Goal: Information Seeking & Learning: Learn about a topic

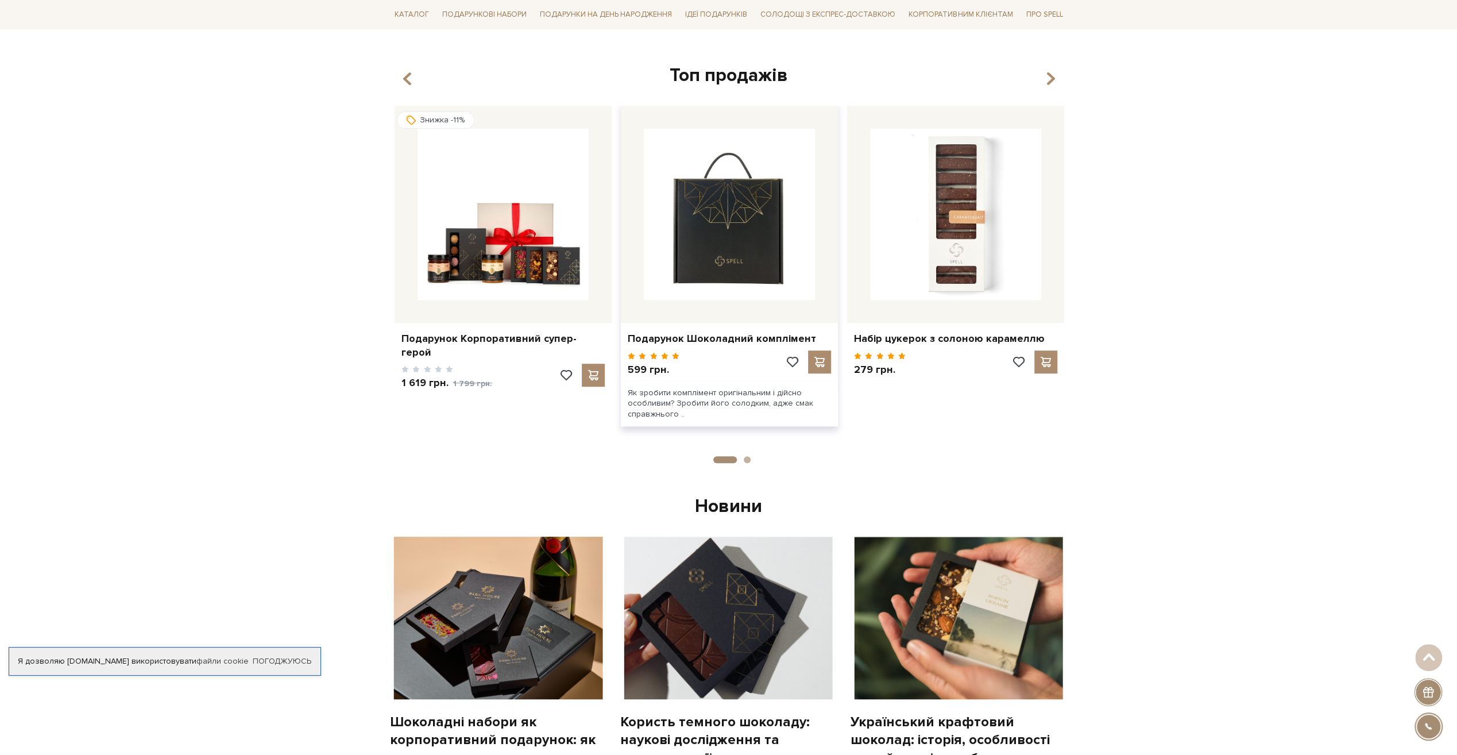
scroll to position [287, 0]
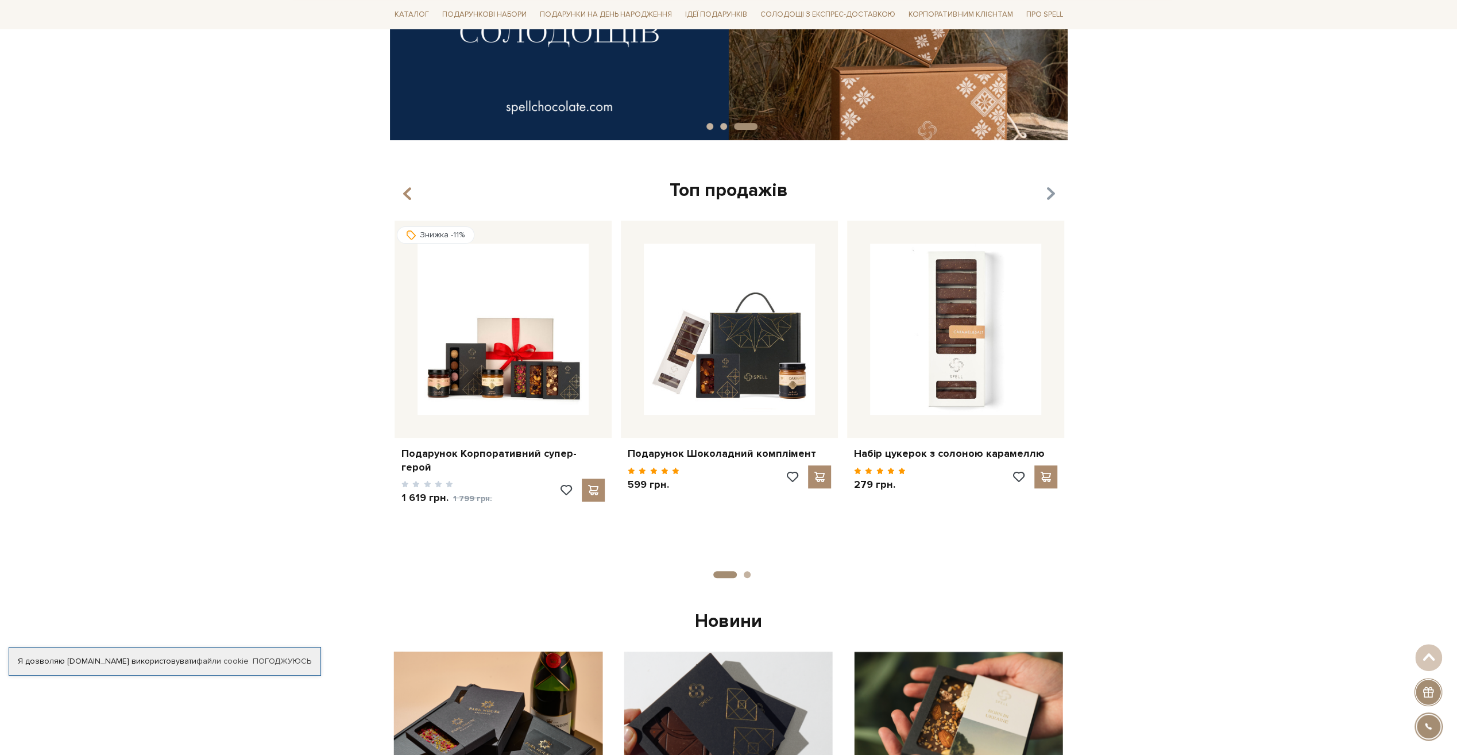
click at [1051, 191] on icon "button" at bounding box center [1050, 194] width 10 height 20
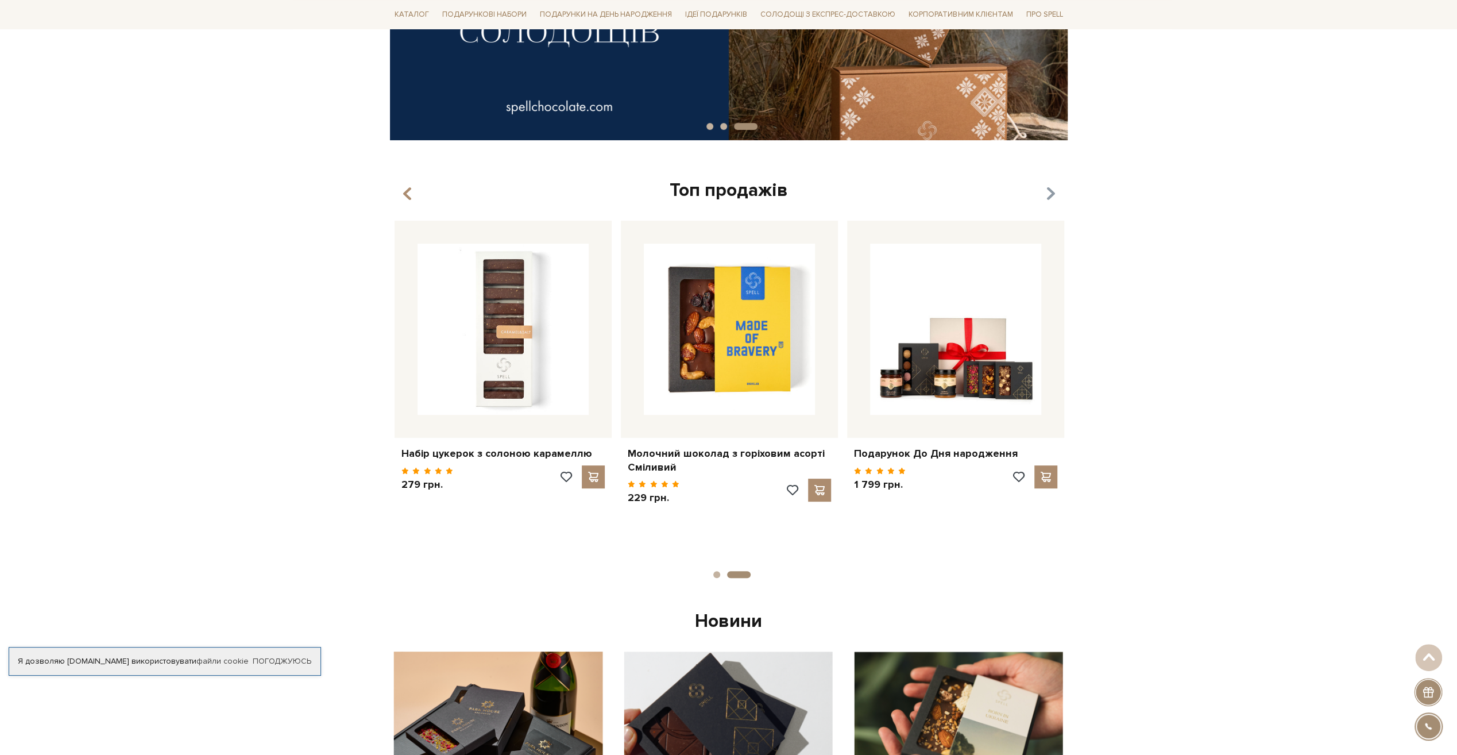
click at [1051, 191] on icon "button" at bounding box center [1050, 194] width 10 height 20
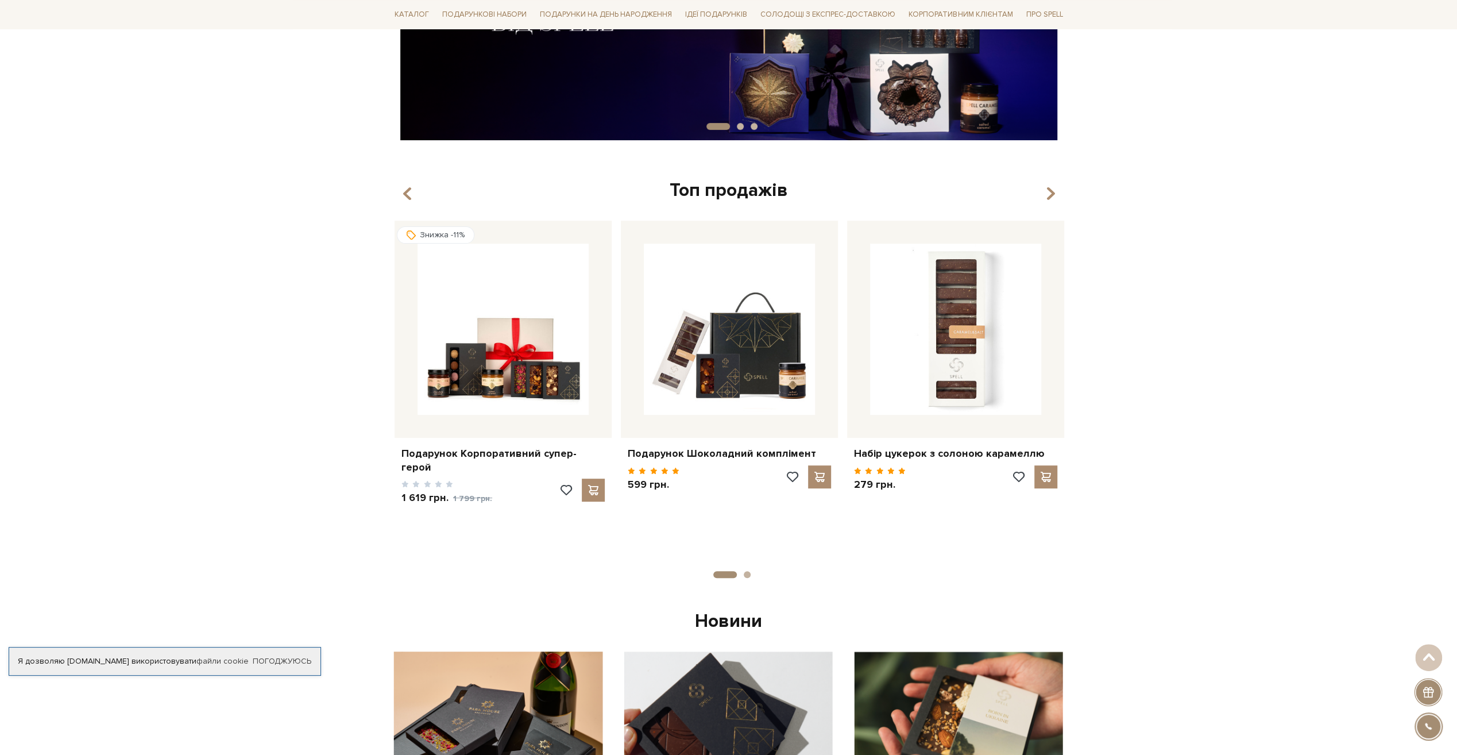
drag, startPoint x: 1051, startPoint y: 191, endPoint x: 1355, endPoint y: 187, distance: 304.4
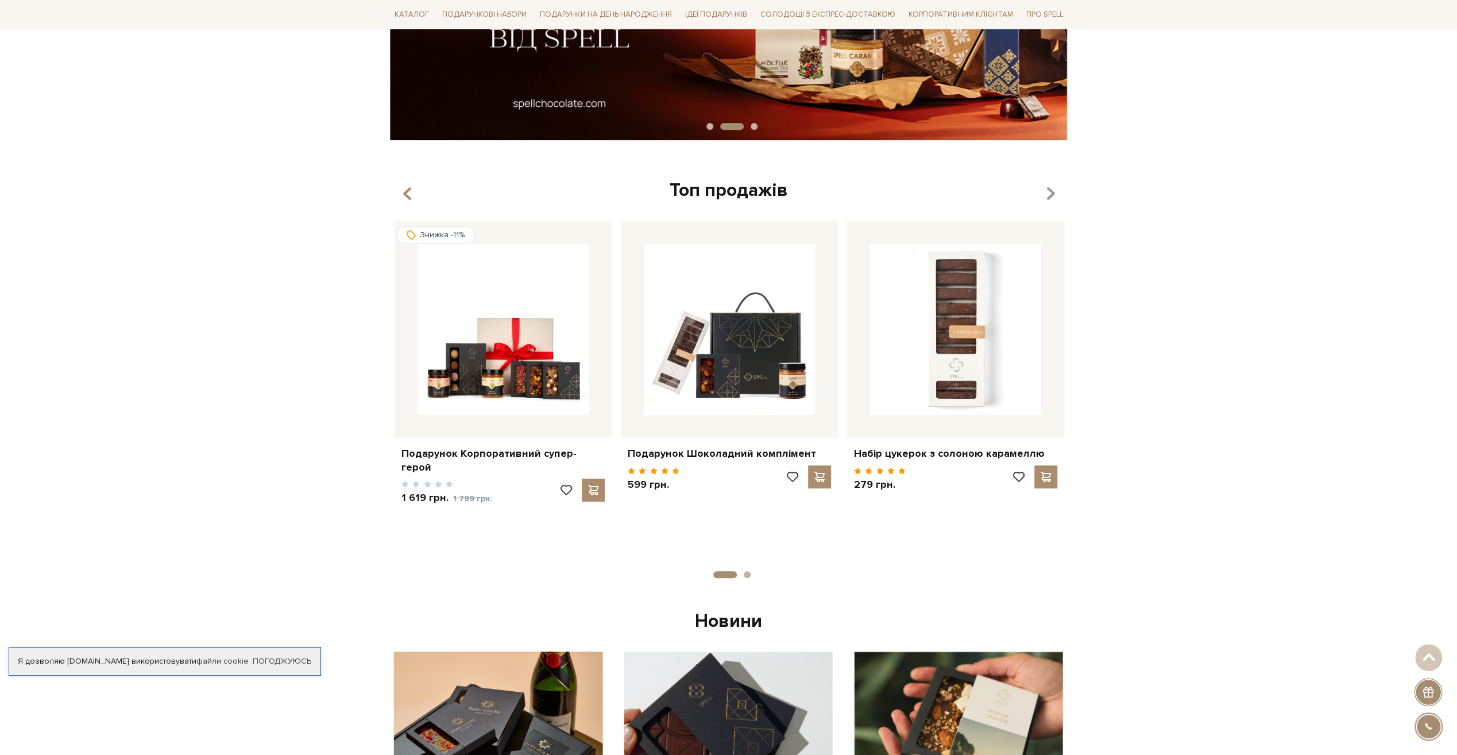
click at [1051, 195] on icon "button" at bounding box center [1050, 194] width 10 height 20
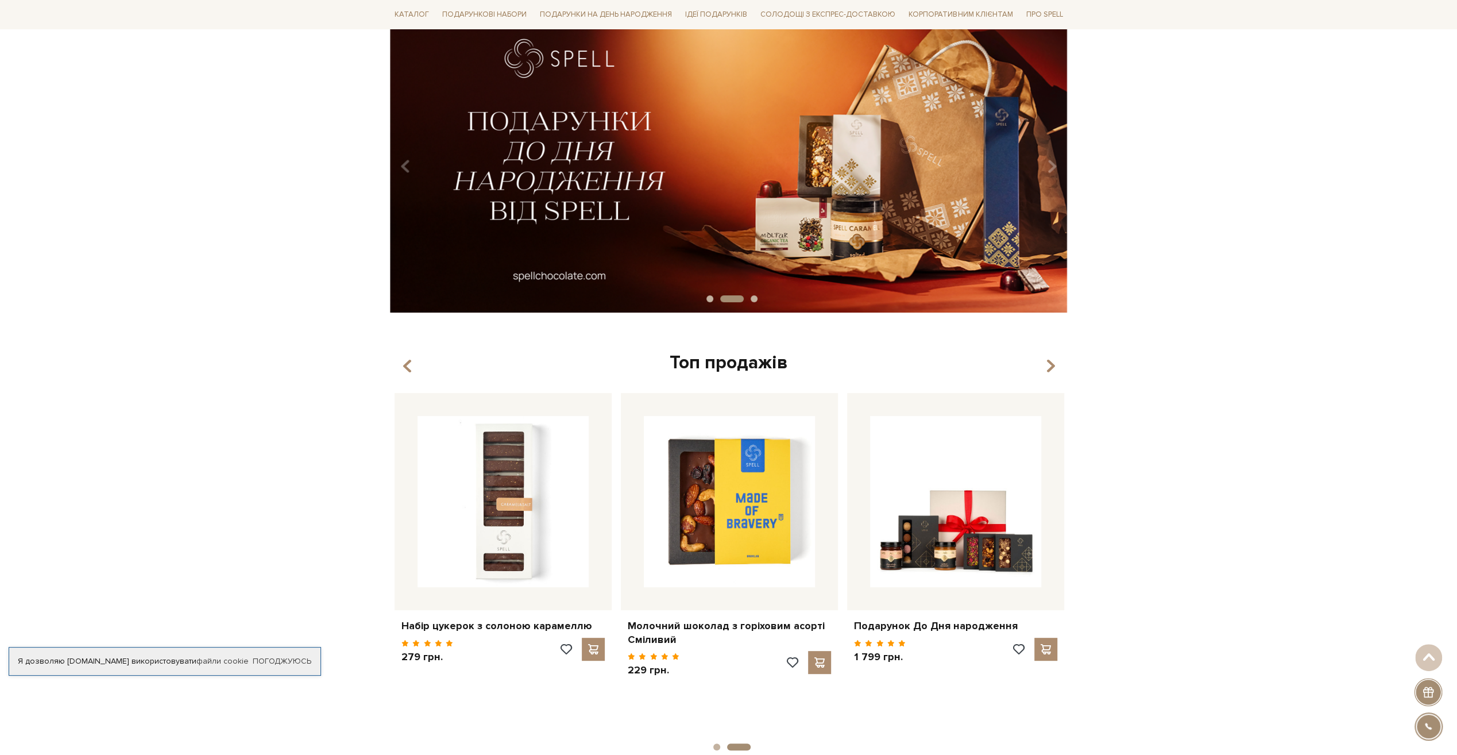
scroll to position [0, 0]
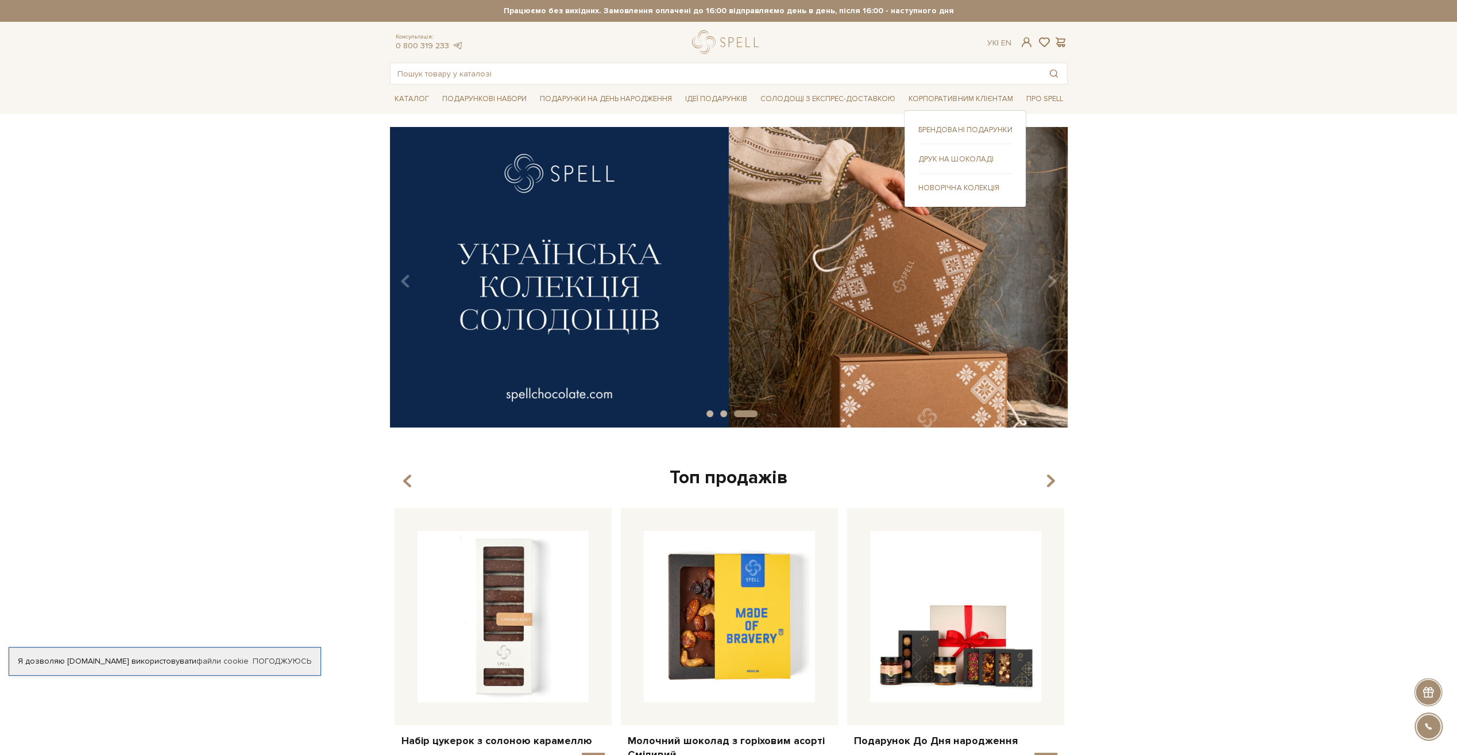
click at [941, 187] on link "Новорічна колекція" at bounding box center [965, 188] width 94 height 10
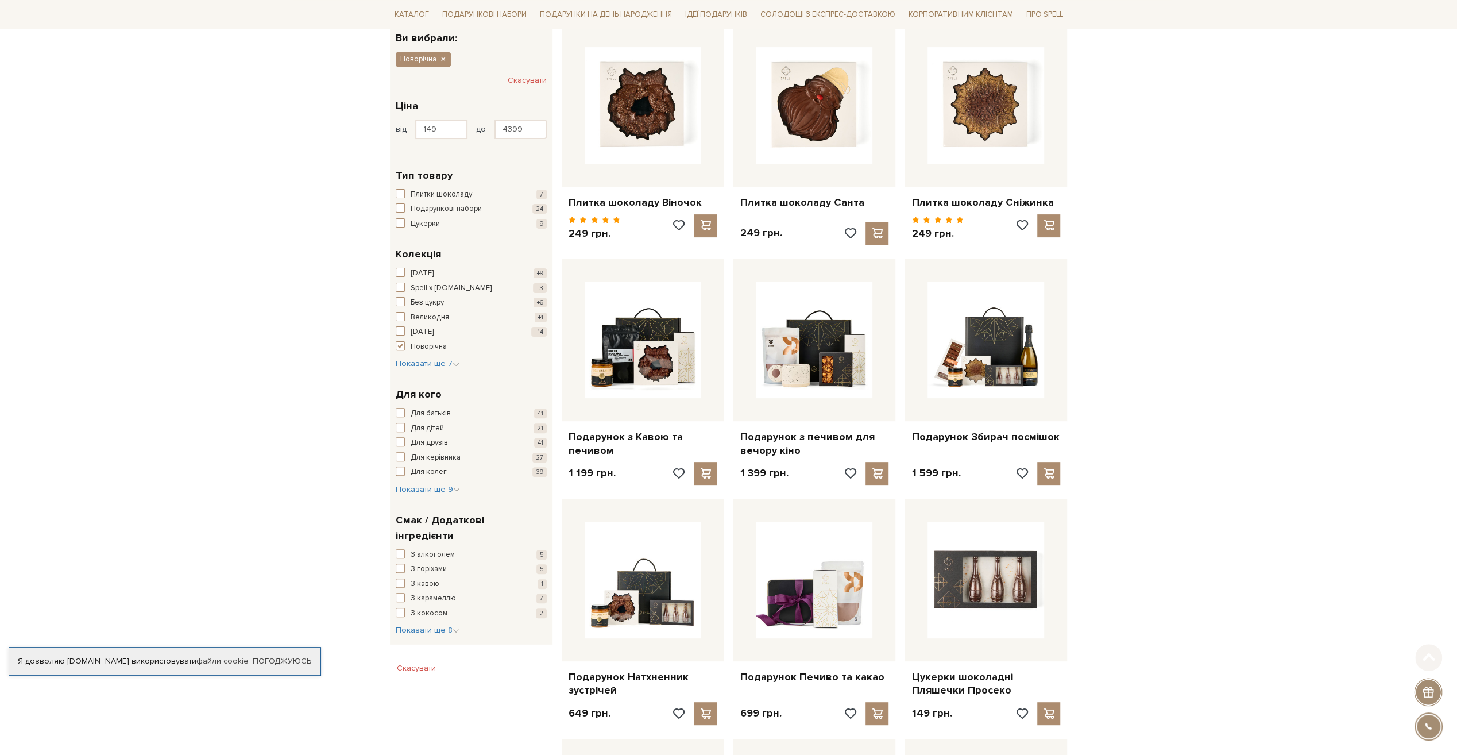
scroll to position [287, 0]
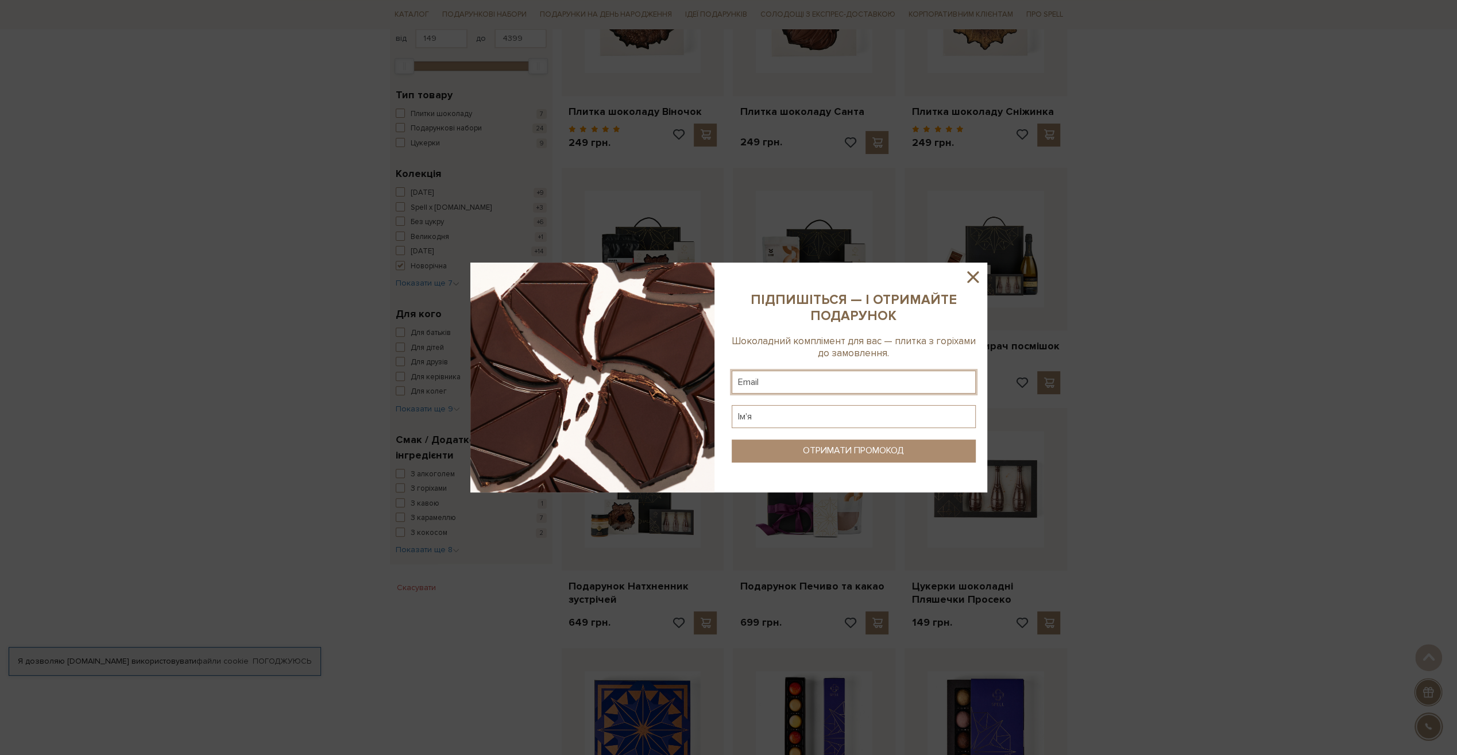
click at [823, 377] on input "text" at bounding box center [854, 381] width 244 height 23
type input "mkale@softserveinc.com"
click at [815, 422] on input "text" at bounding box center [854, 416] width 244 height 23
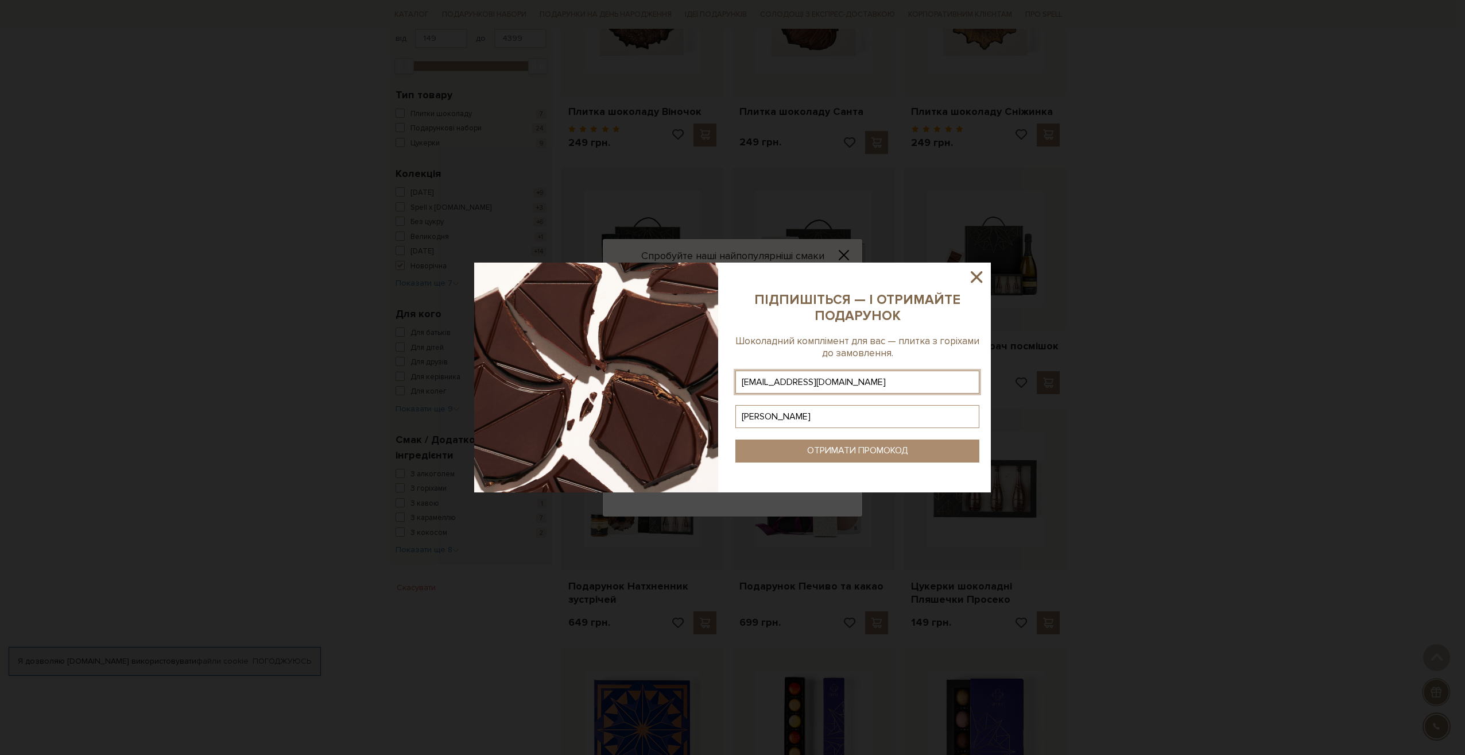
type input "Маря"
click at [815, 425] on input "Маря" at bounding box center [858, 416] width 244 height 23
click at [778, 416] on input "Маря" at bounding box center [858, 416] width 244 height 23
click at [758, 415] on input "Маря" at bounding box center [858, 416] width 244 height 23
click at [817, 450] on div "ОТРИМАТИ ПРОМОКОД" at bounding box center [857, 450] width 101 height 11
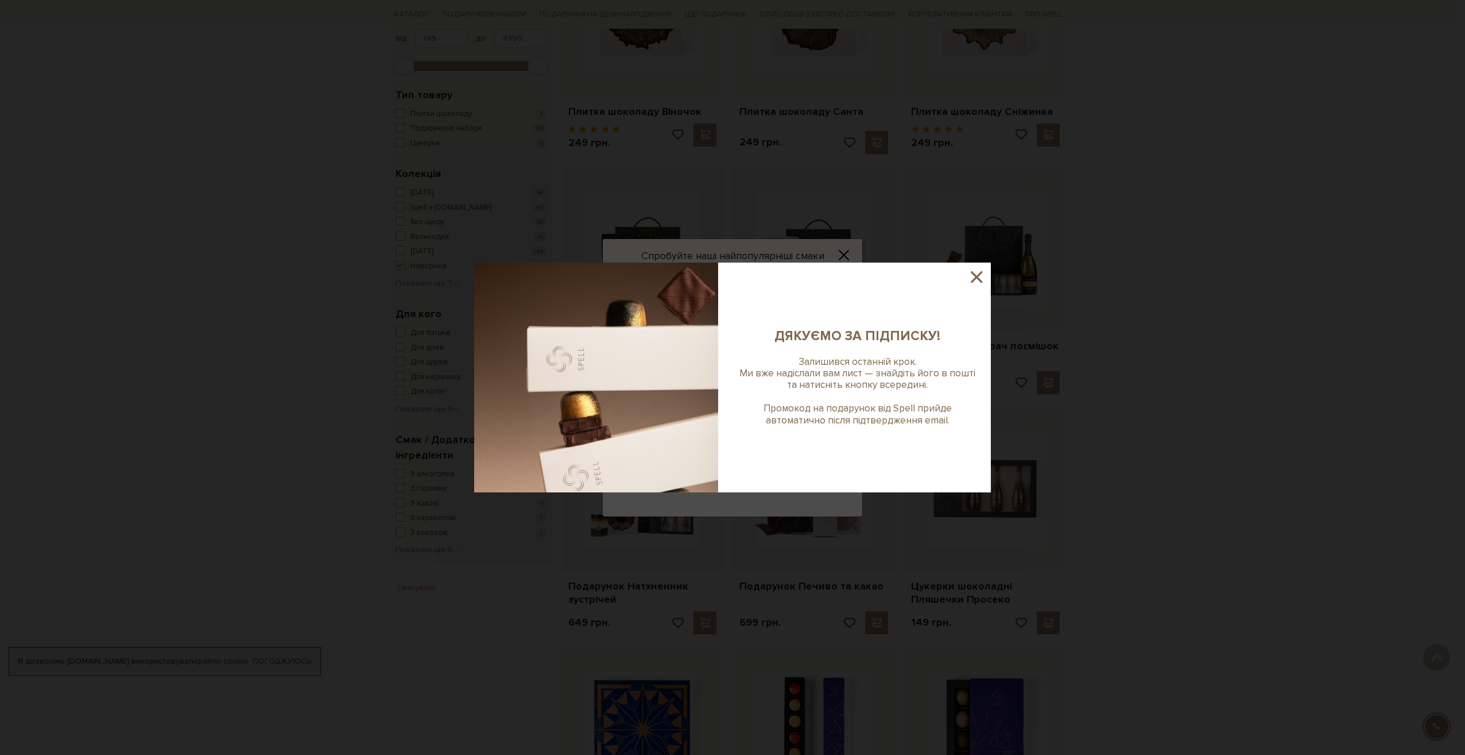
click at [977, 276] on icon at bounding box center [976, 276] width 11 height 11
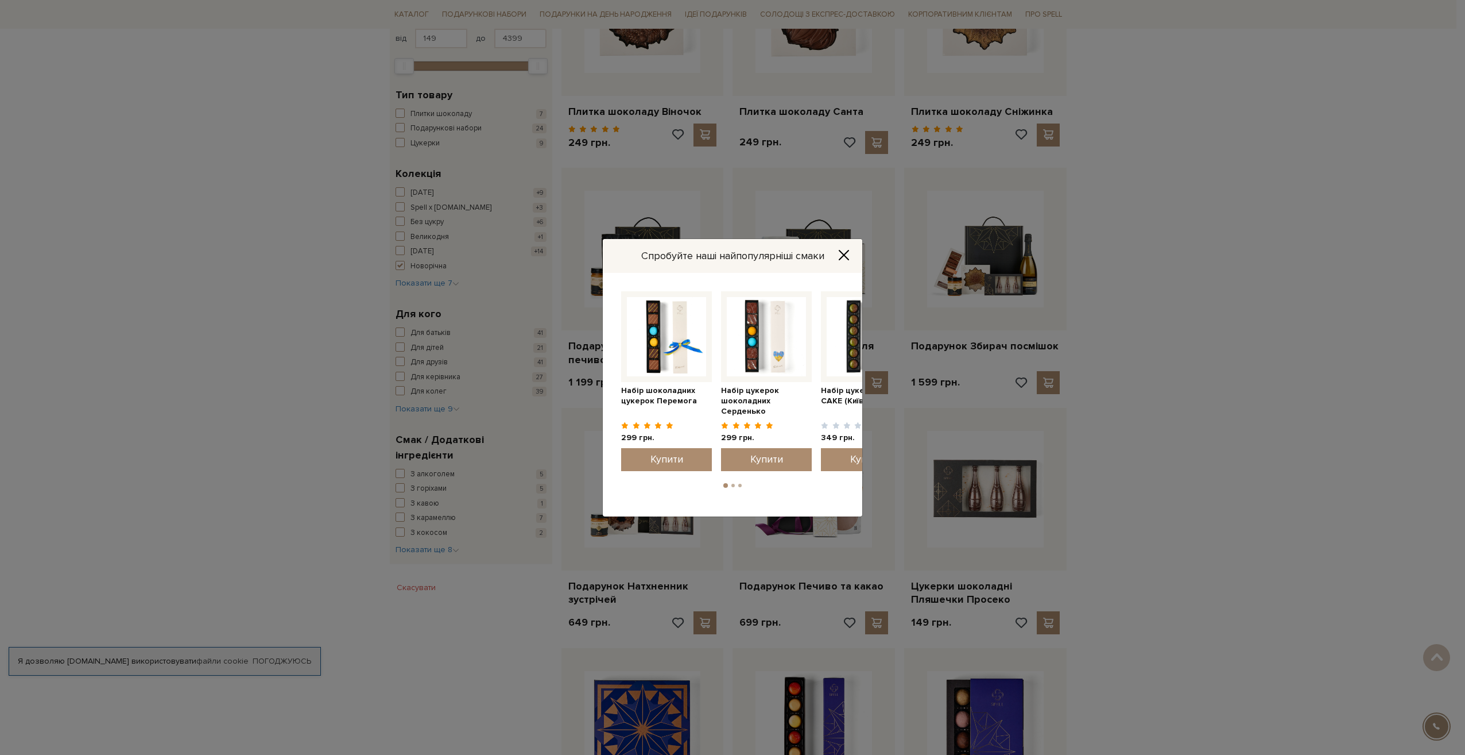
click at [844, 254] on icon "Close" at bounding box center [844, 254] width 9 height 9
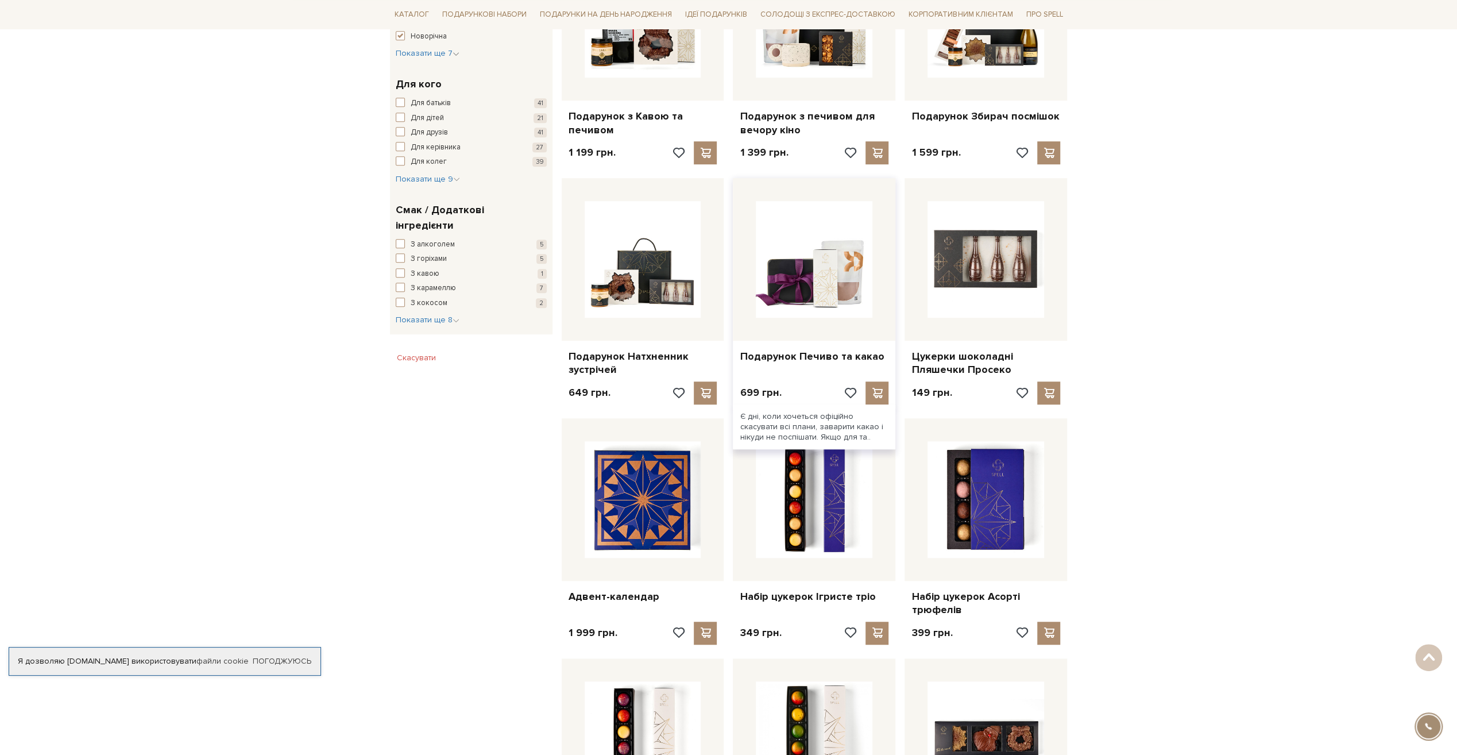
scroll to position [459, 0]
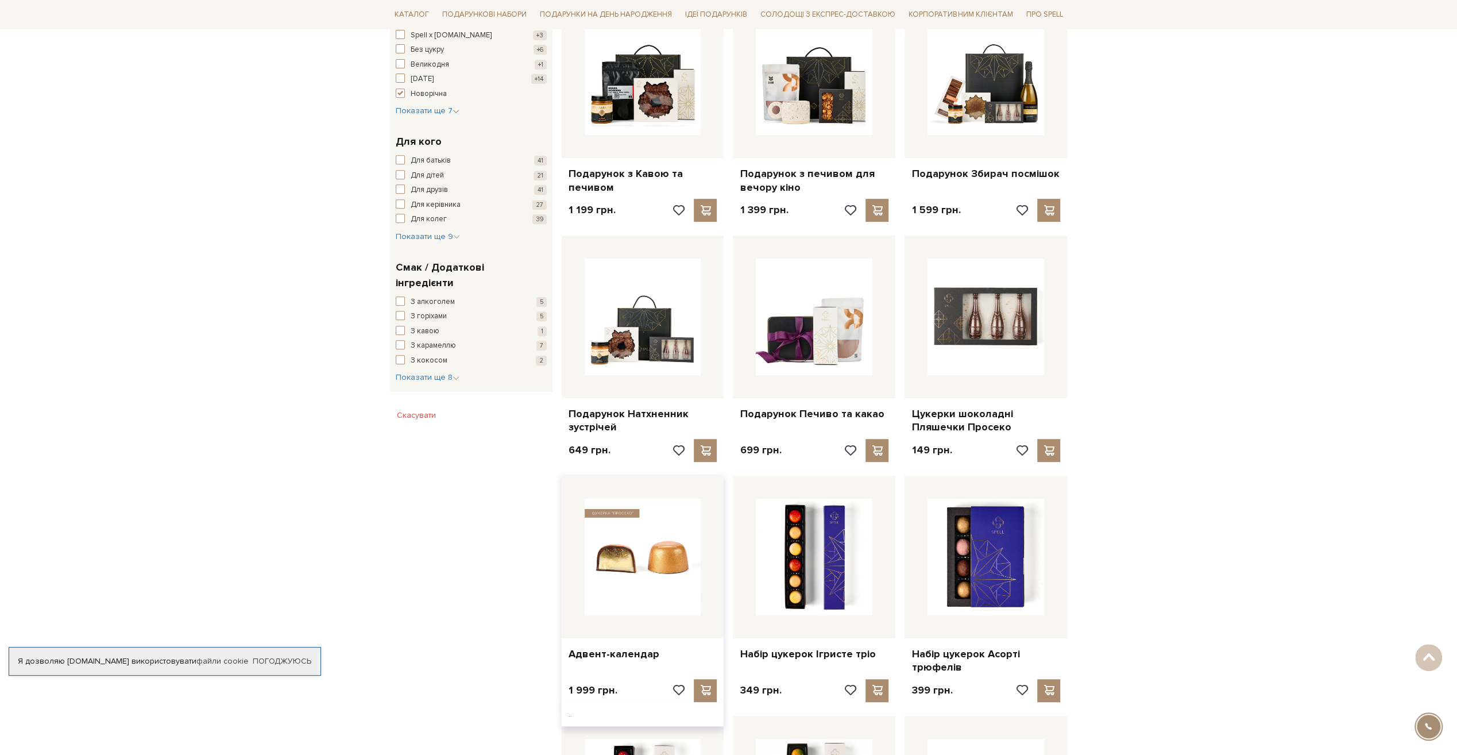
click at [659, 552] on img at bounding box center [643, 556] width 117 height 117
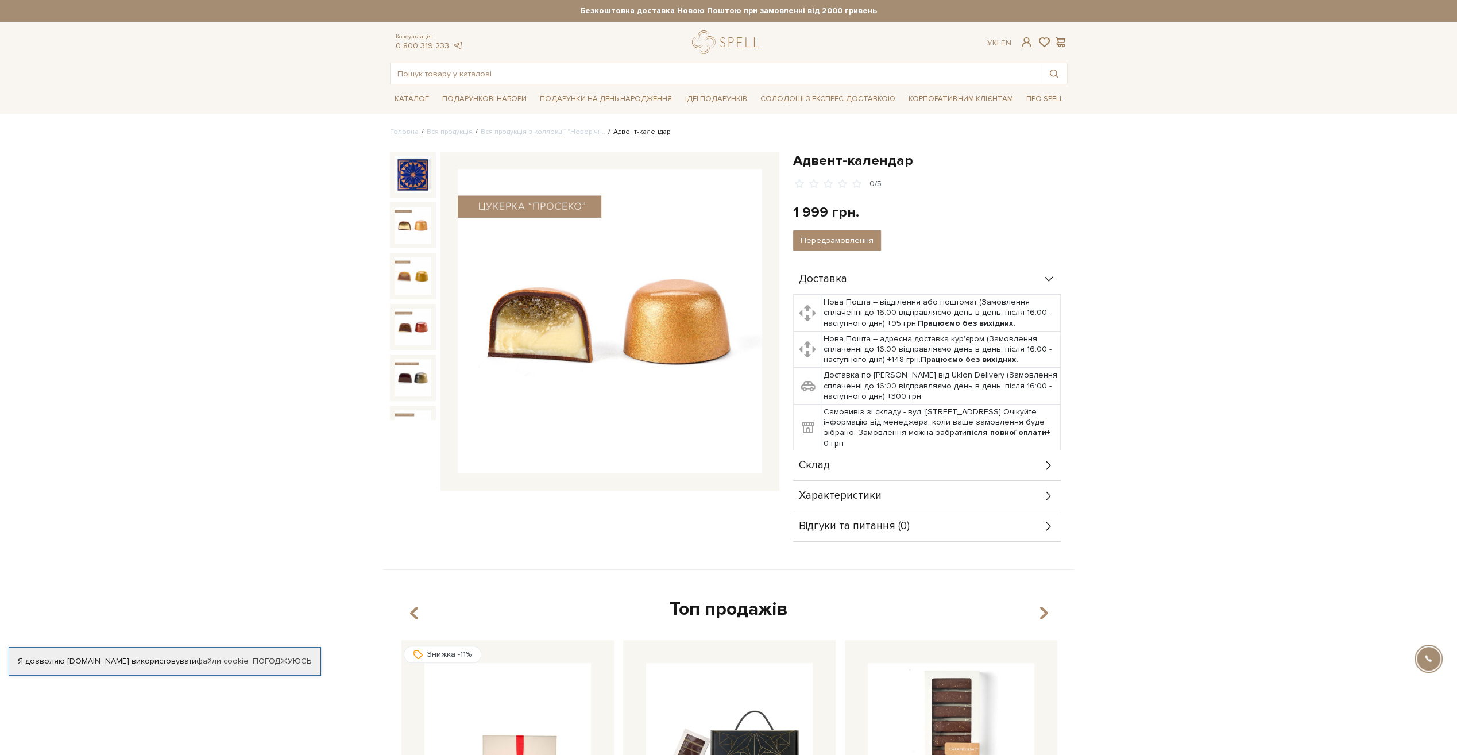
click at [421, 231] on img at bounding box center [412, 225] width 37 height 37
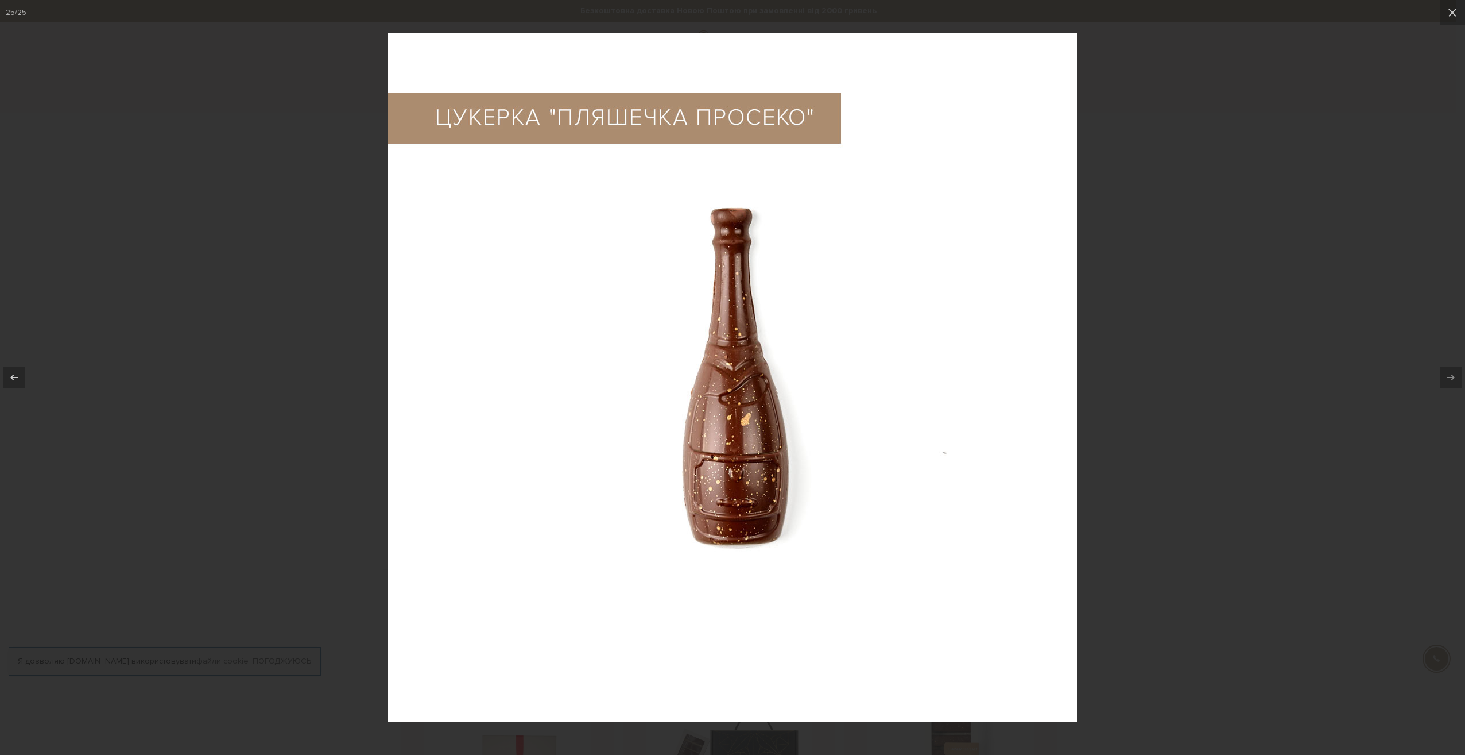
click at [1183, 443] on div at bounding box center [732, 377] width 1465 height 755
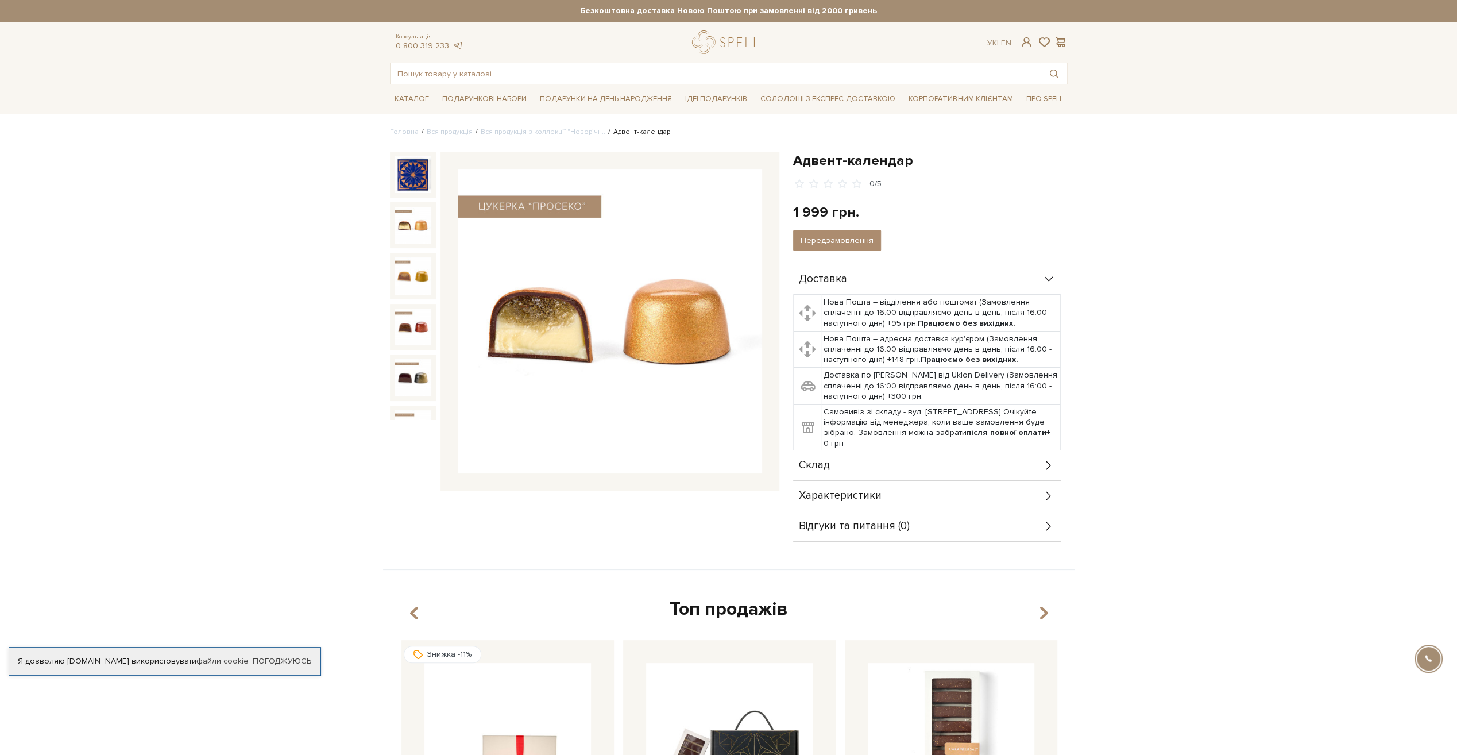
scroll to position [951, 0]
click at [914, 472] on div "Склад" at bounding box center [927, 465] width 268 height 30
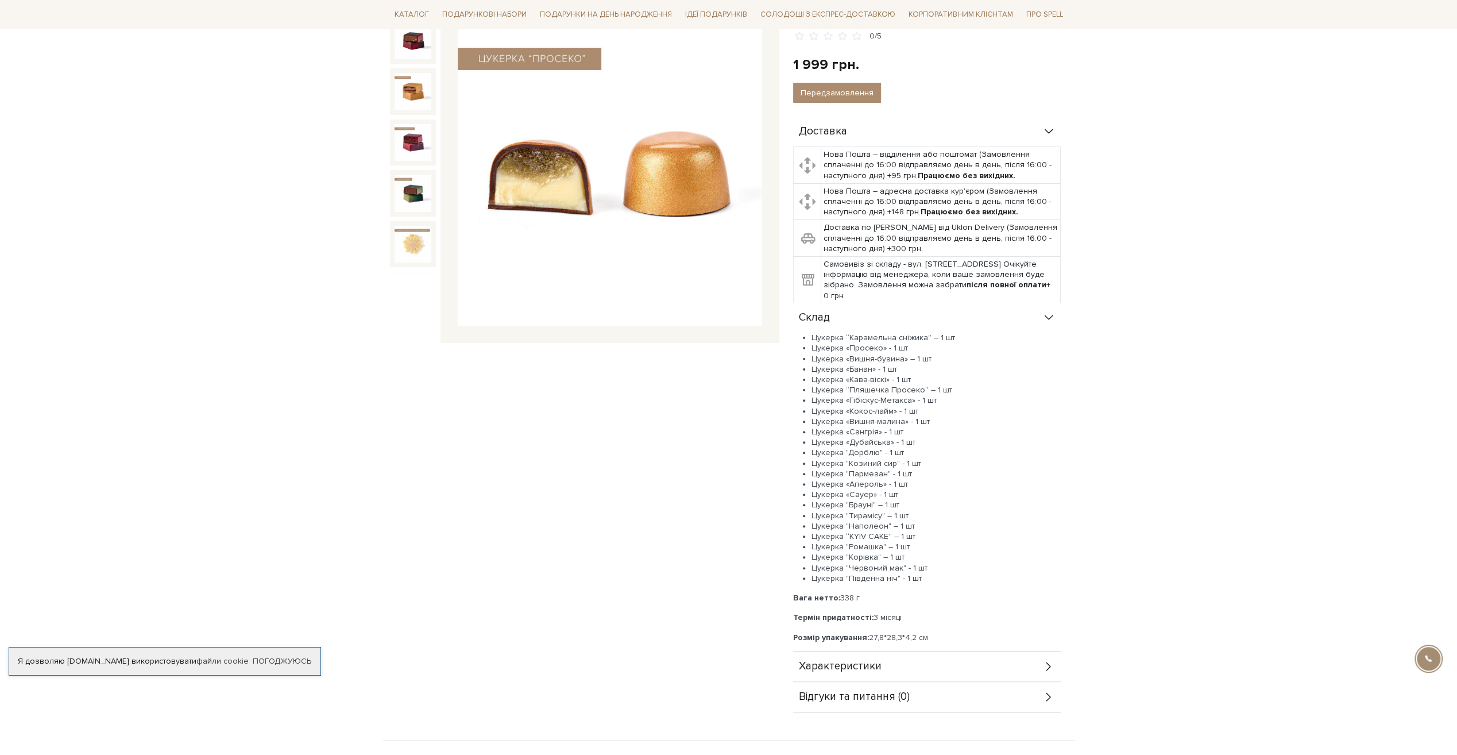
scroll to position [172, 0]
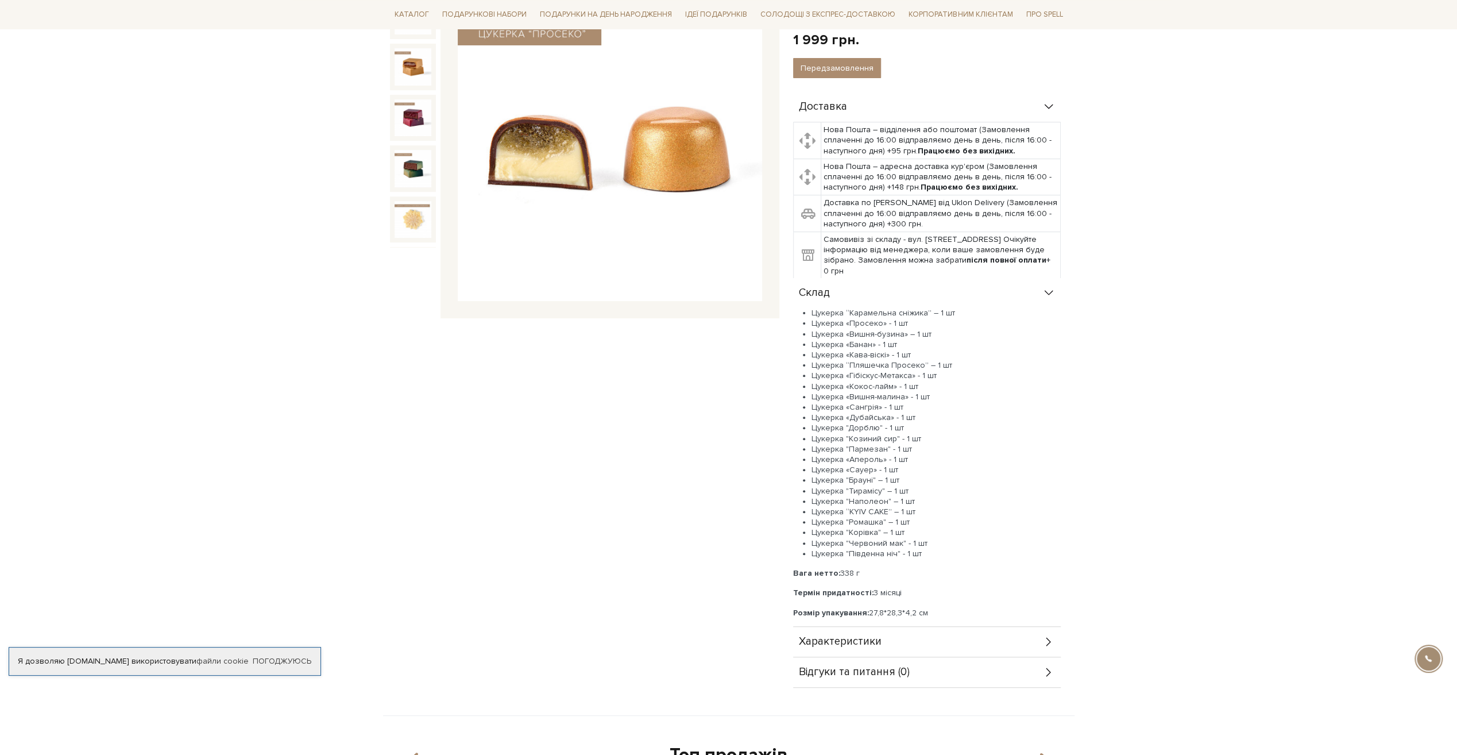
click at [894, 644] on div "Характеристики" at bounding box center [927, 641] width 268 height 30
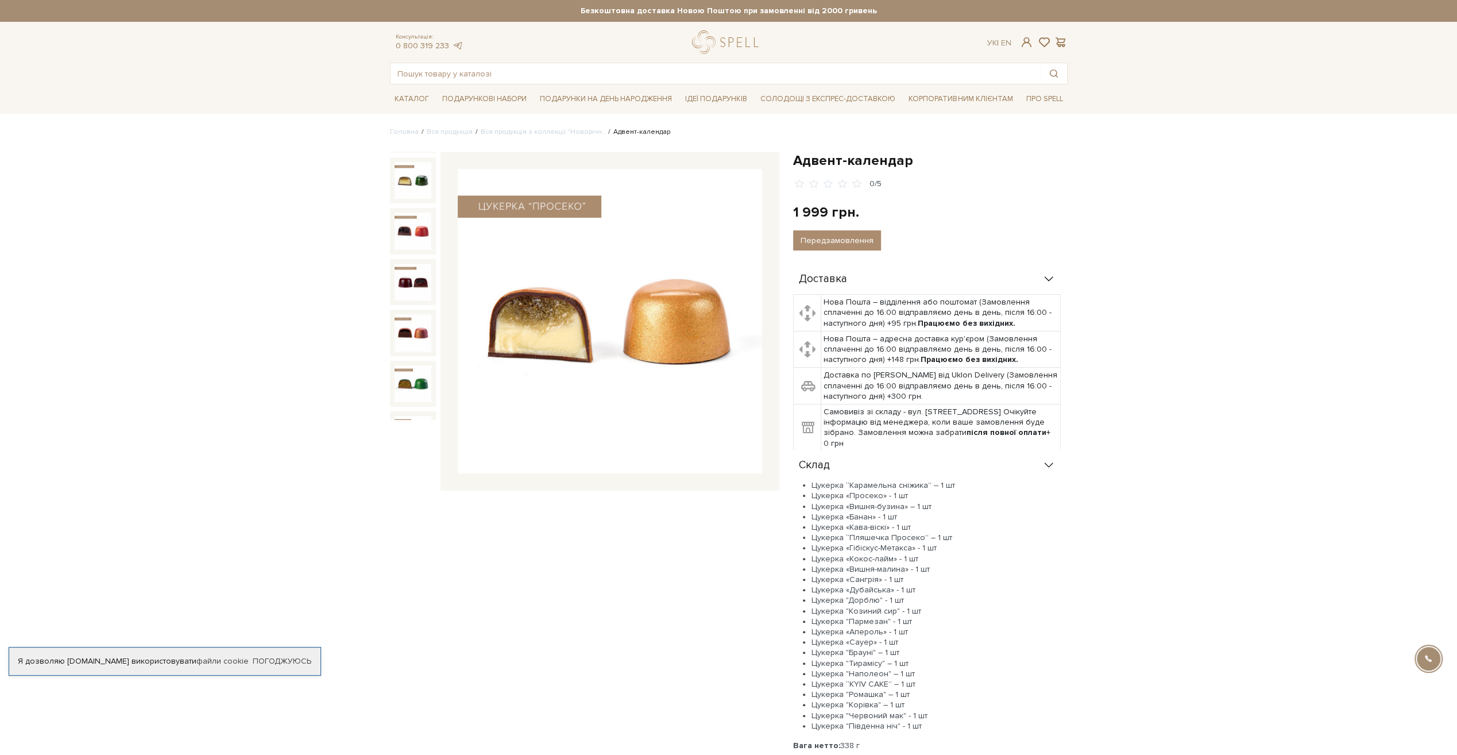
scroll to position [0, 0]
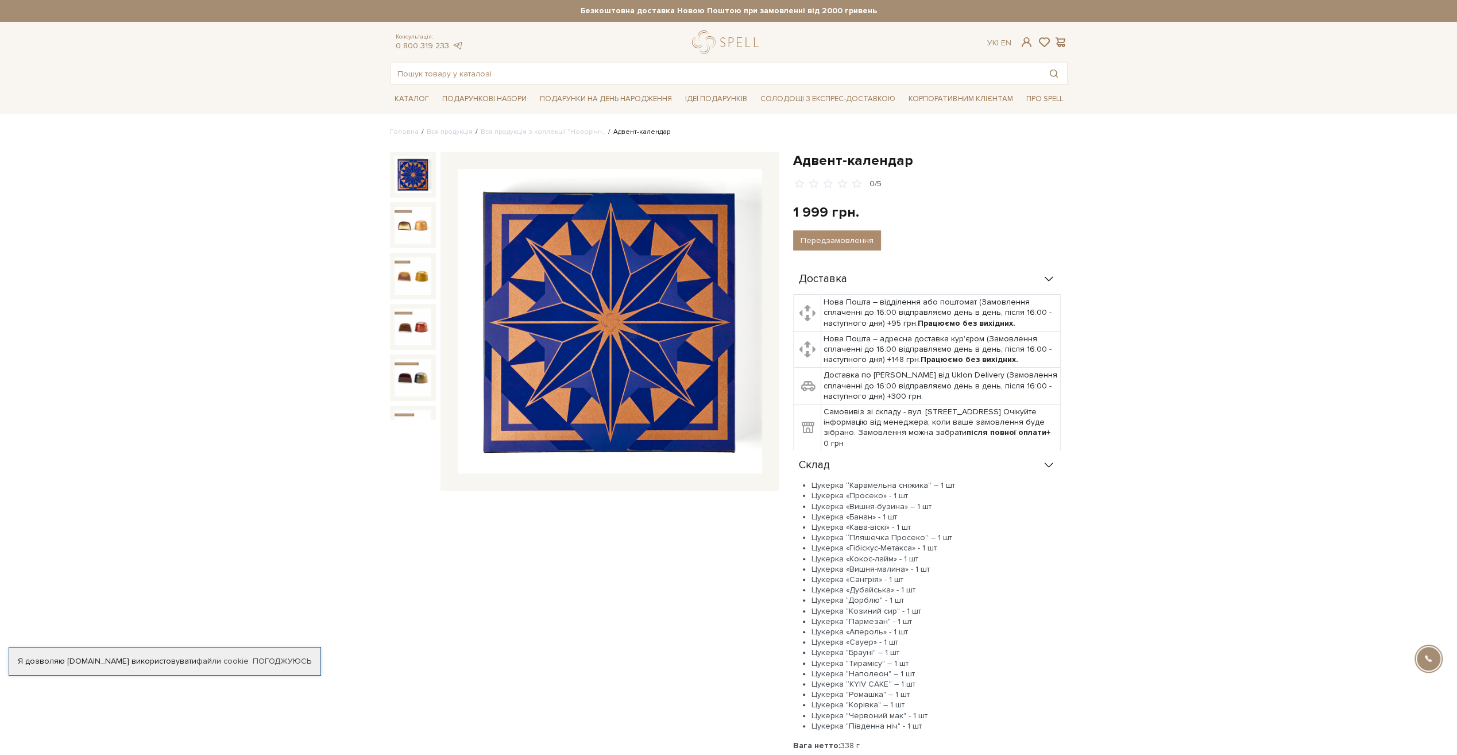
click at [416, 171] on img at bounding box center [412, 174] width 37 height 37
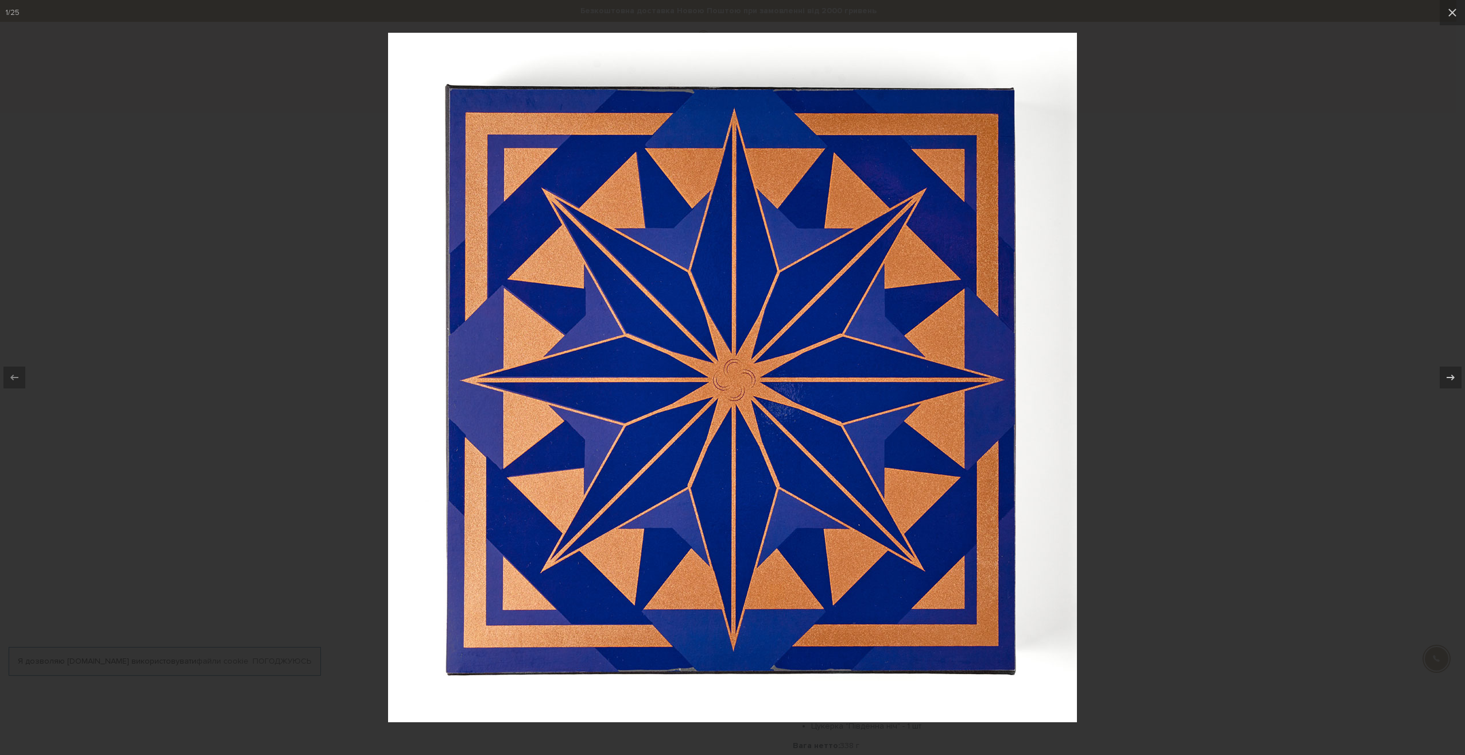
click at [1285, 492] on div at bounding box center [732, 377] width 1465 height 755
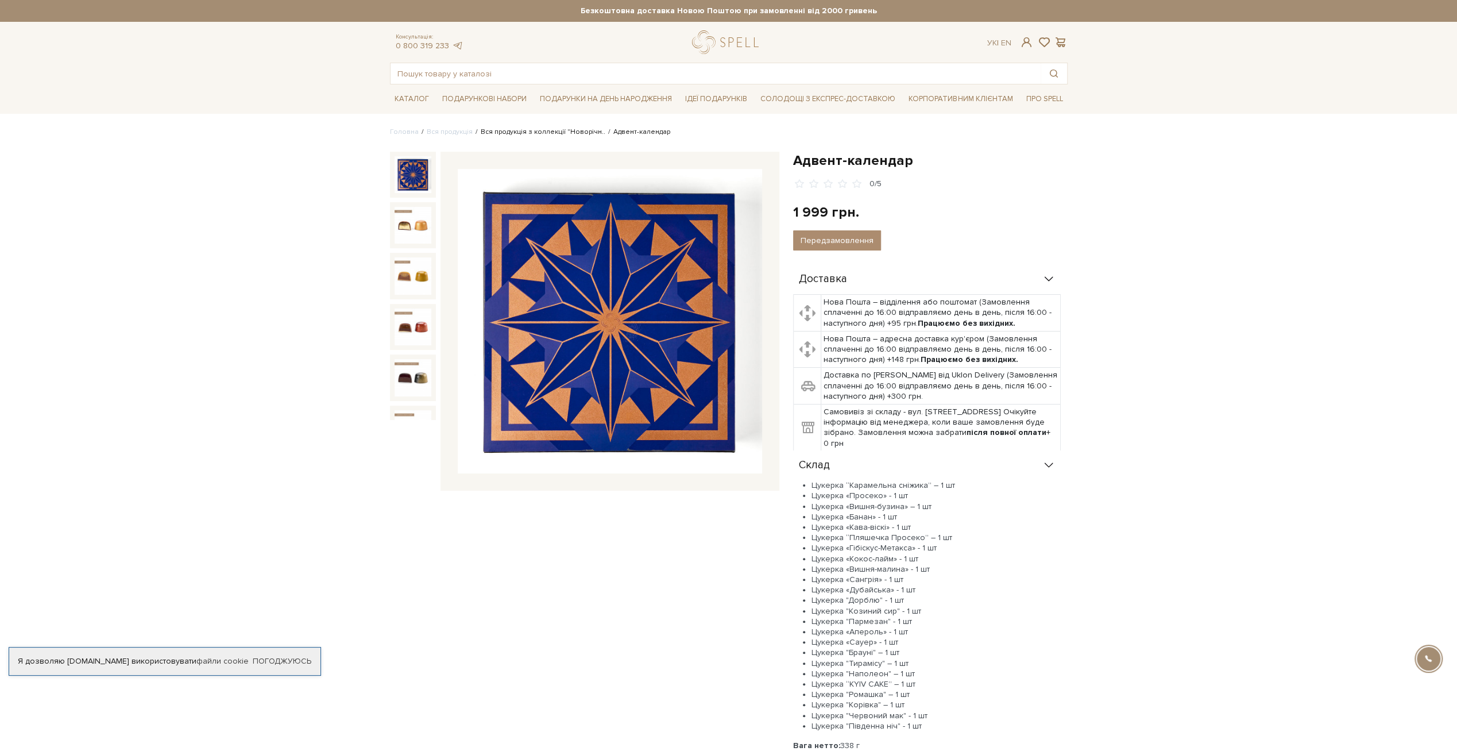
click at [555, 131] on link "Вся продукція з коллекції "Новорічн.." at bounding box center [543, 131] width 125 height 9
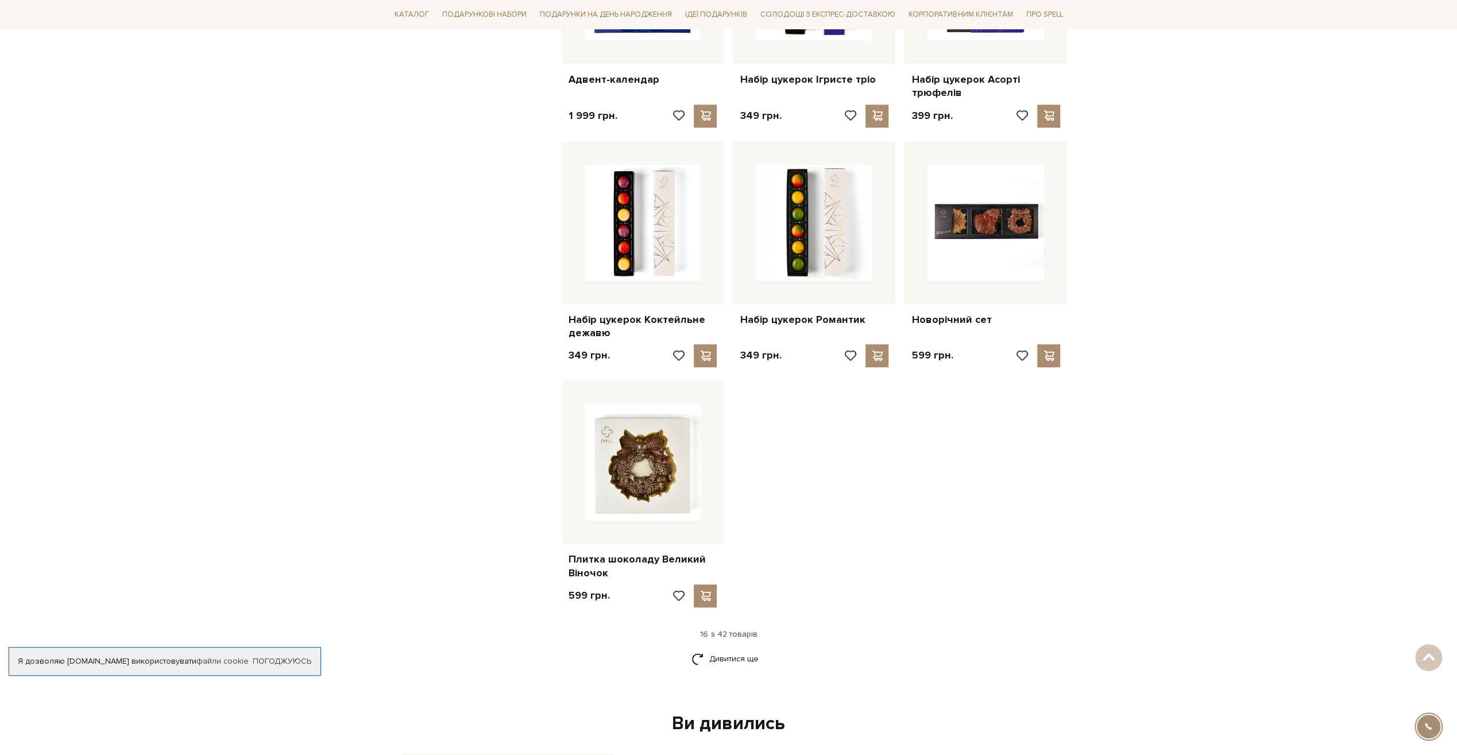
scroll to position [976, 0]
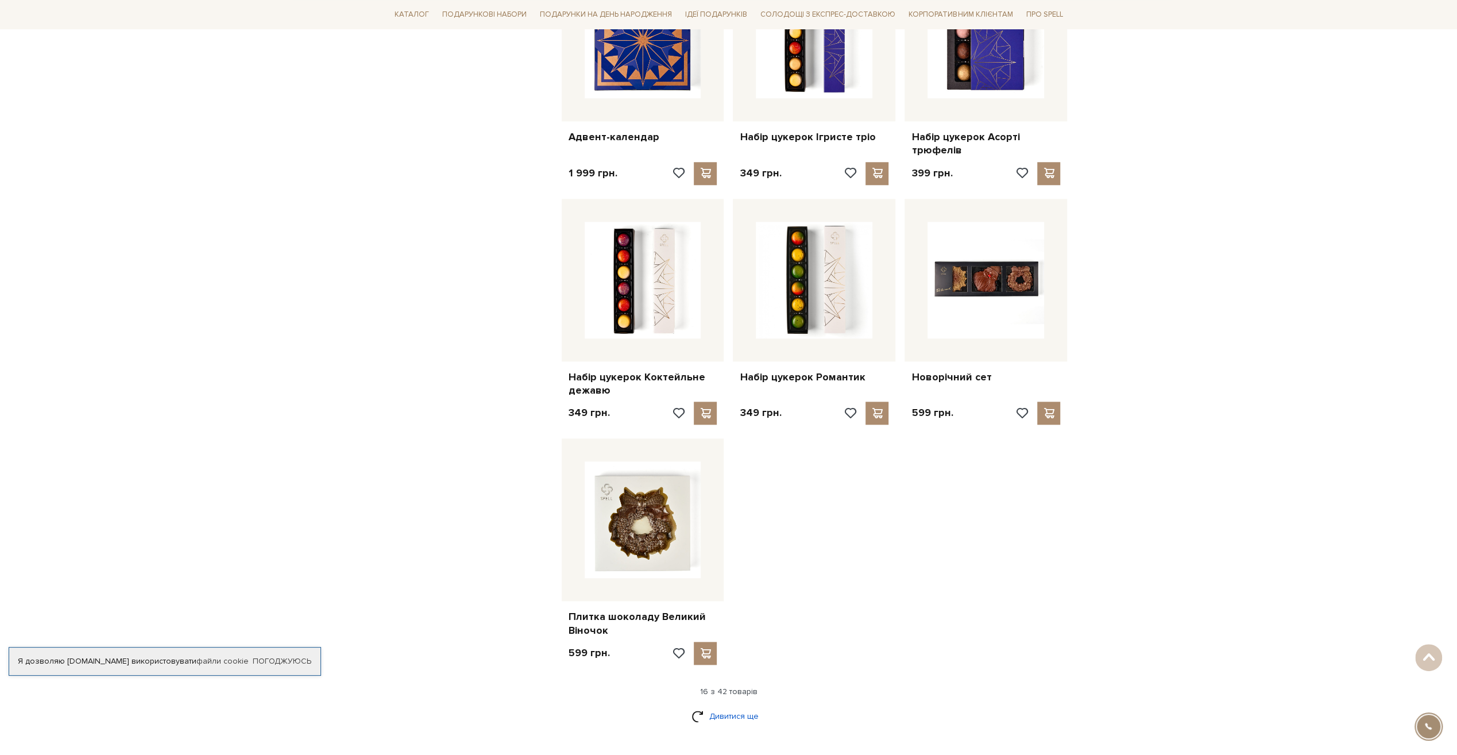
click at [722, 712] on link "Дивитися ще" at bounding box center [728, 716] width 75 height 20
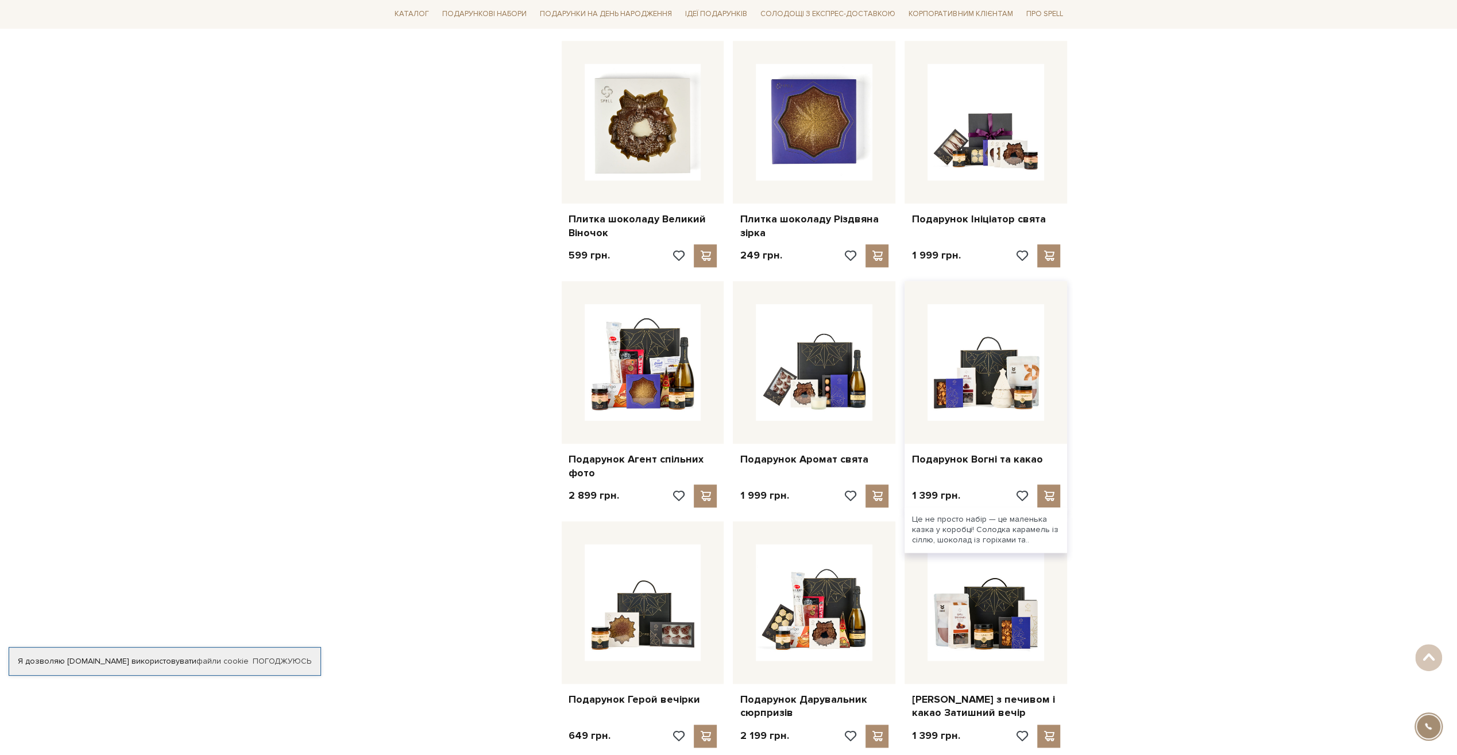
scroll to position [1378, 0]
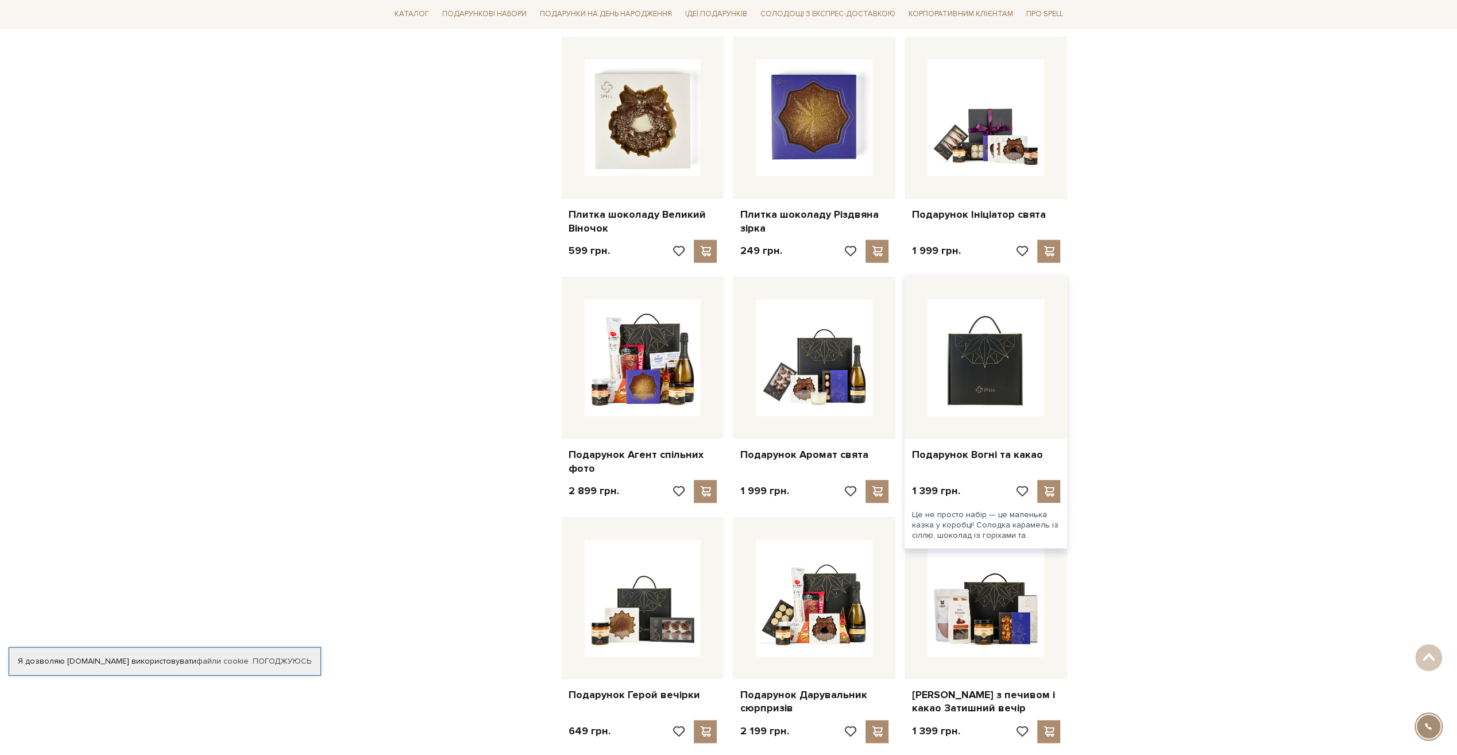
click at [980, 387] on img at bounding box center [985, 357] width 117 height 117
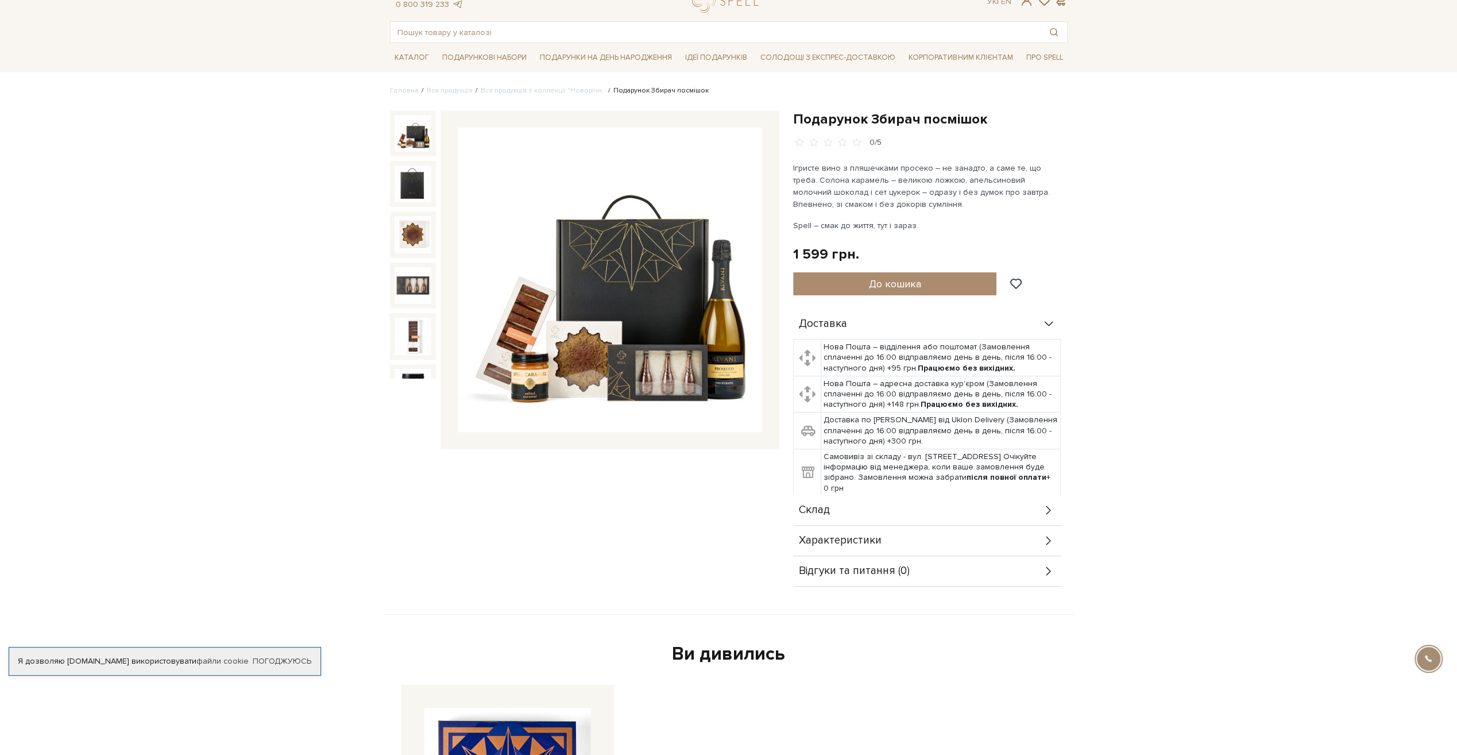
scroll to position [57, 0]
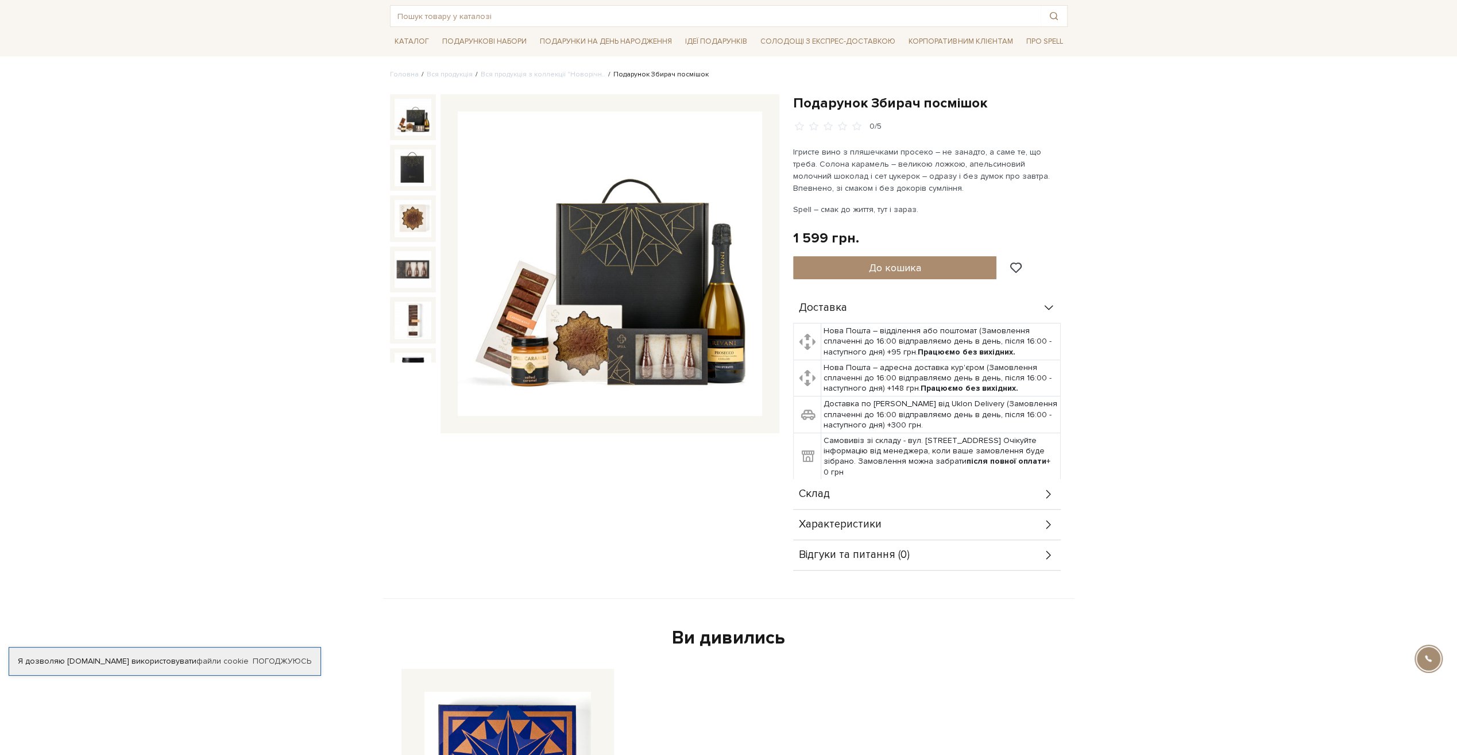
click at [876, 503] on div "Склад" at bounding box center [927, 494] width 268 height 30
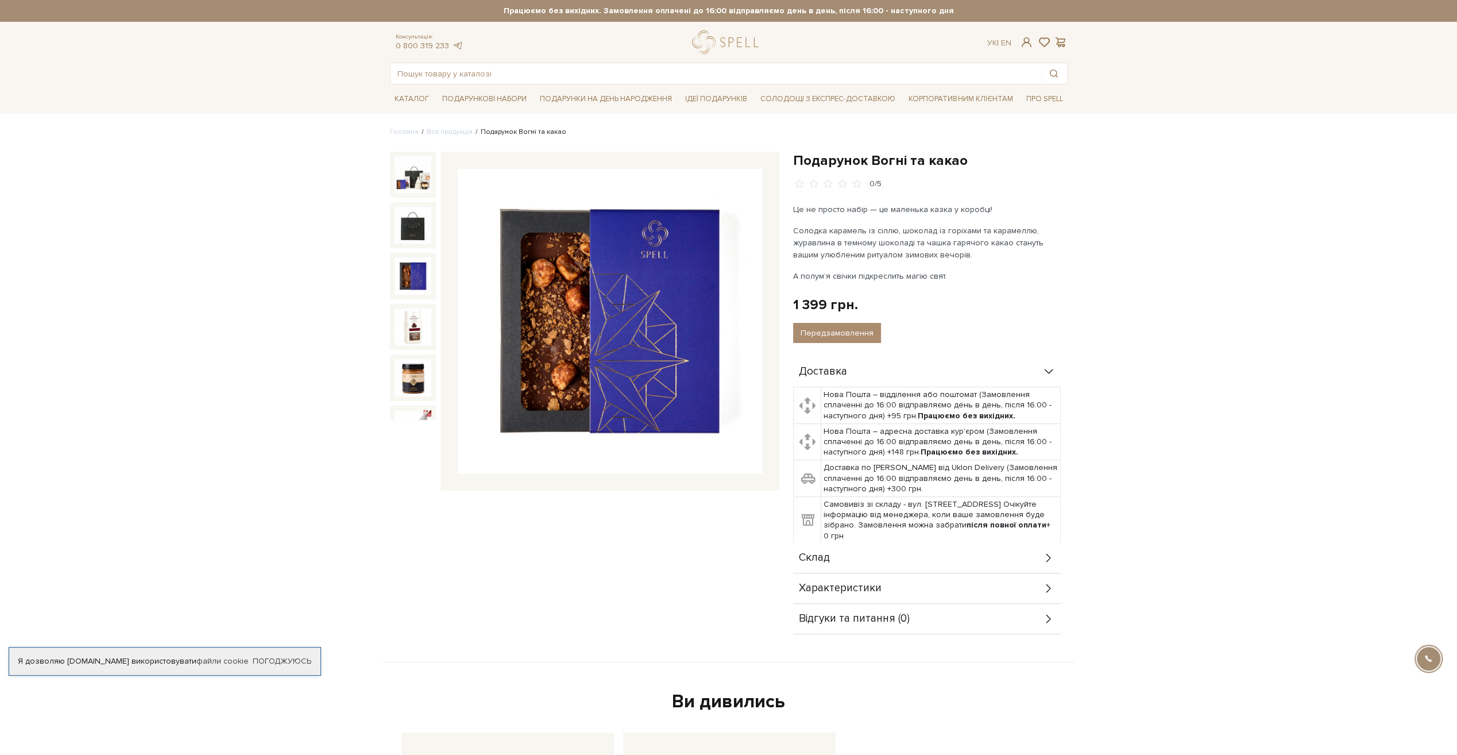
click at [421, 273] on img at bounding box center [412, 275] width 37 height 37
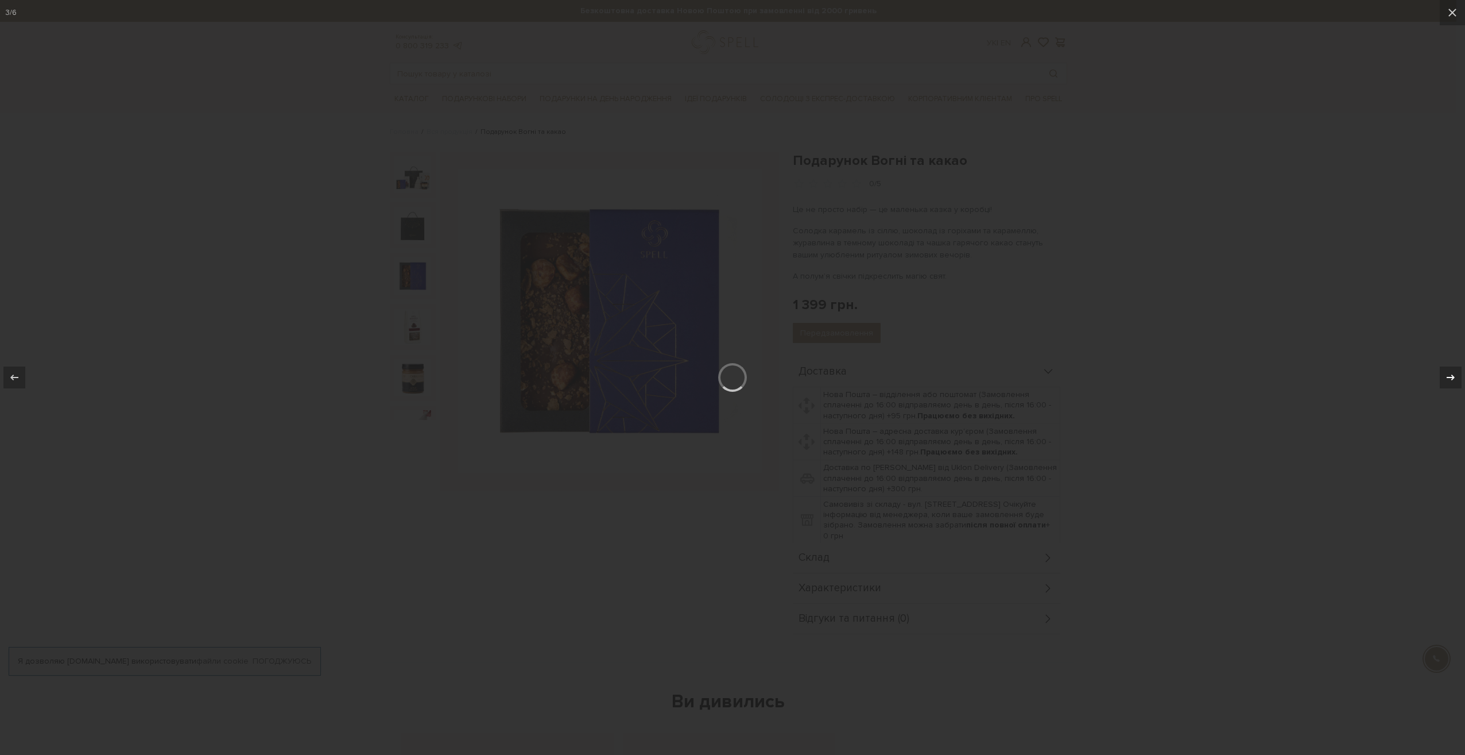
click at [1446, 374] on div "3 / 6" at bounding box center [732, 377] width 1465 height 755
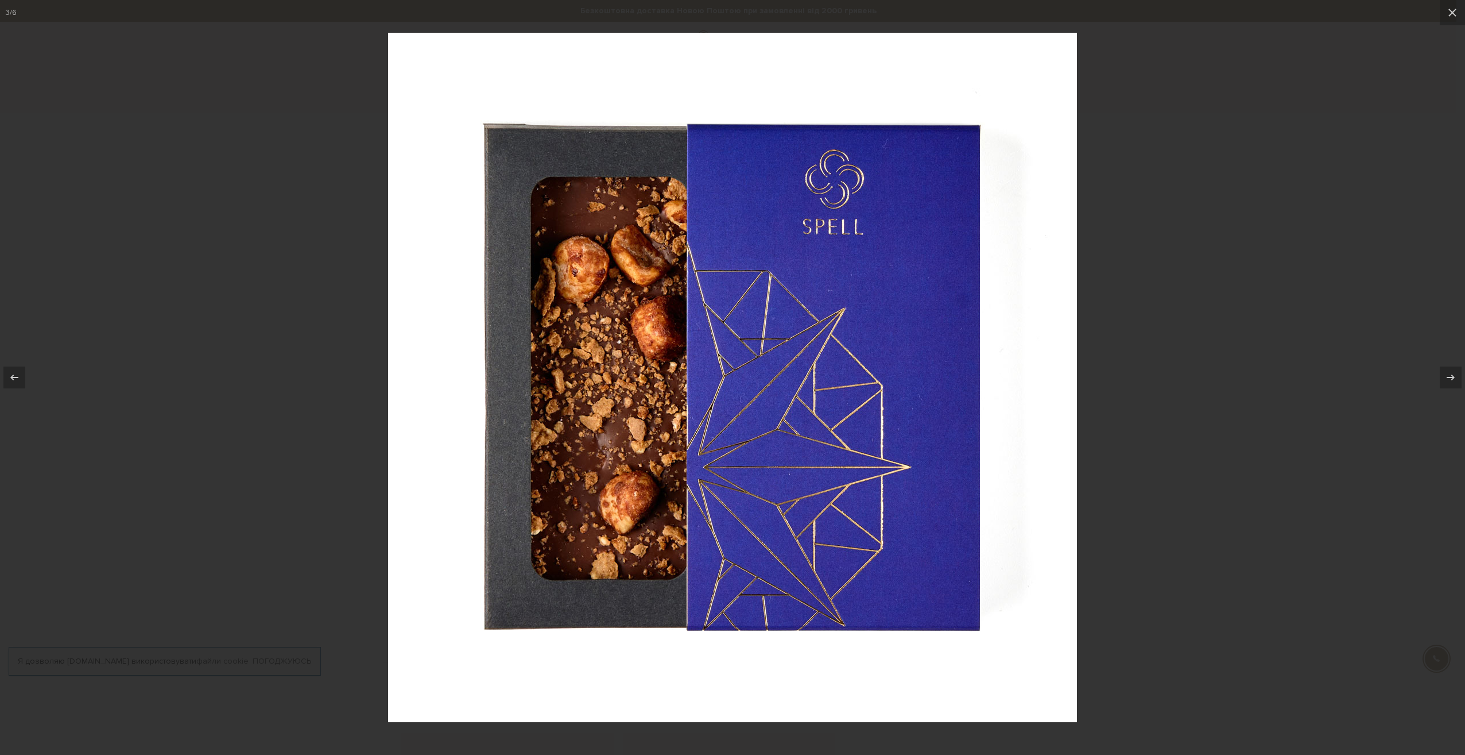
click at [1229, 245] on div at bounding box center [732, 377] width 1465 height 755
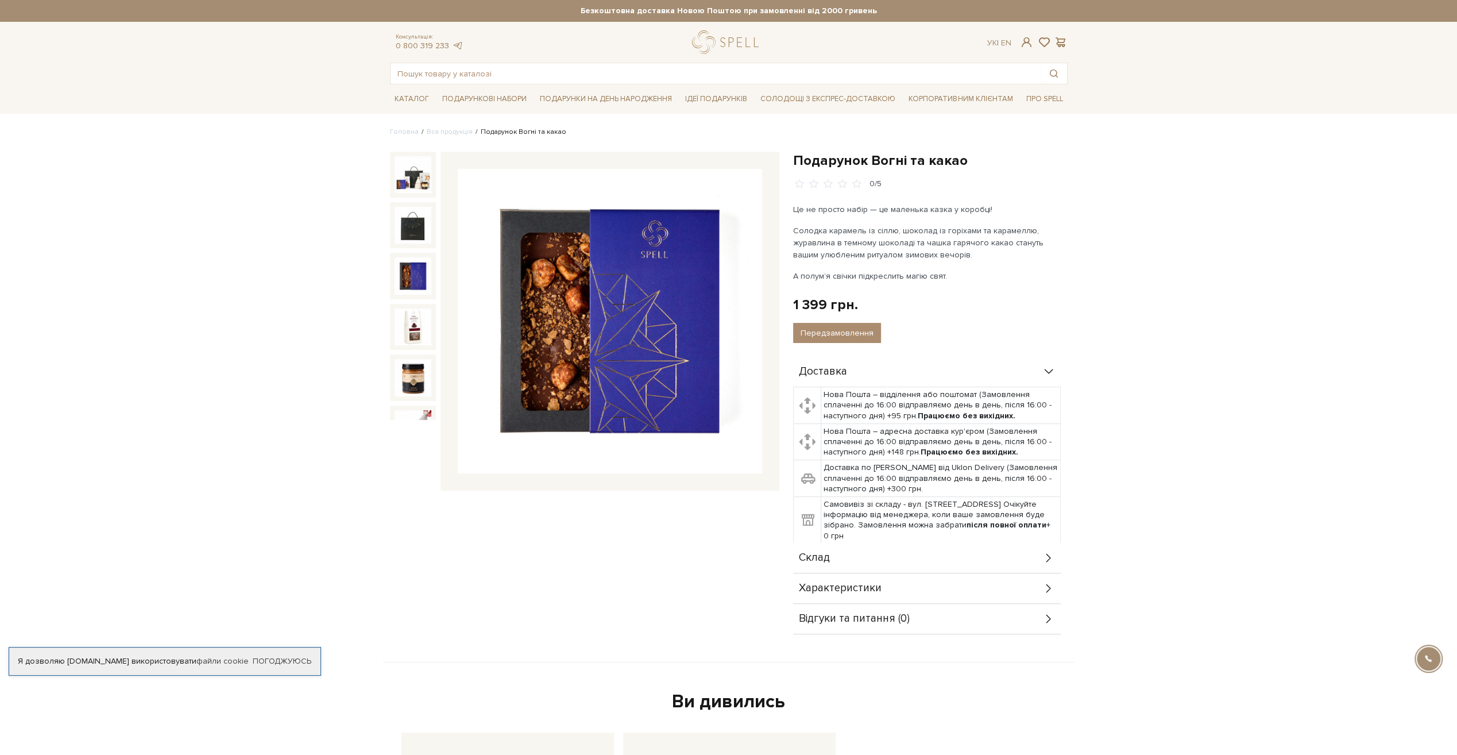
click at [431, 325] on div at bounding box center [413, 327] width 46 height 46
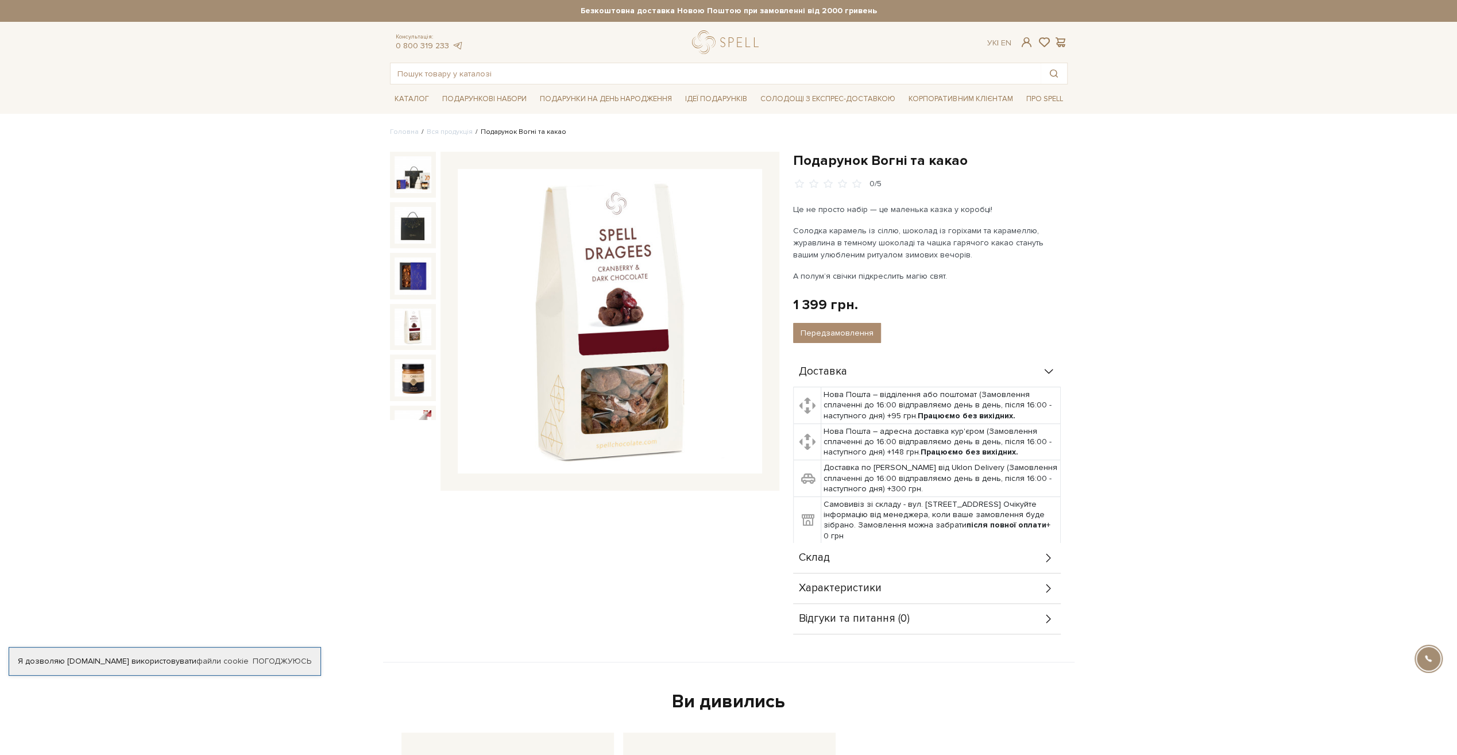
click at [416, 327] on img at bounding box center [412, 326] width 37 height 37
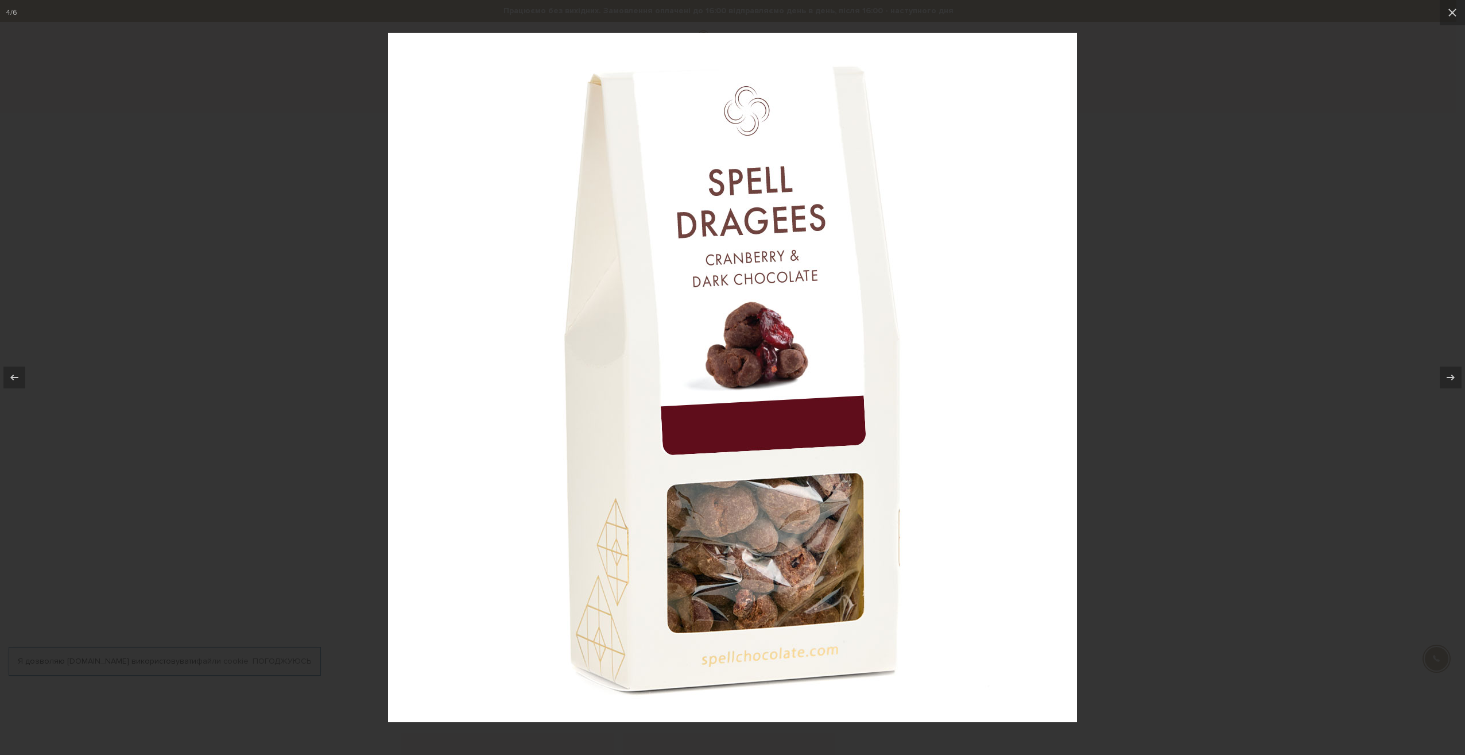
click at [1150, 479] on div at bounding box center [732, 377] width 1465 height 755
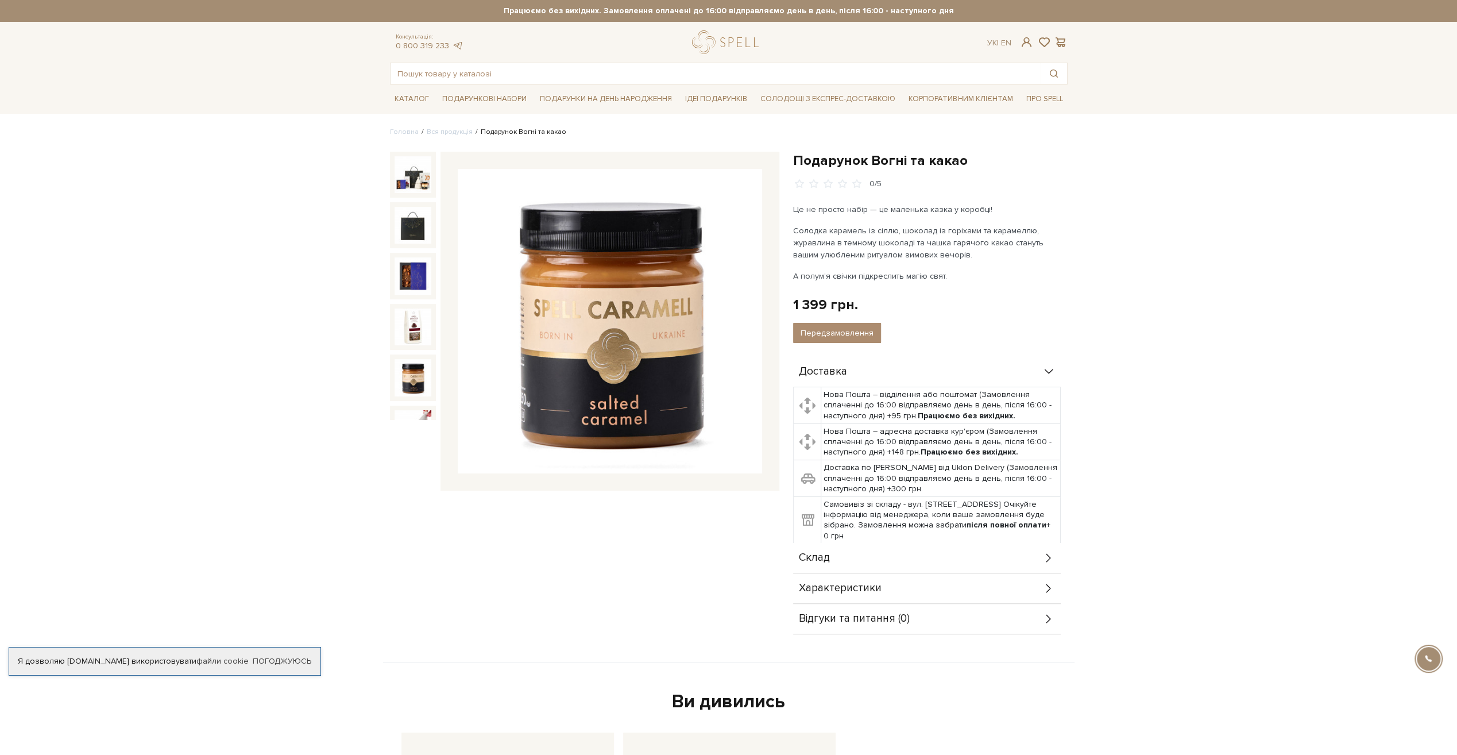
click at [408, 373] on img at bounding box center [412, 377] width 37 height 37
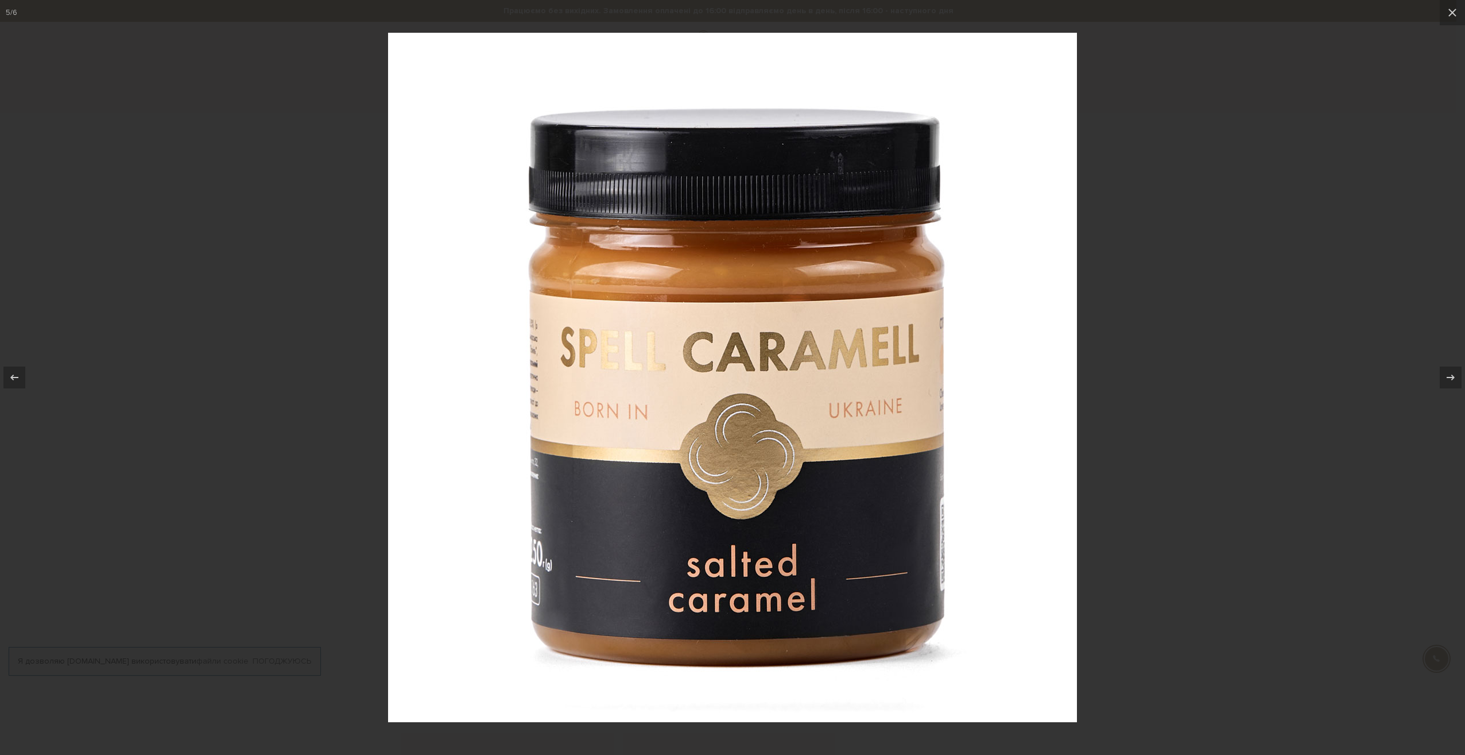
click at [1184, 431] on div at bounding box center [732, 377] width 1465 height 755
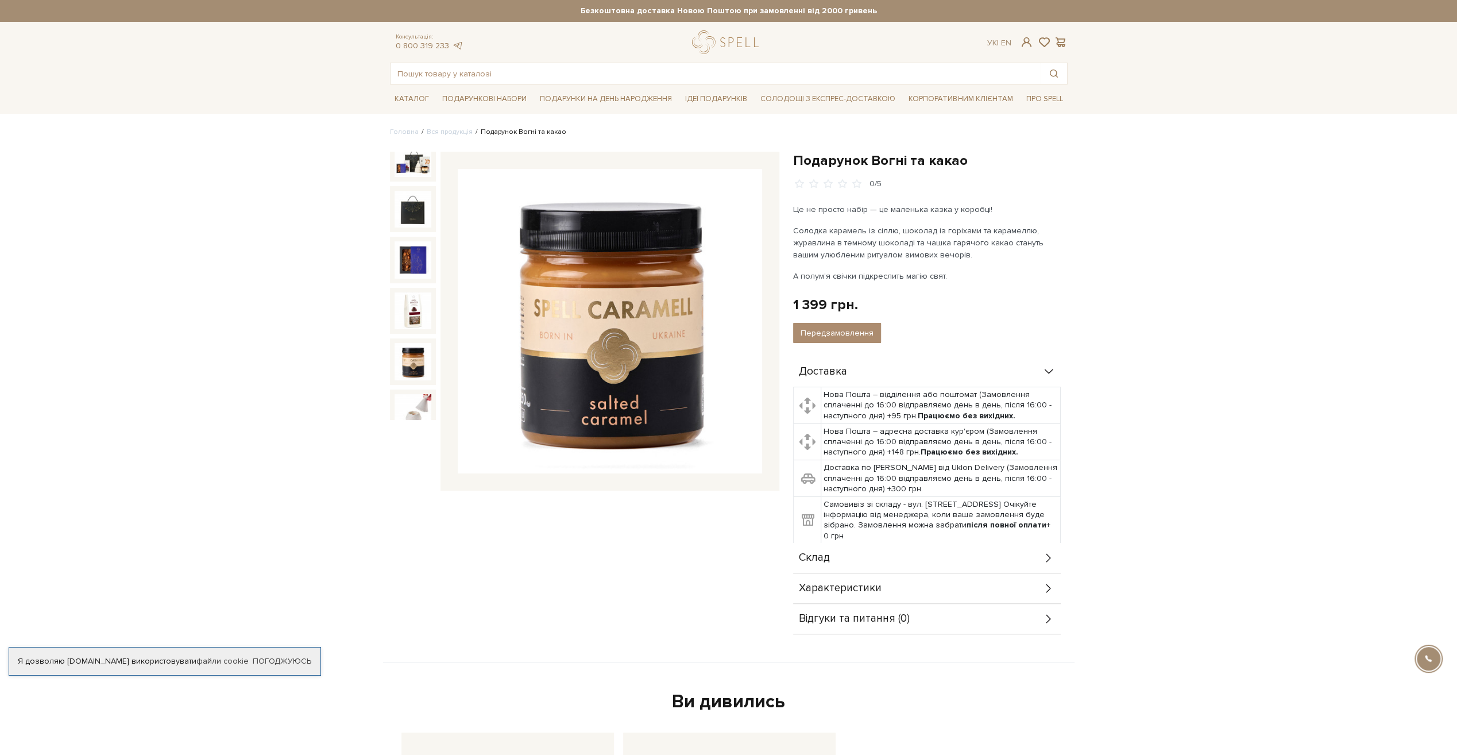
scroll to position [24, 0]
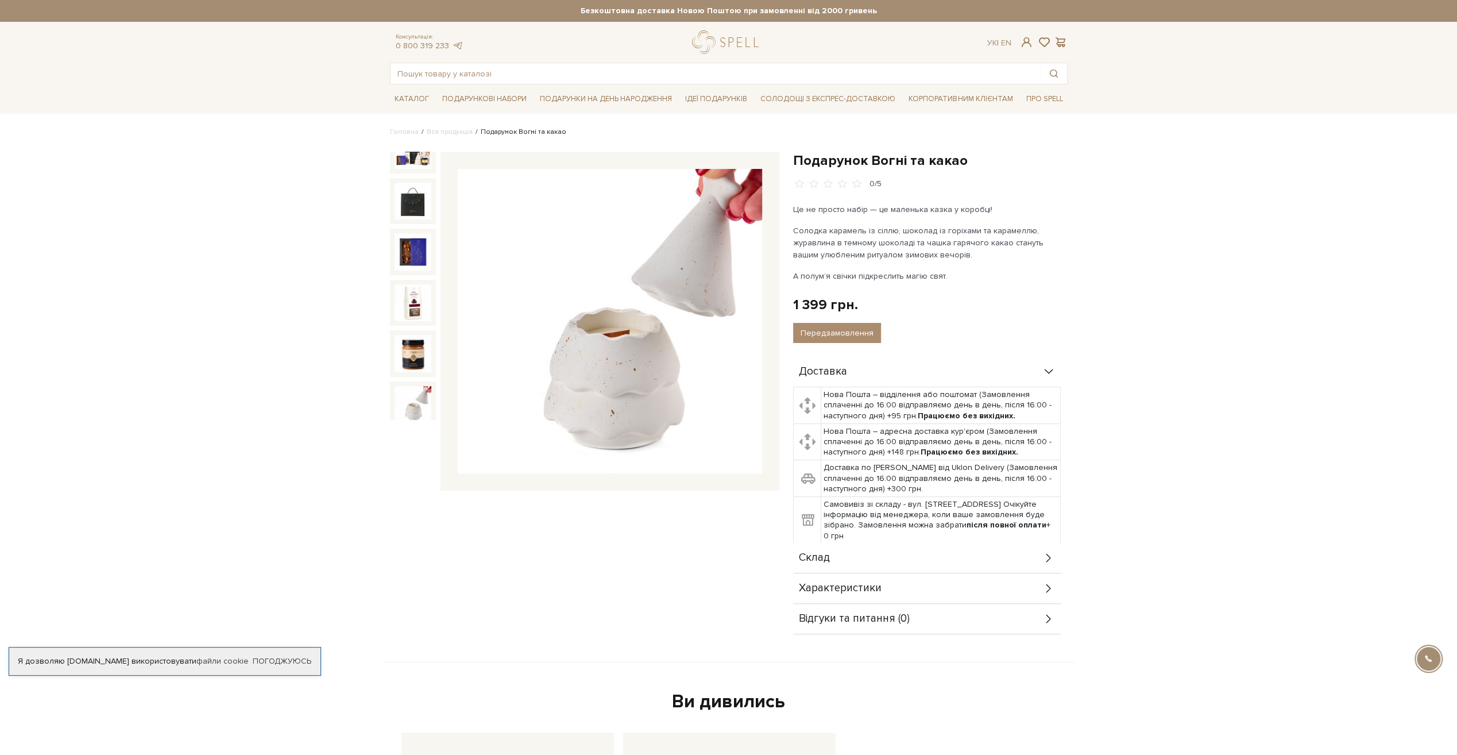
click at [416, 393] on img at bounding box center [412, 404] width 37 height 37
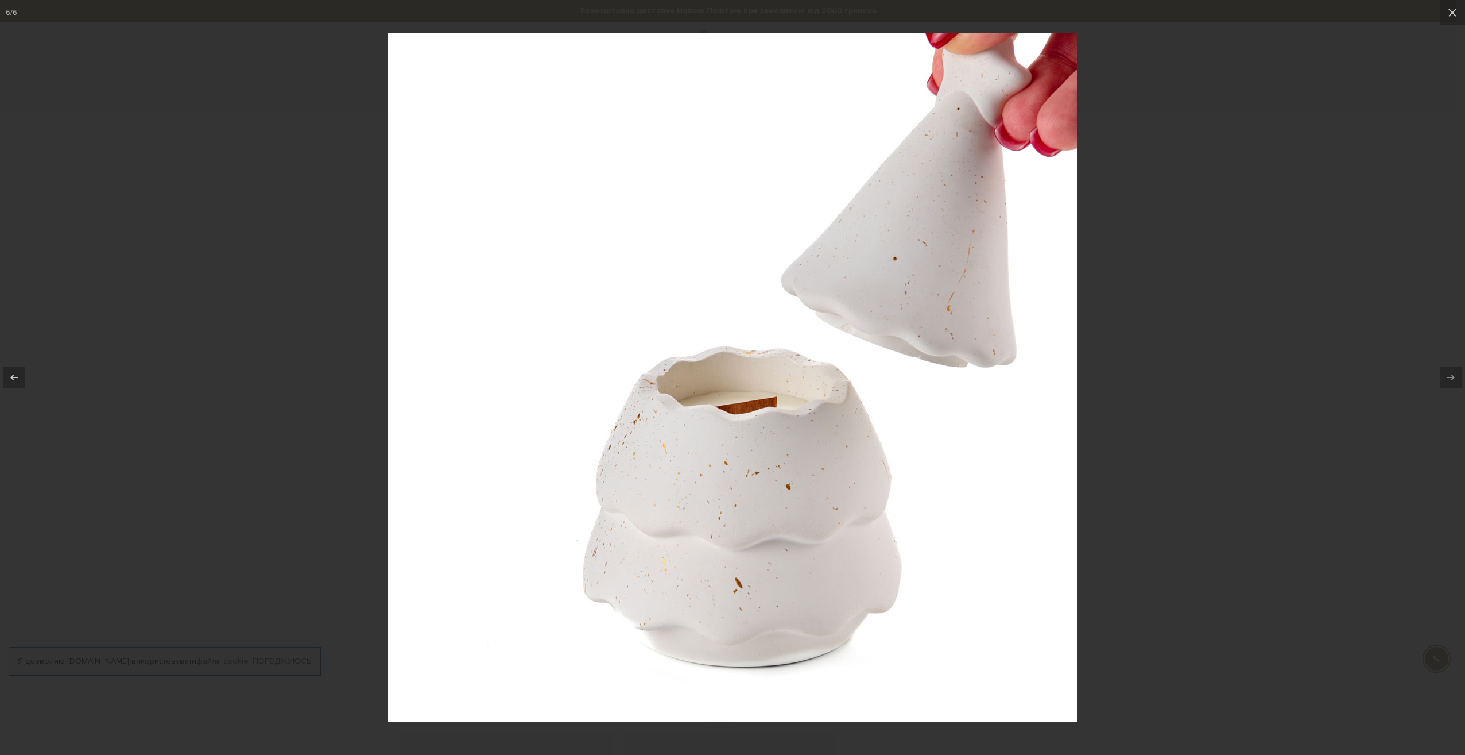
click at [1166, 420] on div at bounding box center [732, 377] width 1465 height 755
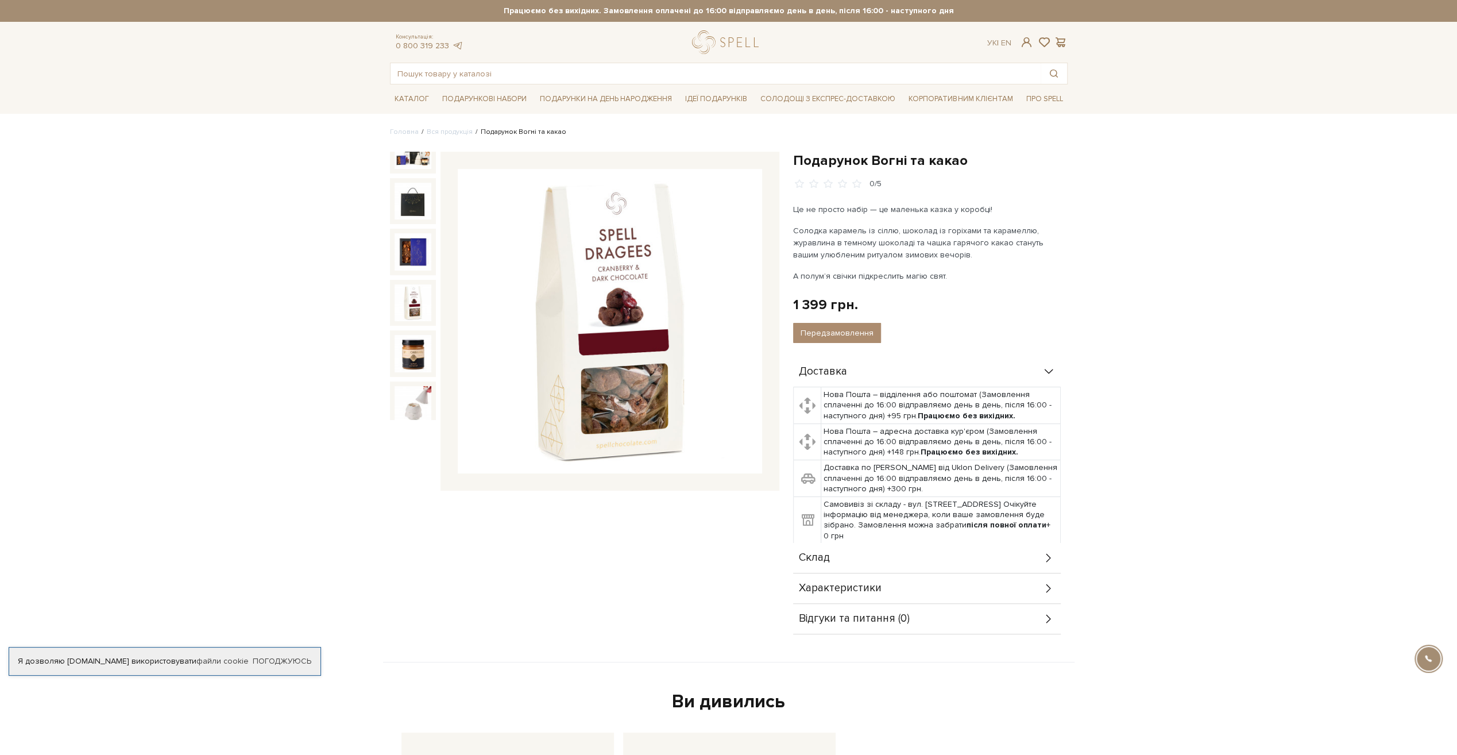
click at [879, 559] on div "Склад" at bounding box center [927, 558] width 268 height 30
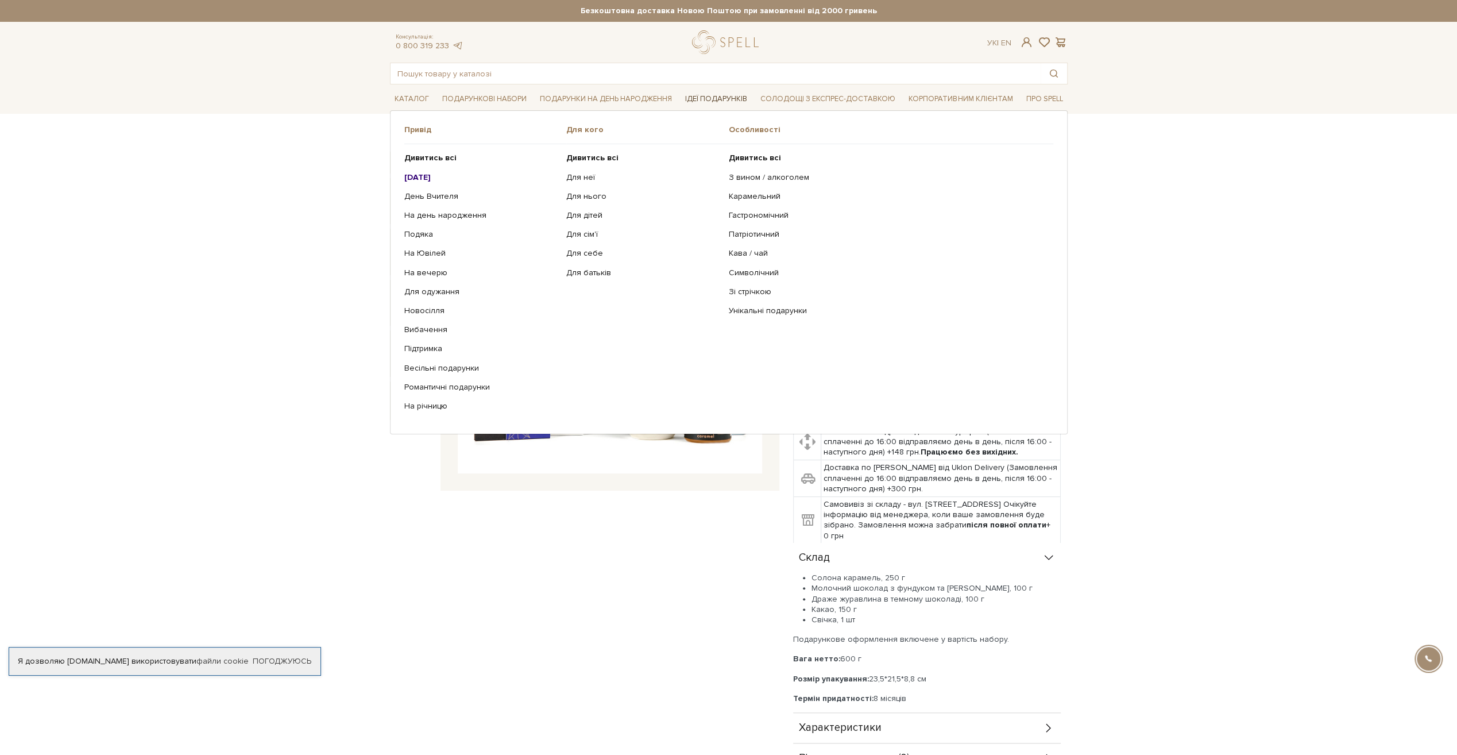
click at [724, 99] on link "Ідеї подарунків" at bounding box center [715, 99] width 71 height 18
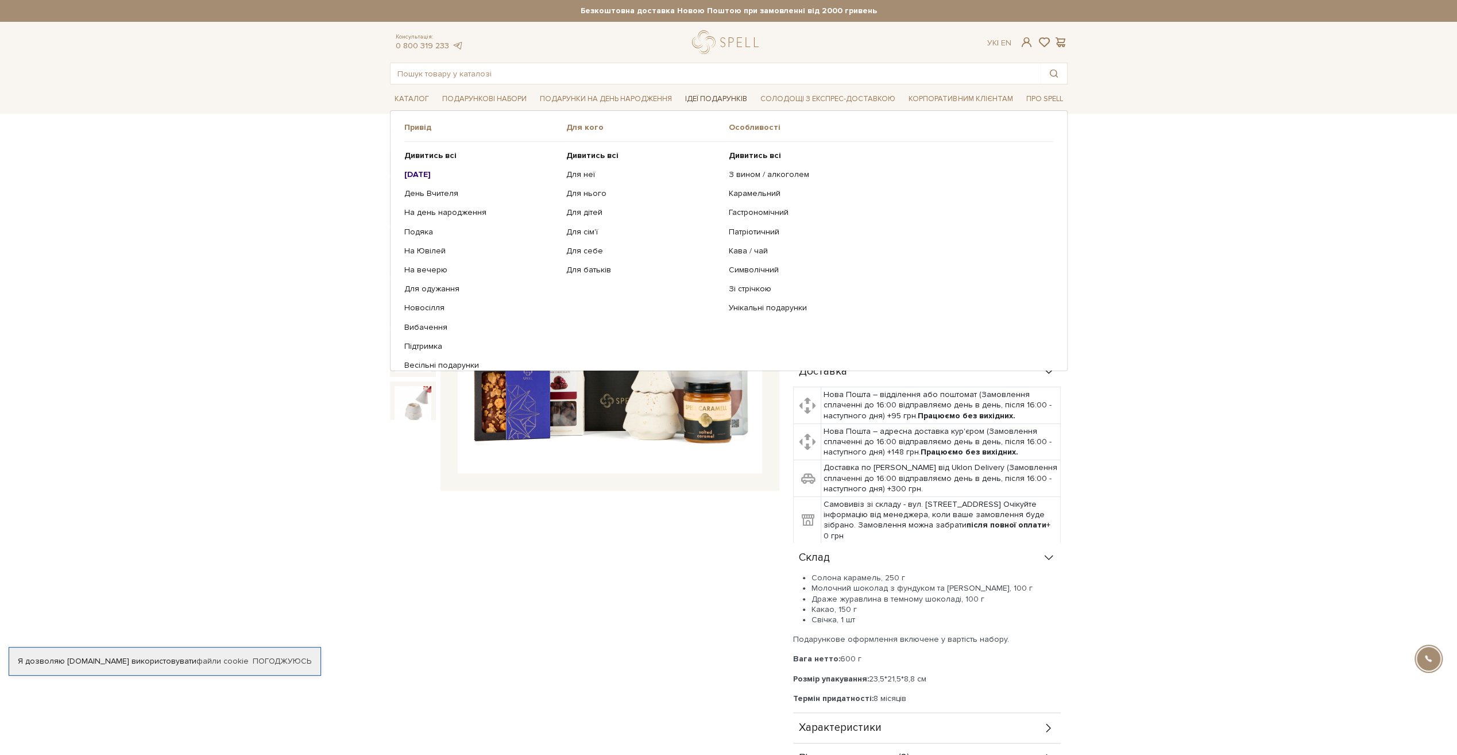
click at [724, 99] on link "Ідеї подарунків" at bounding box center [715, 99] width 71 height 18
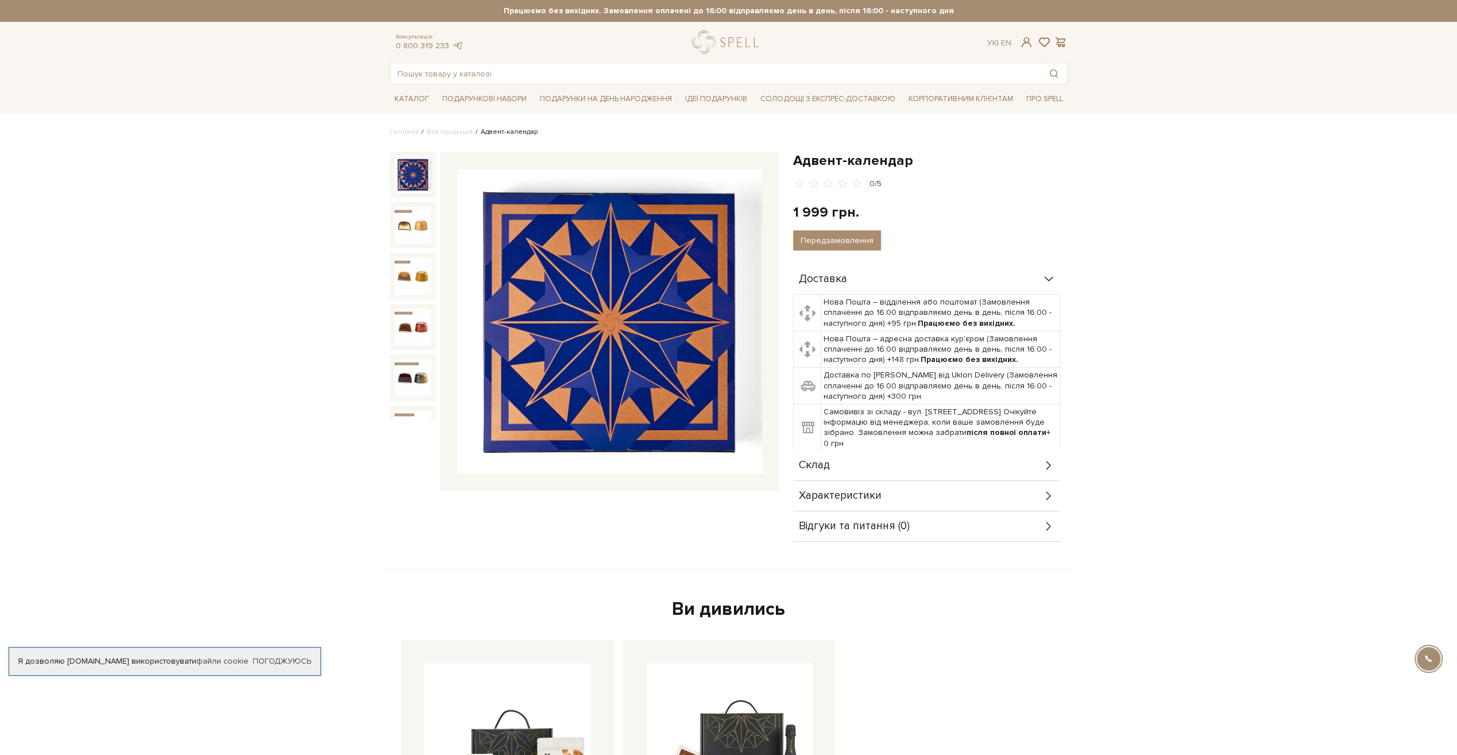
click at [937, 469] on div "Склад" at bounding box center [927, 465] width 268 height 30
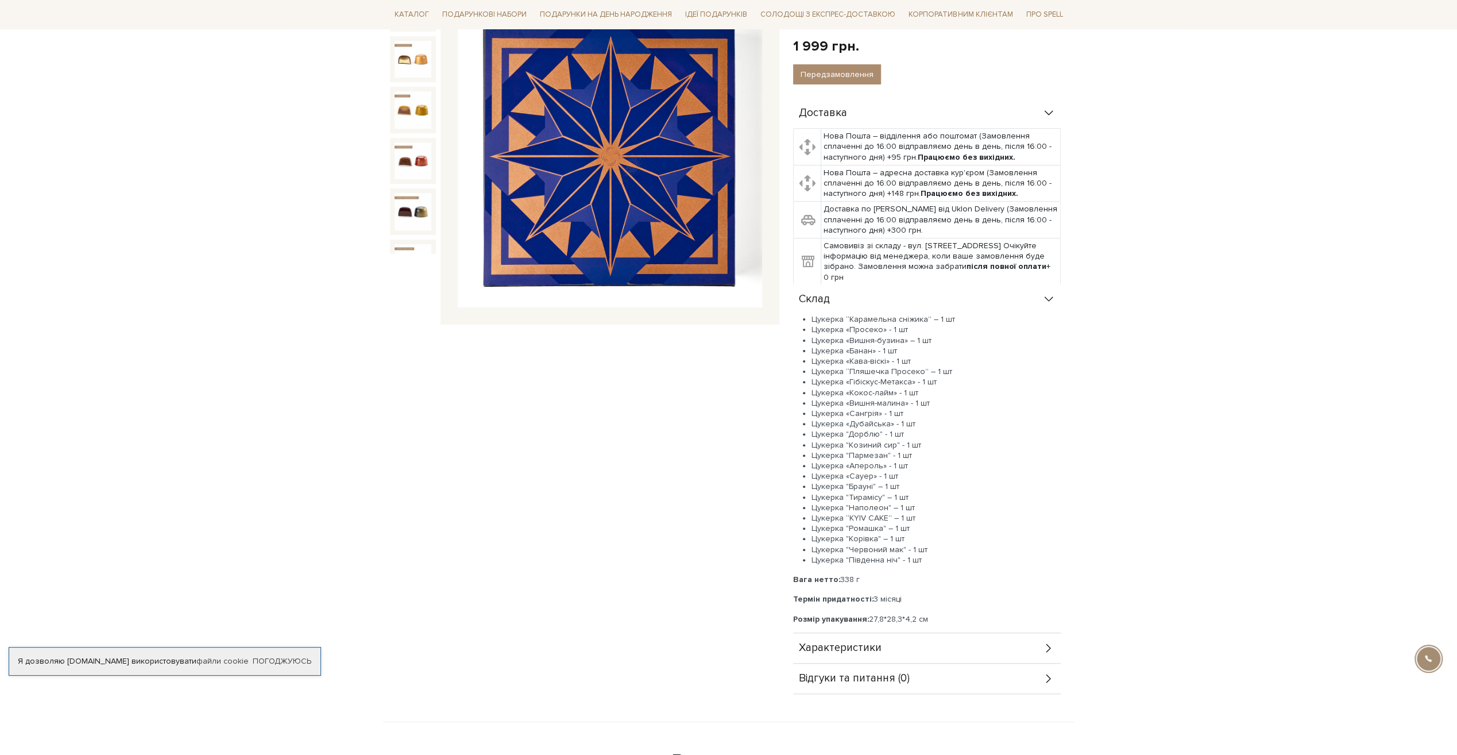
scroll to position [172, 0]
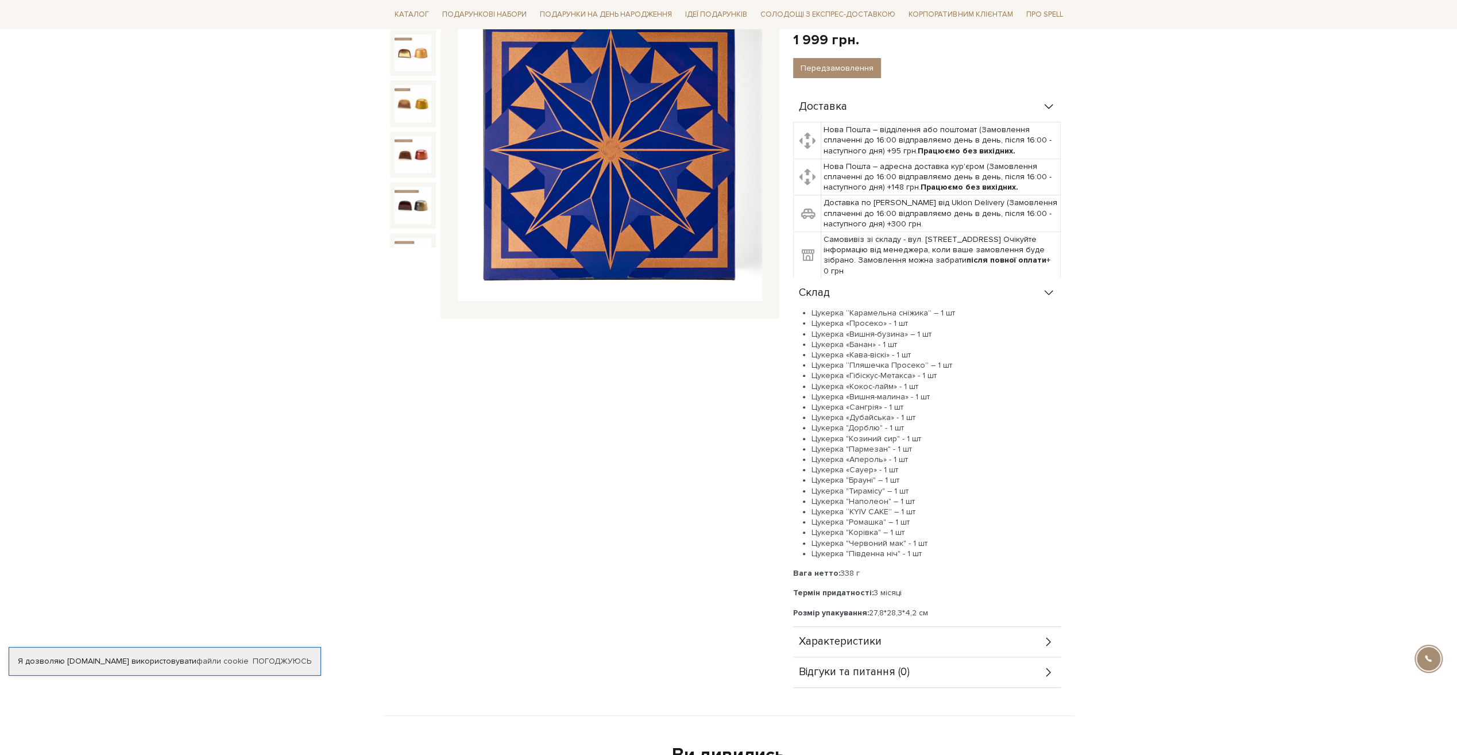
click at [939, 640] on div "Характеристики" at bounding box center [927, 641] width 268 height 30
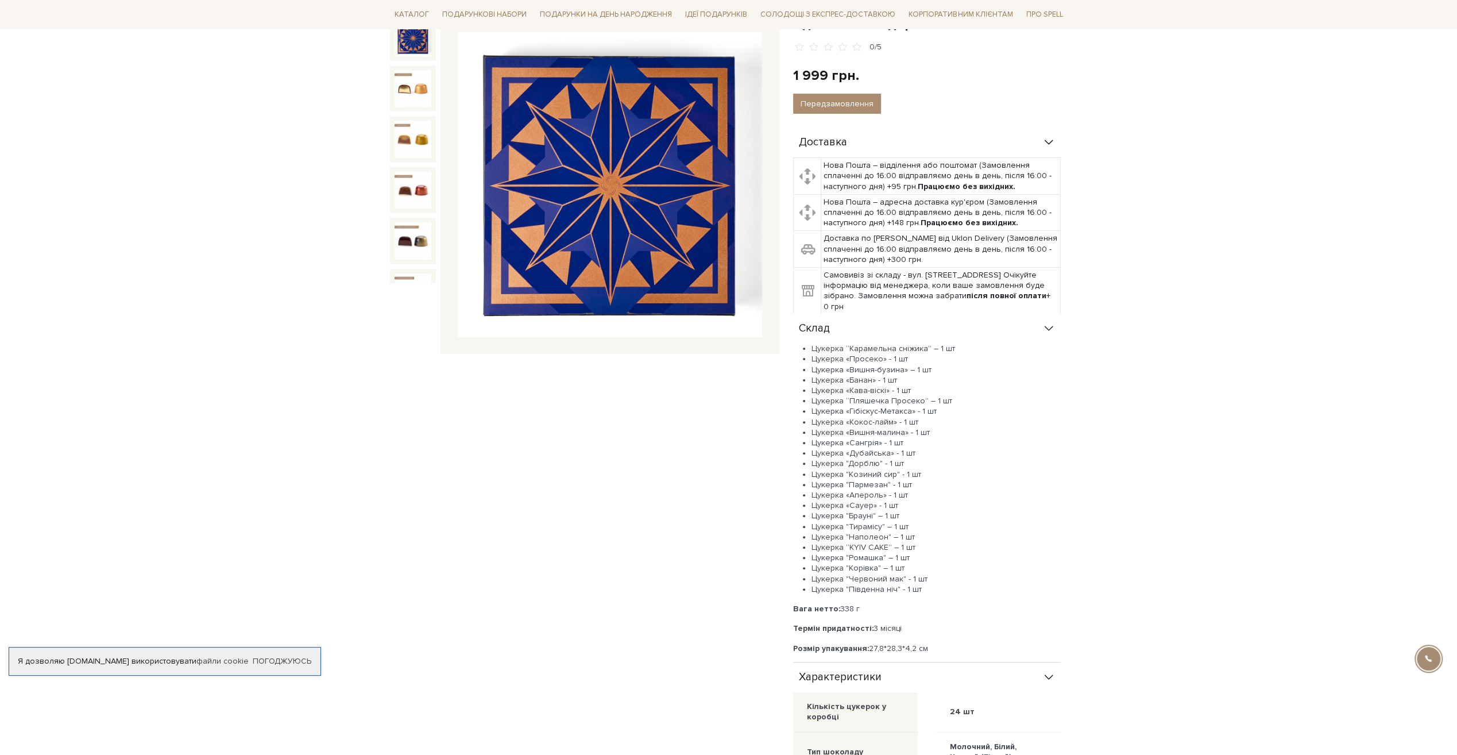
scroll to position [0, 0]
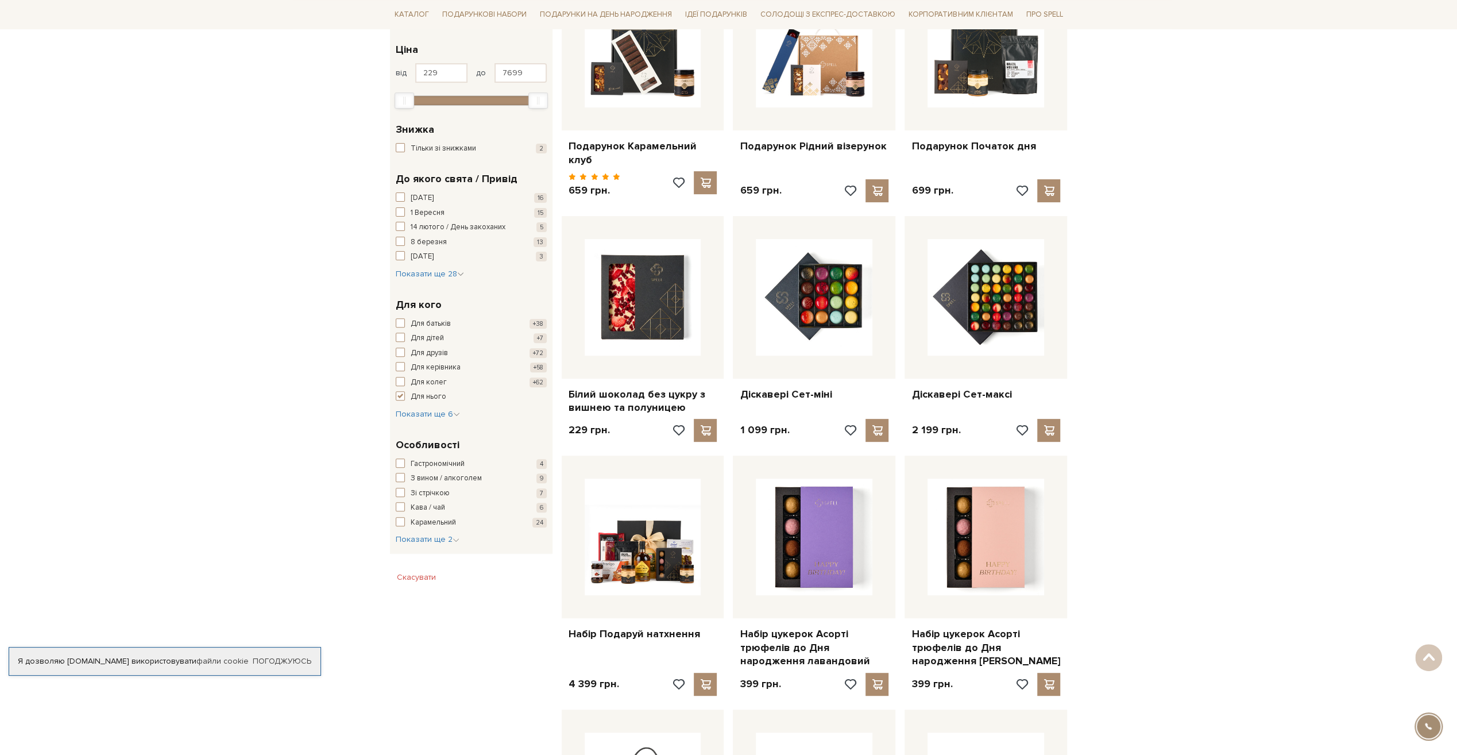
scroll to position [230, 0]
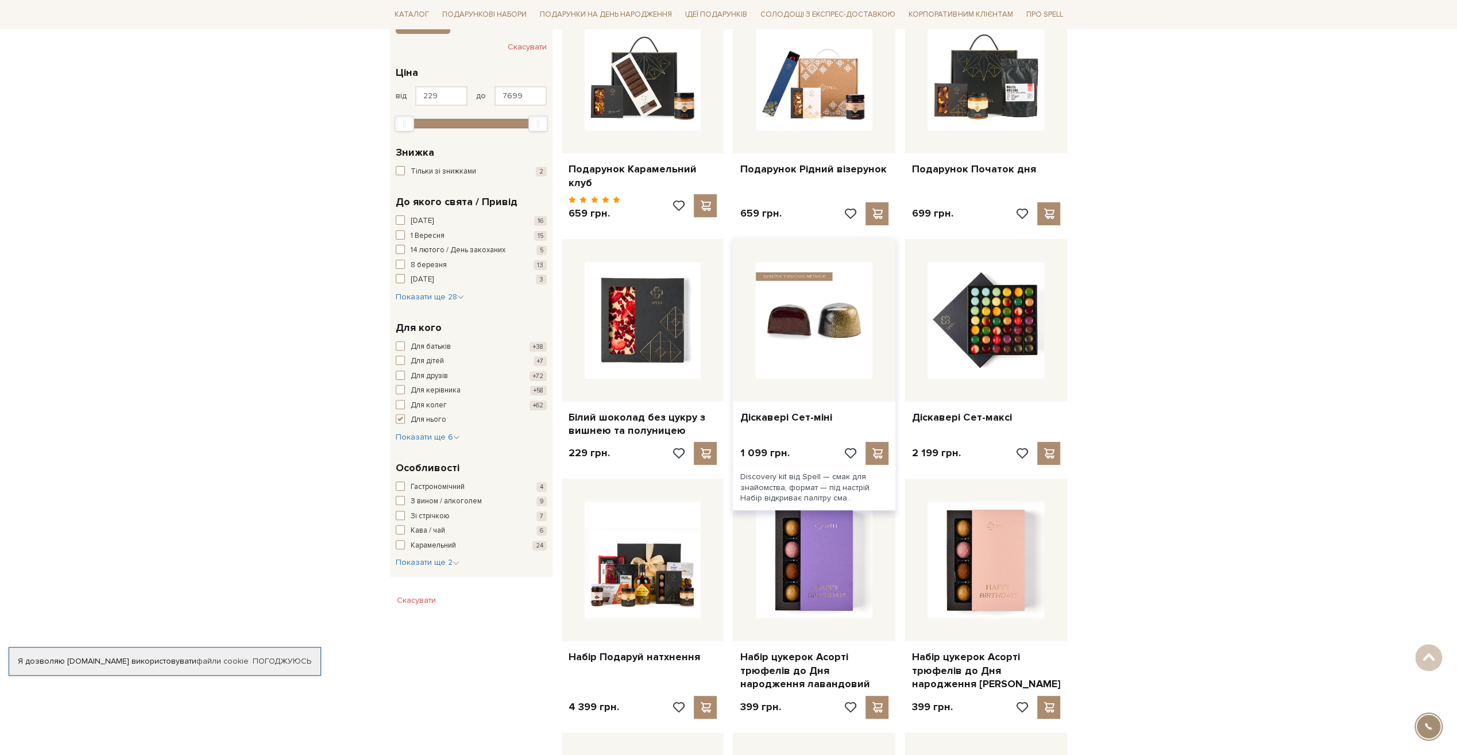
click at [827, 326] on img at bounding box center [814, 320] width 117 height 117
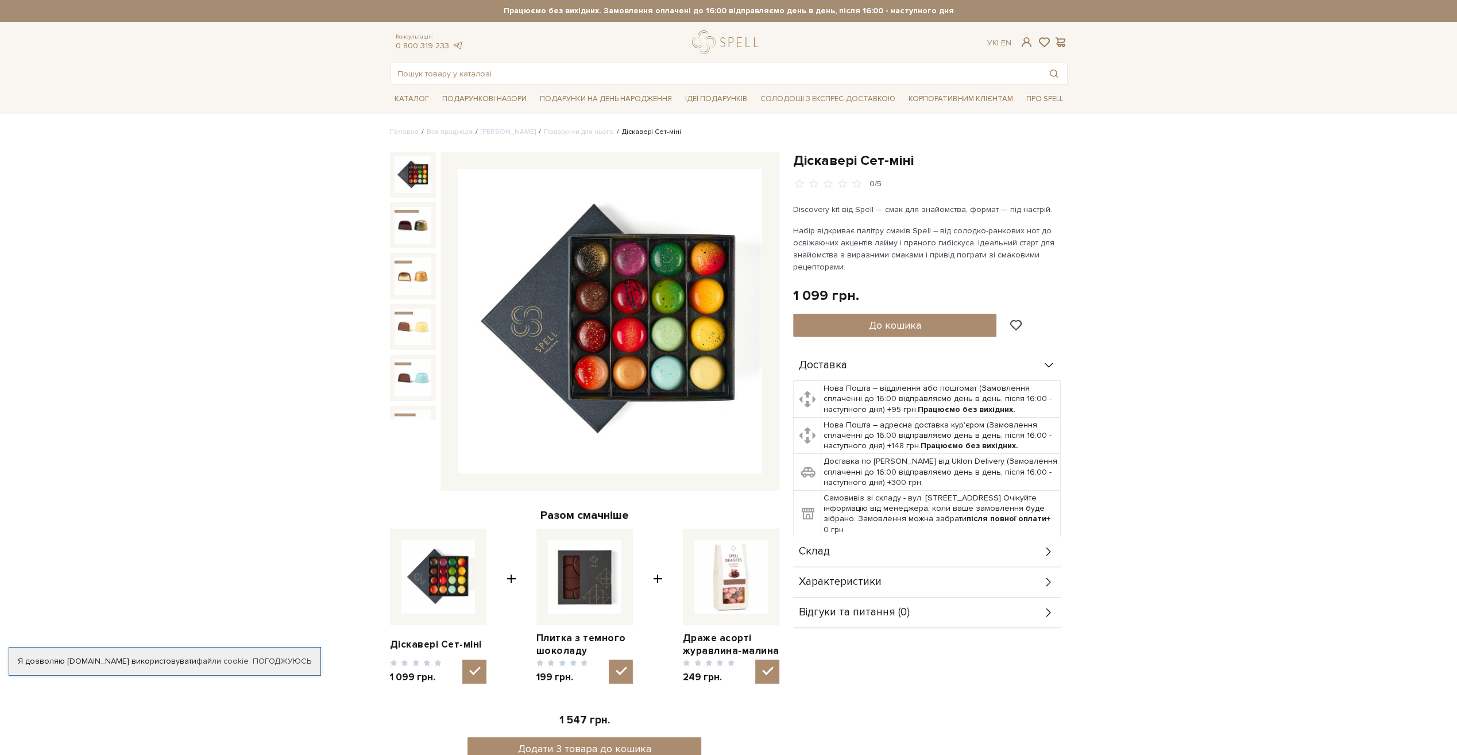
click at [935, 553] on div "Склад" at bounding box center [927, 551] width 268 height 30
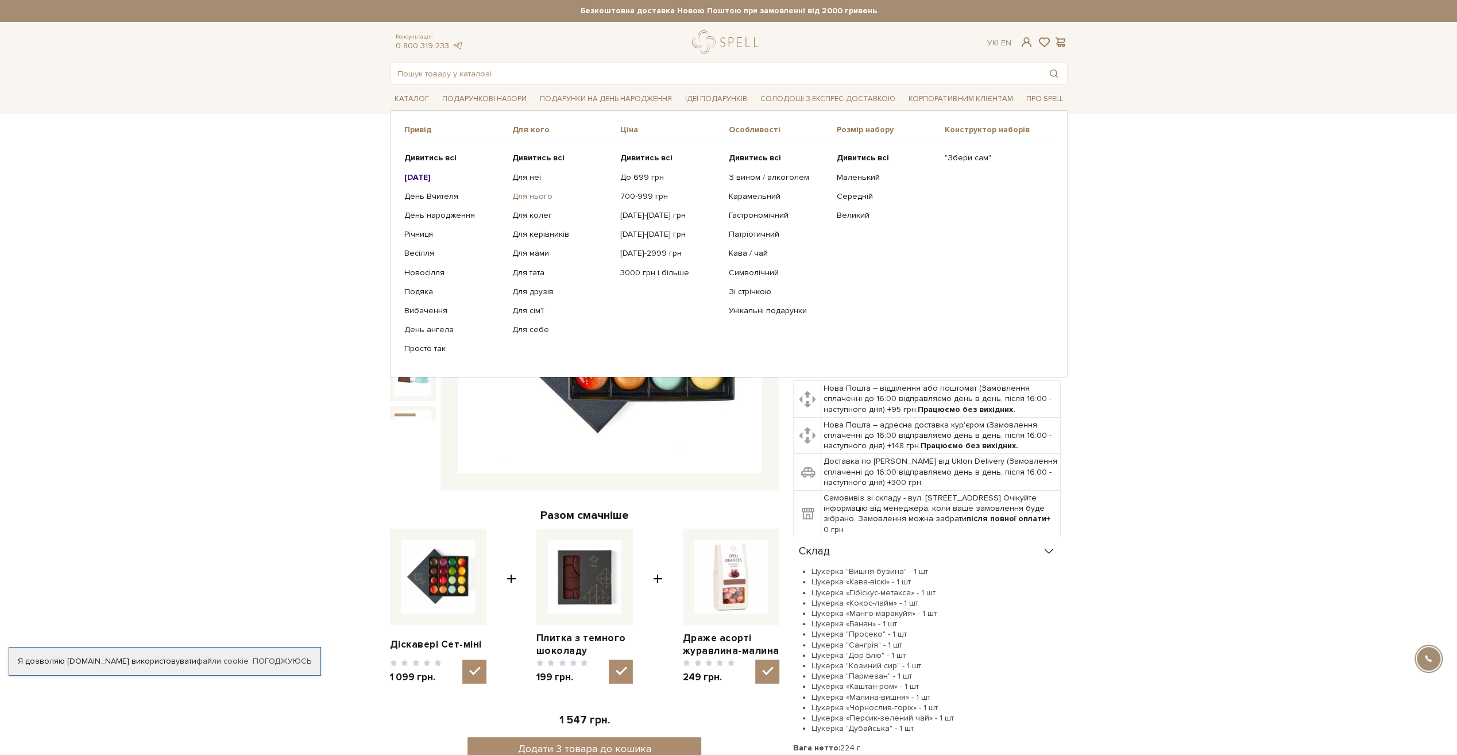
click at [526, 194] on link "Для нього" at bounding box center [561, 196] width 99 height 10
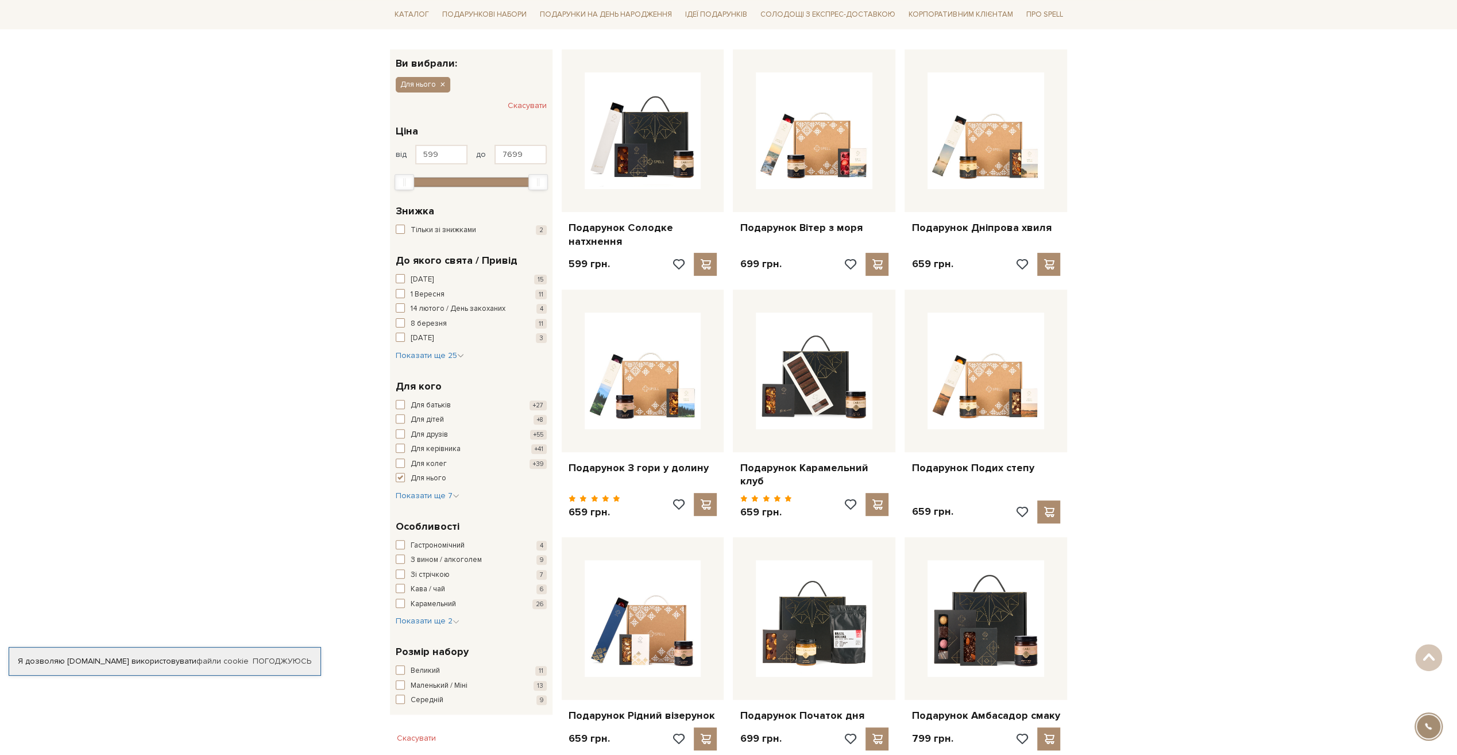
scroll to position [57, 0]
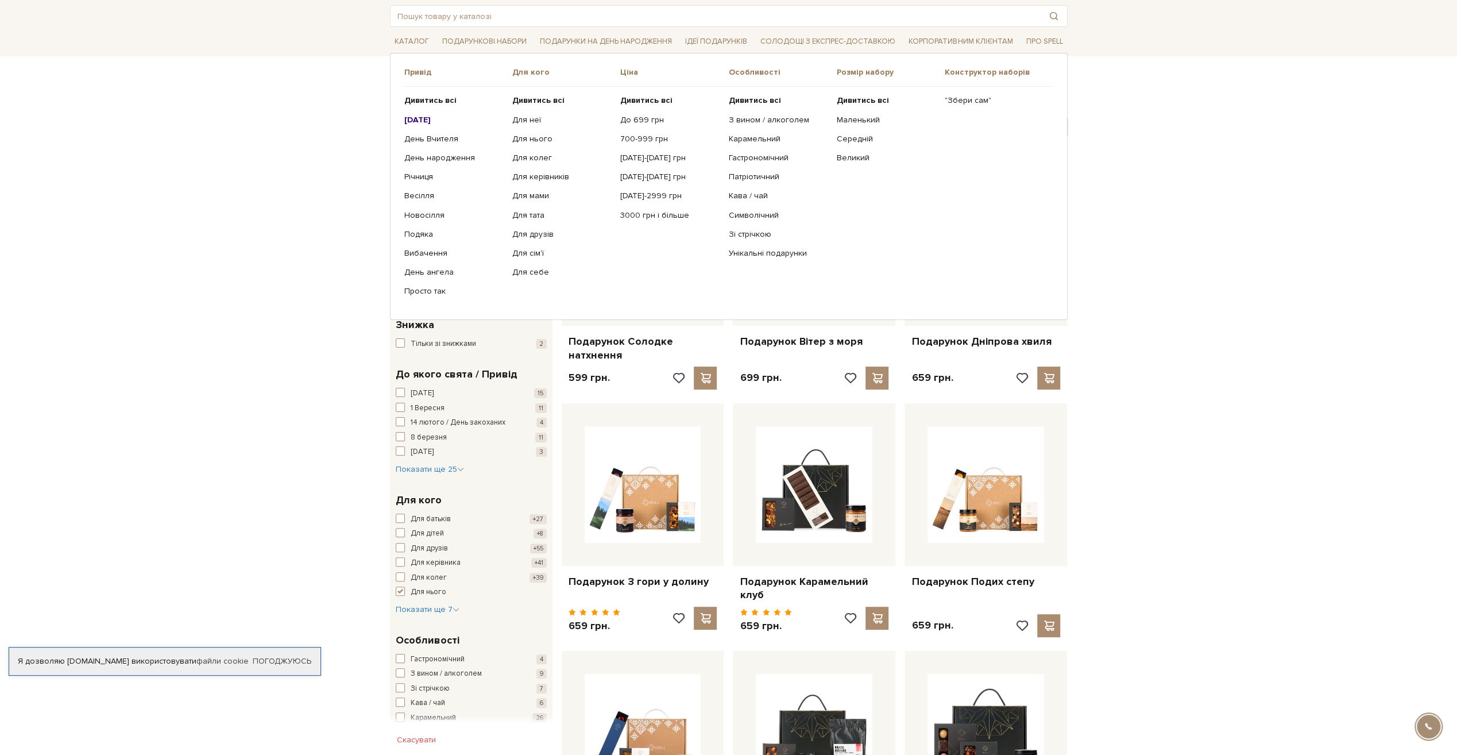
click at [424, 121] on b "[DATE]" at bounding box center [417, 120] width 26 height 10
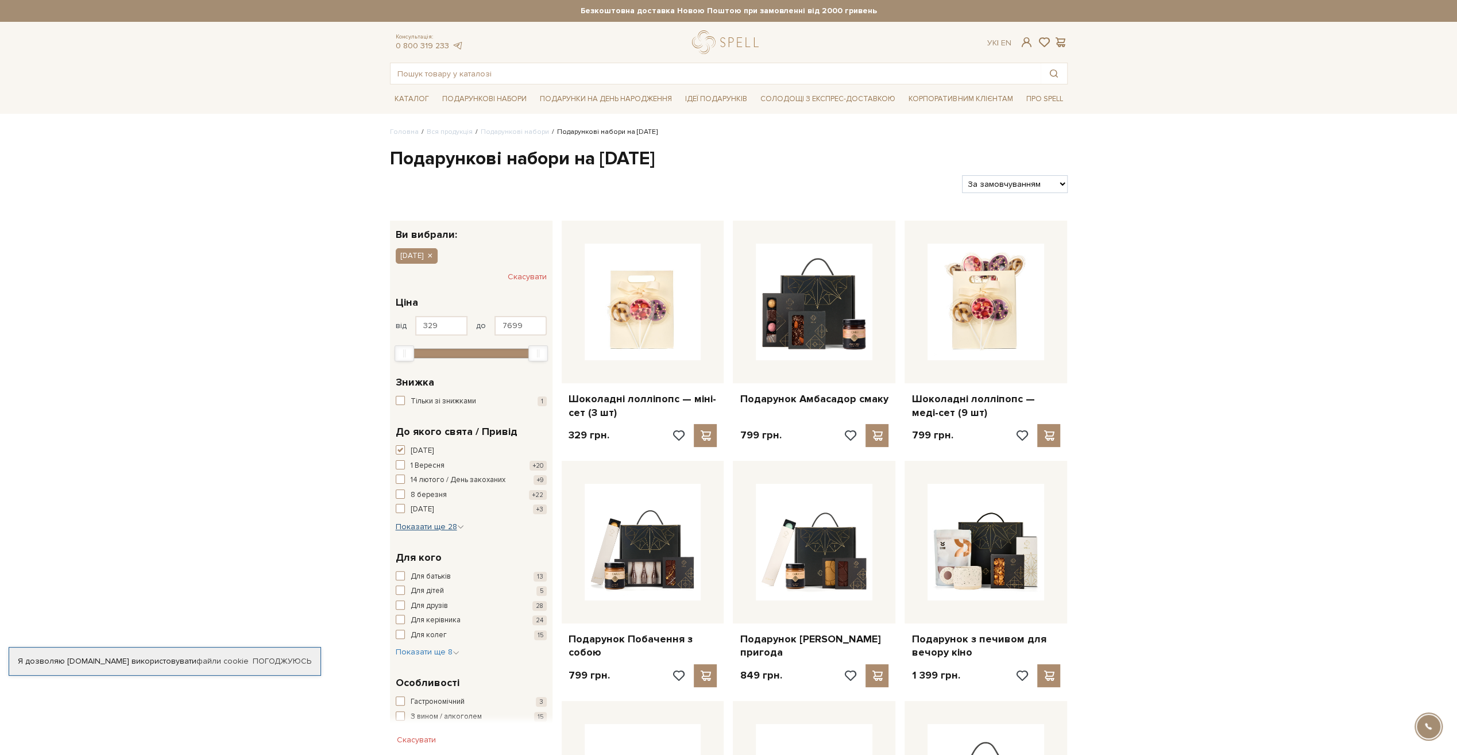
click at [431, 525] on span "Показати ще 28" at bounding box center [430, 526] width 68 height 10
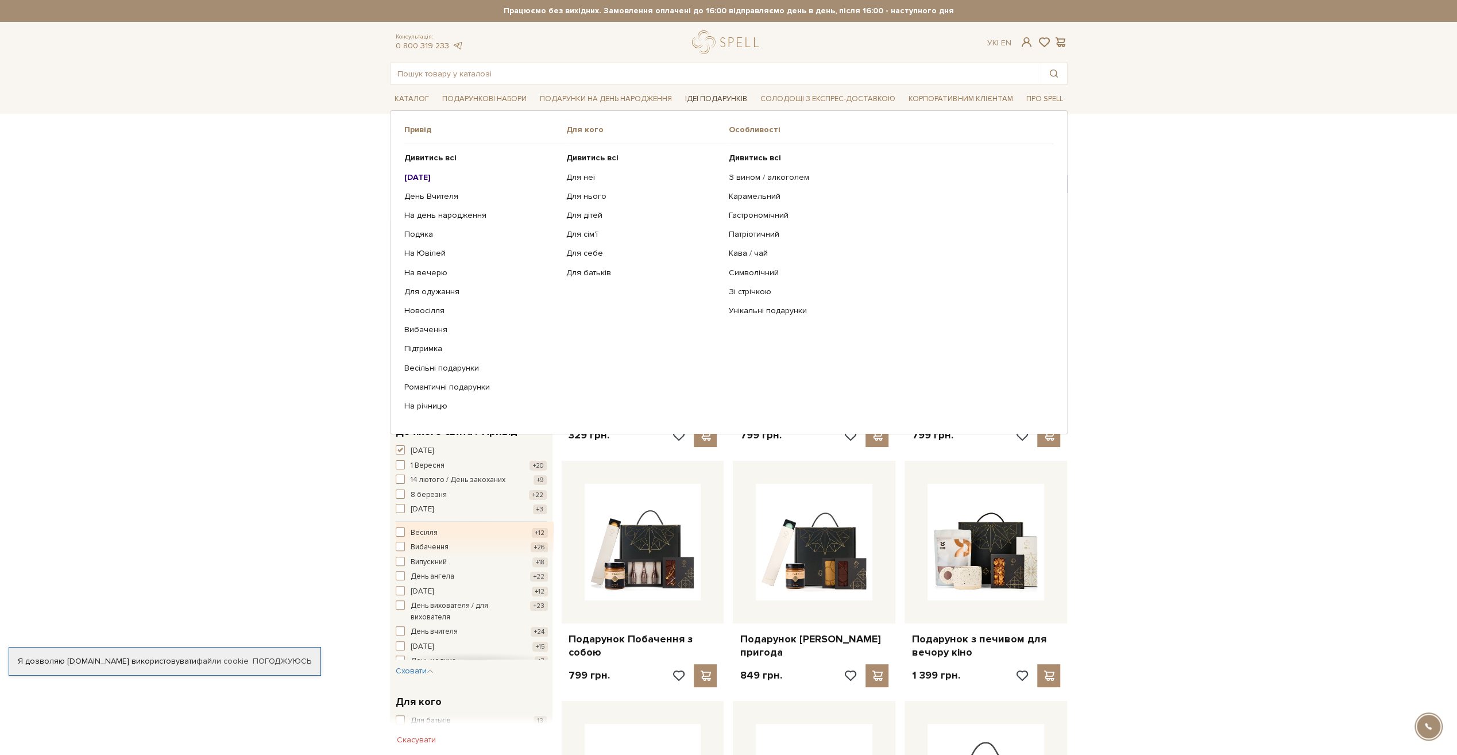
click at [729, 100] on link "Ідеї подарунків" at bounding box center [715, 99] width 71 height 18
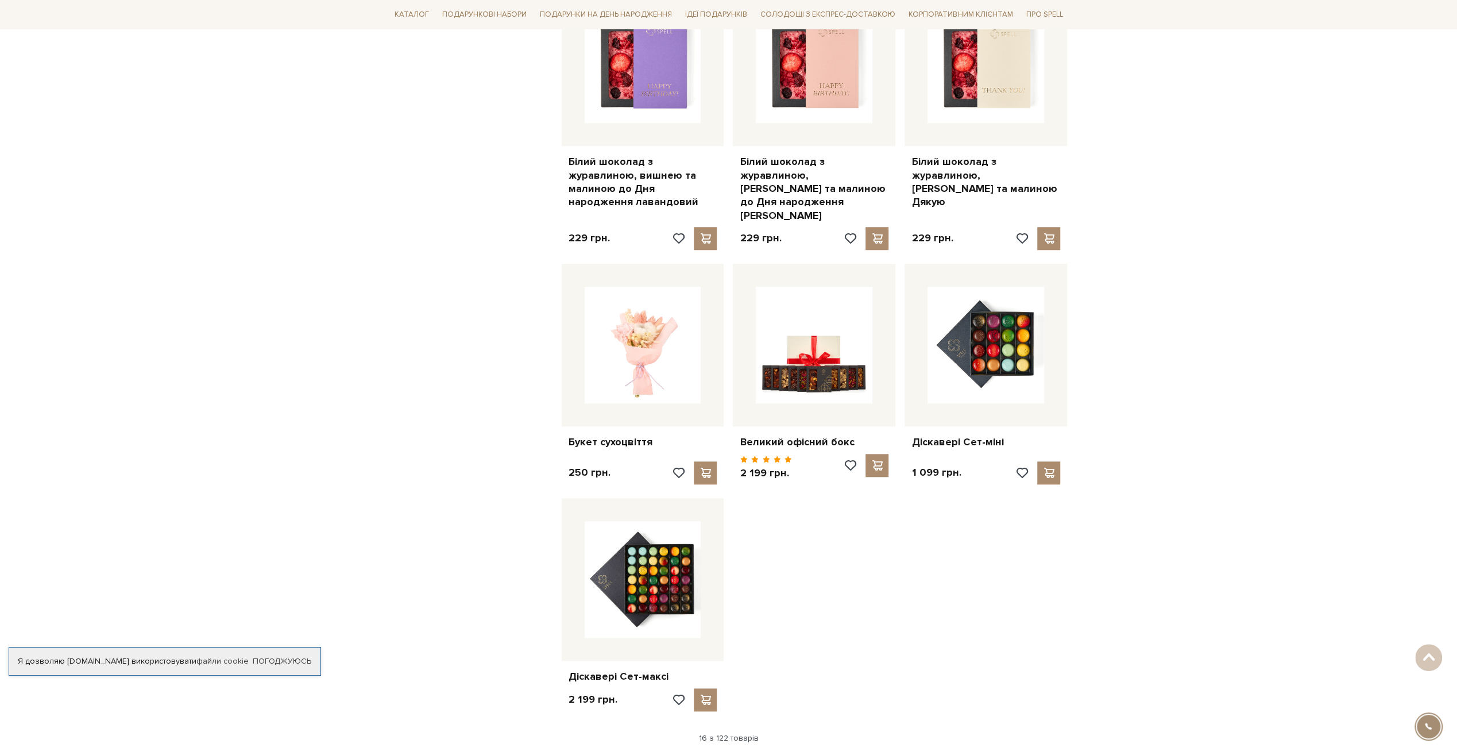
scroll to position [1091, 0]
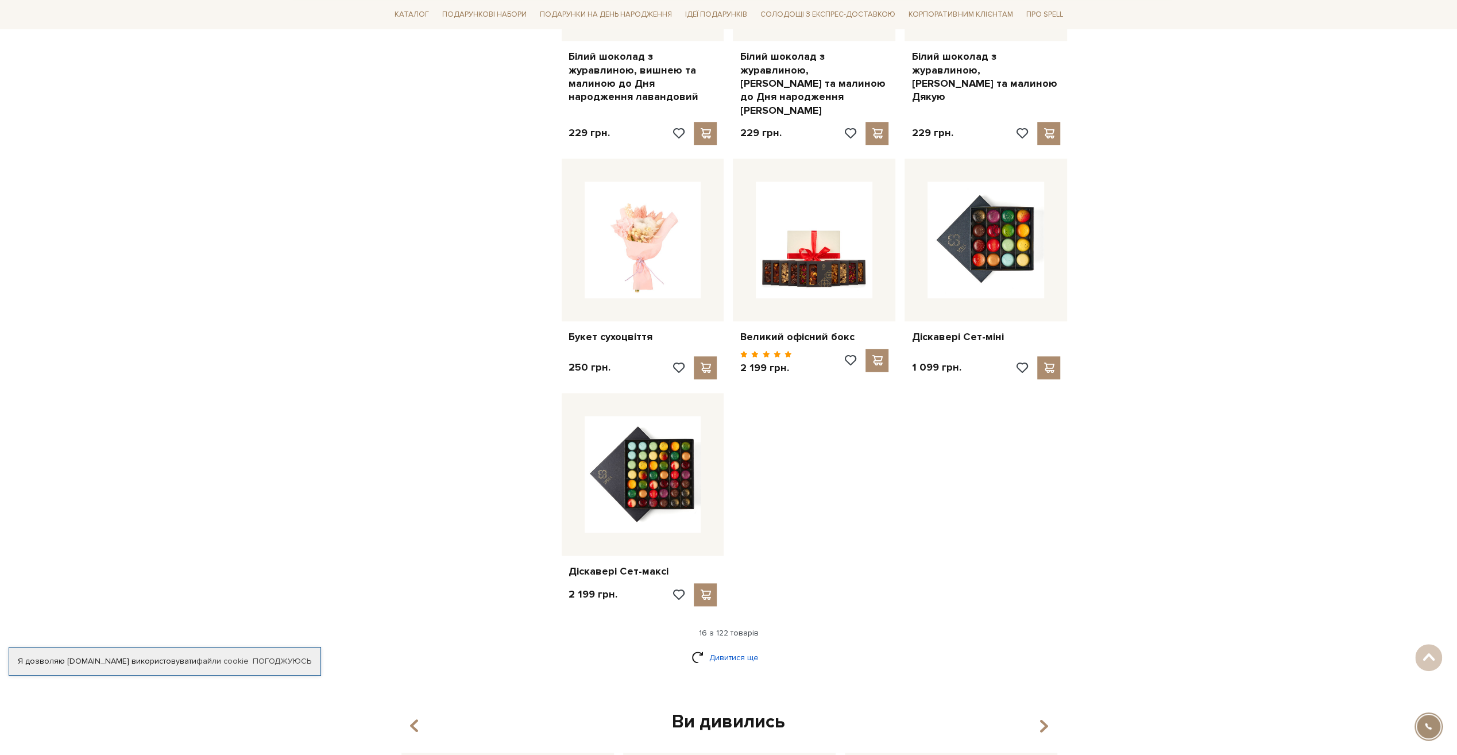
click at [746, 647] on link "Дивитися ще" at bounding box center [728, 657] width 75 height 20
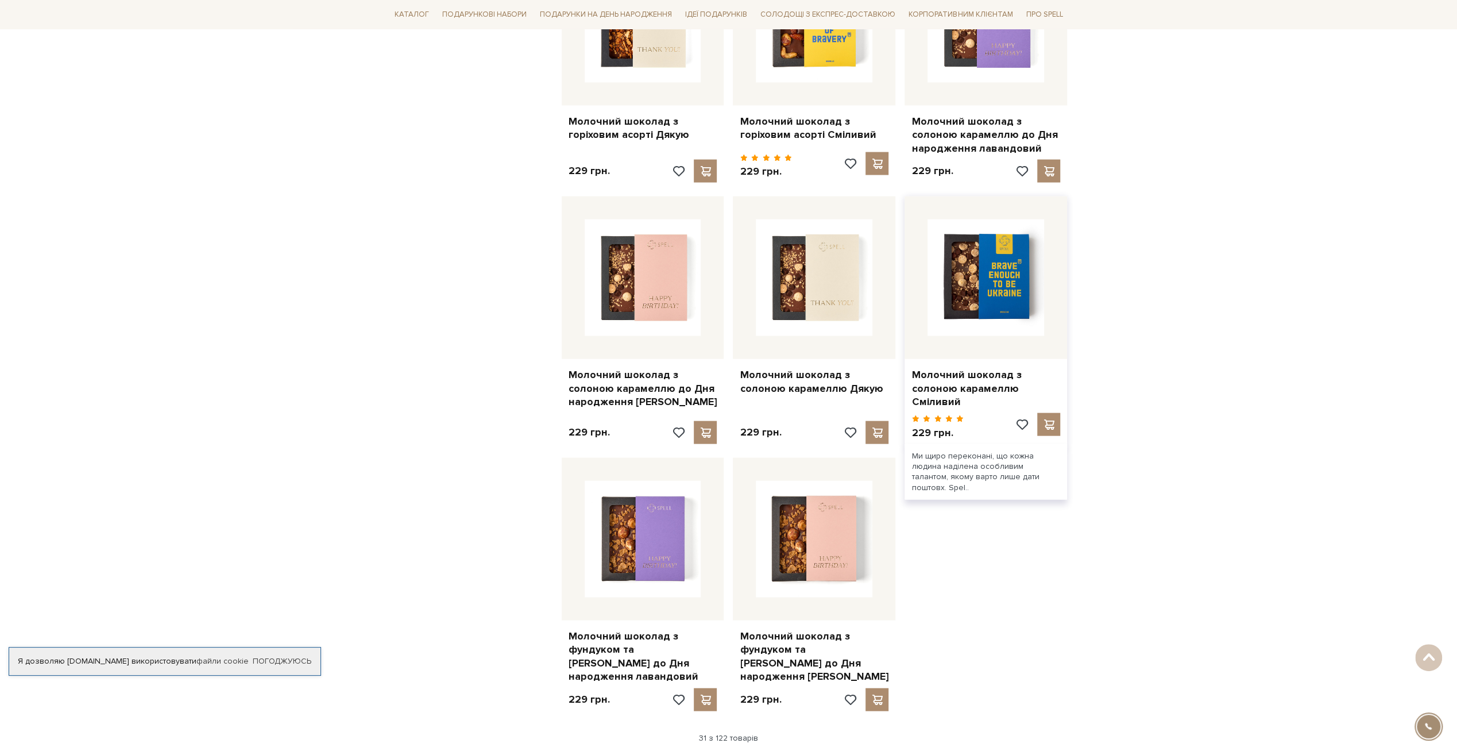
scroll to position [2412, 0]
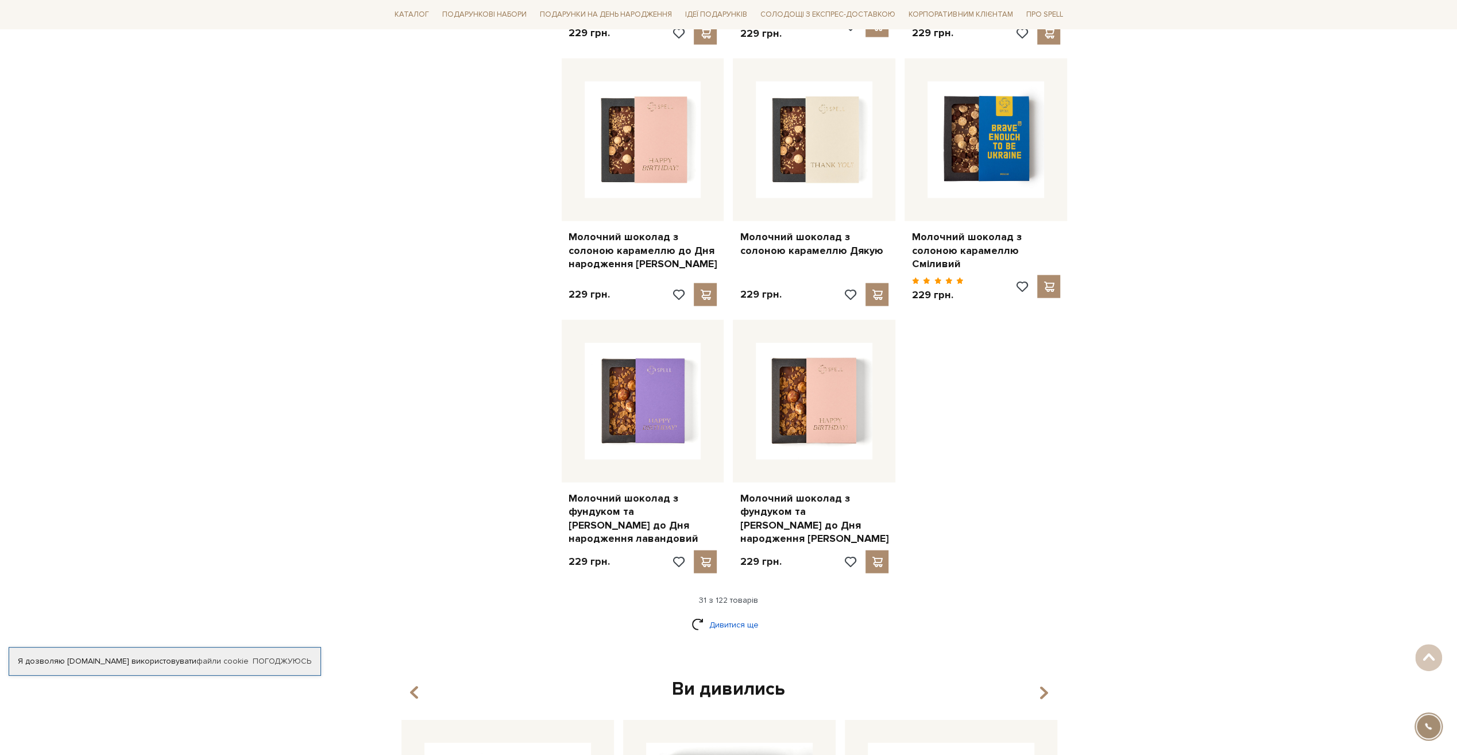
click at [753, 614] on link "Дивитися ще" at bounding box center [728, 624] width 75 height 20
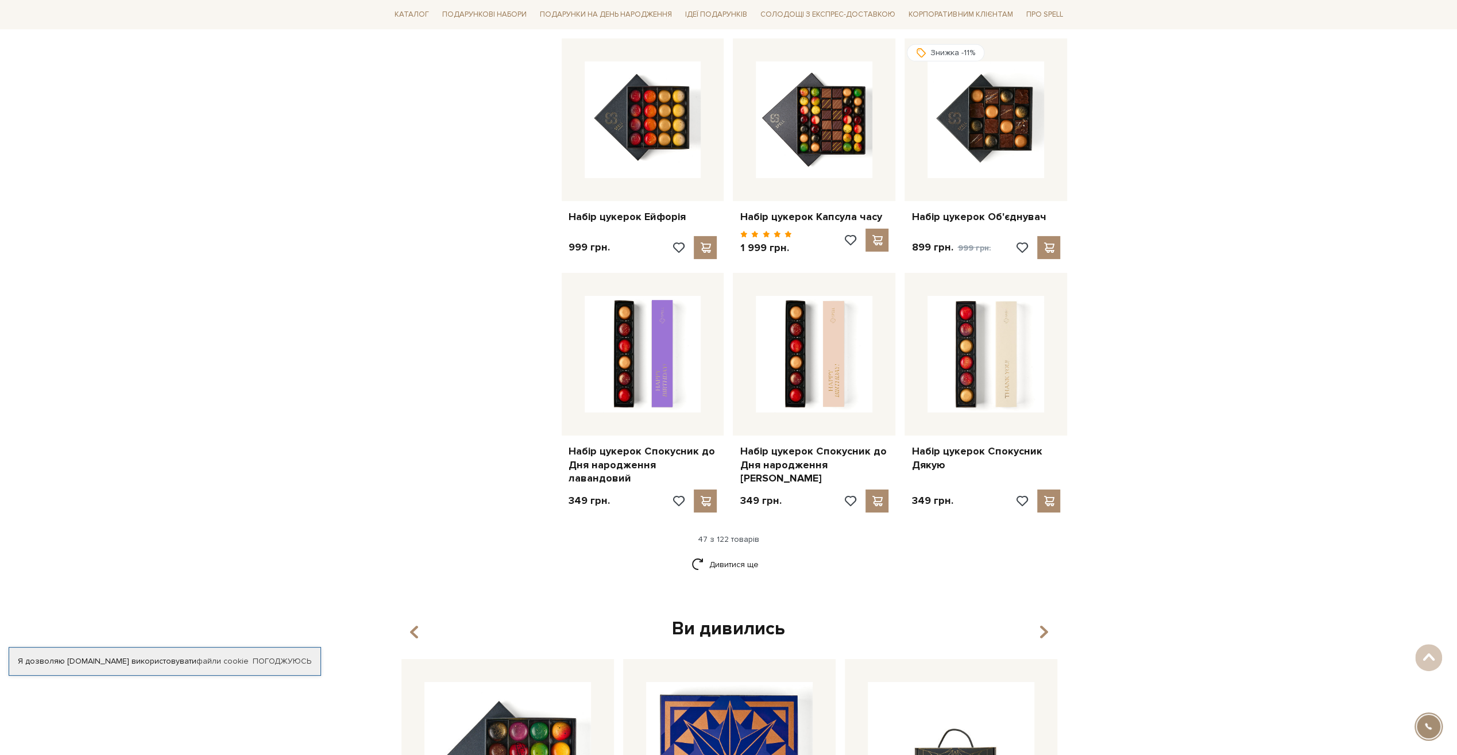
scroll to position [3732, 0]
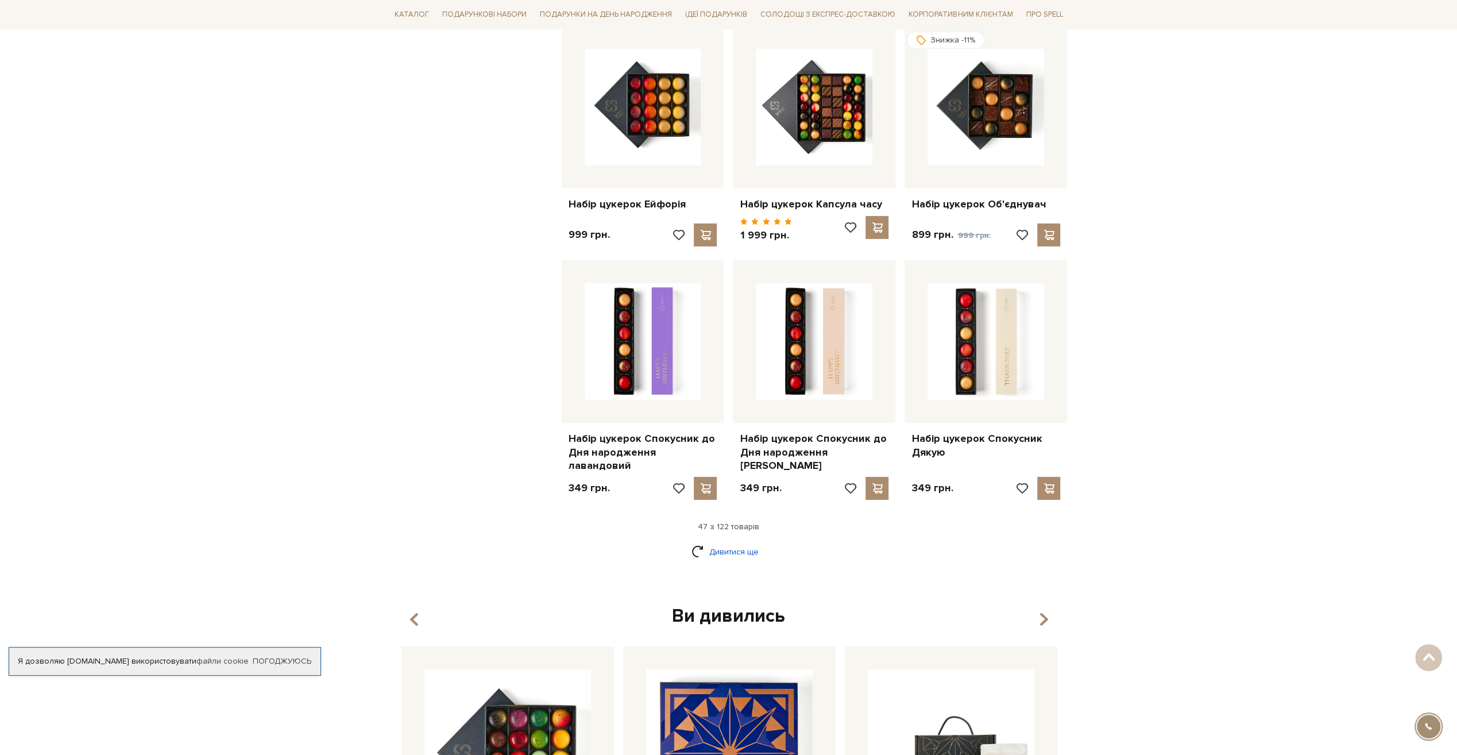
click at [738, 541] on link "Дивитися ще" at bounding box center [728, 551] width 75 height 20
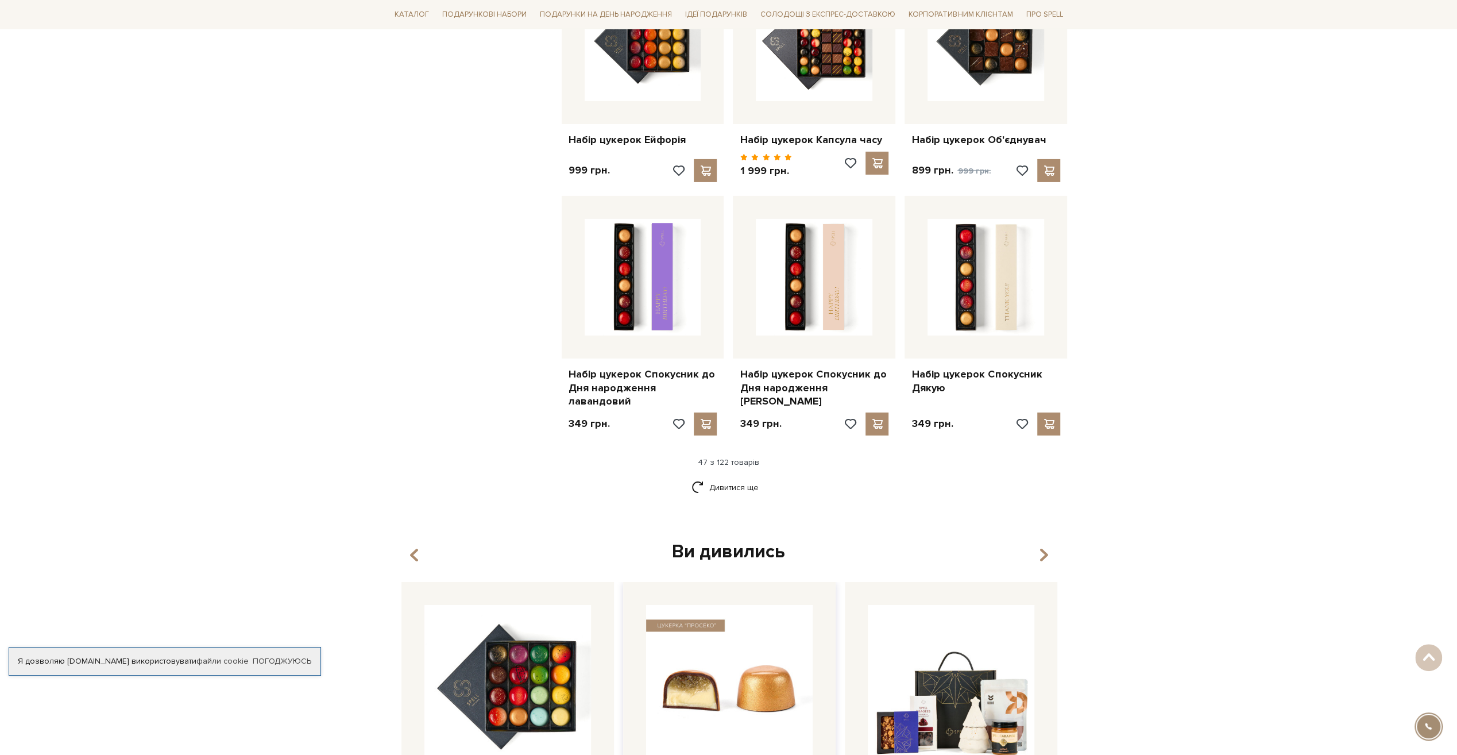
scroll to position [3905, 0]
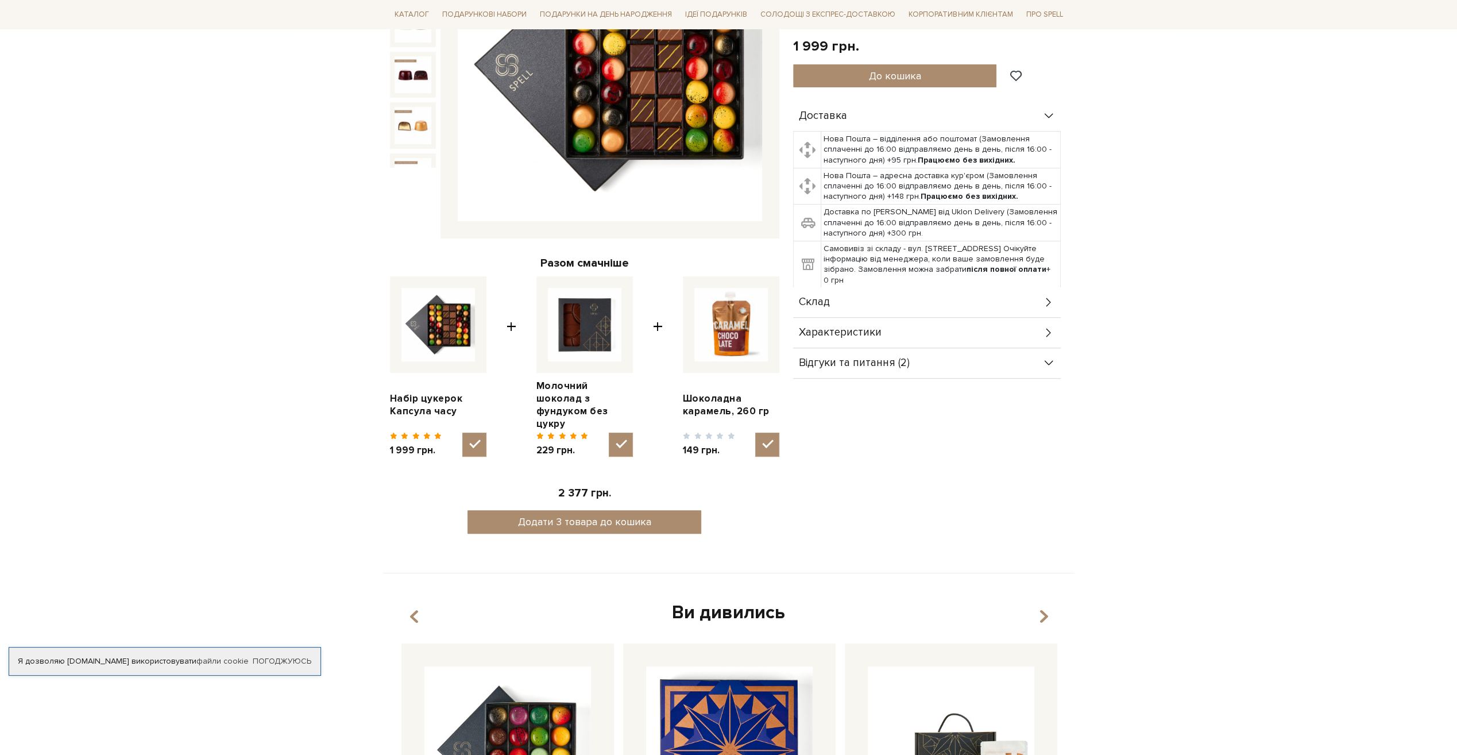
click at [899, 361] on span "Відгуки та питання (2)" at bounding box center [854, 363] width 111 height 10
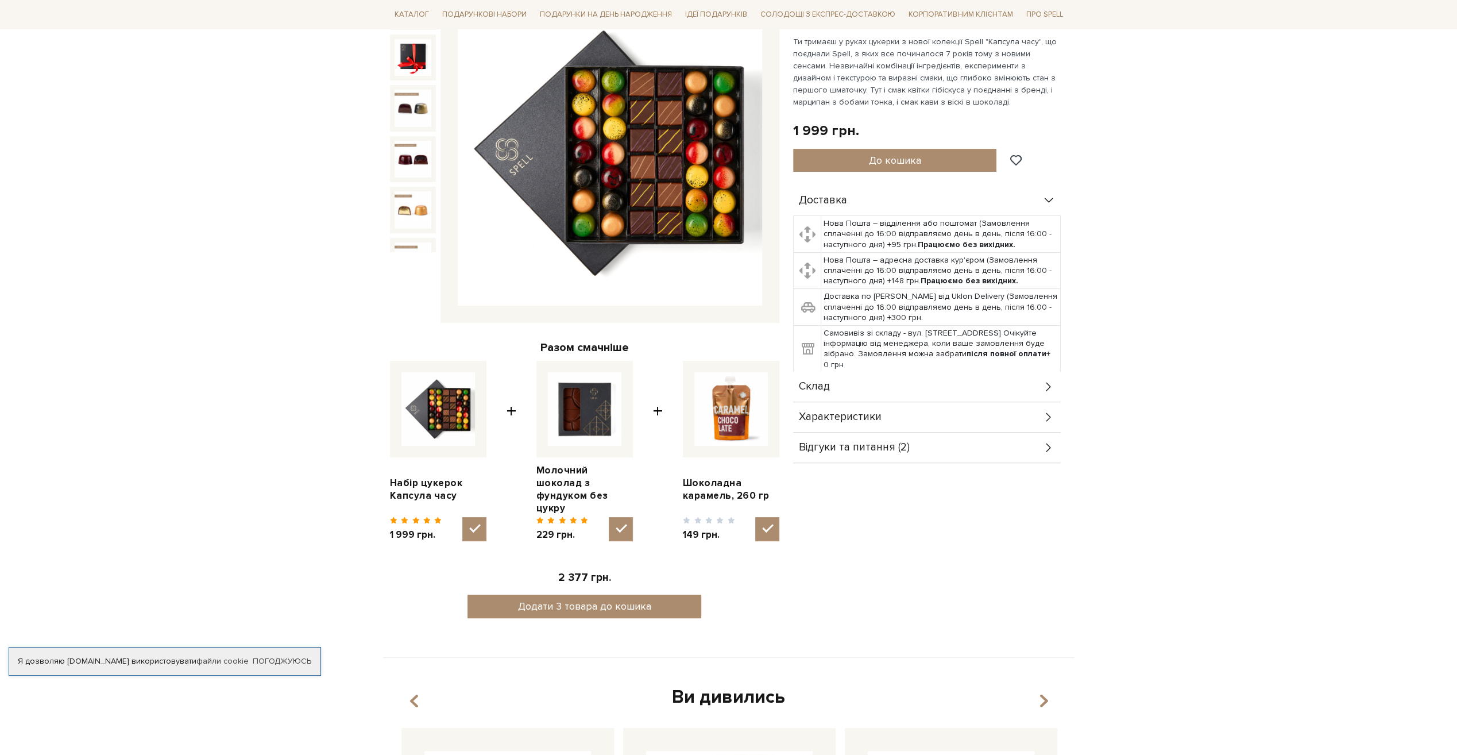
scroll to position [195, 0]
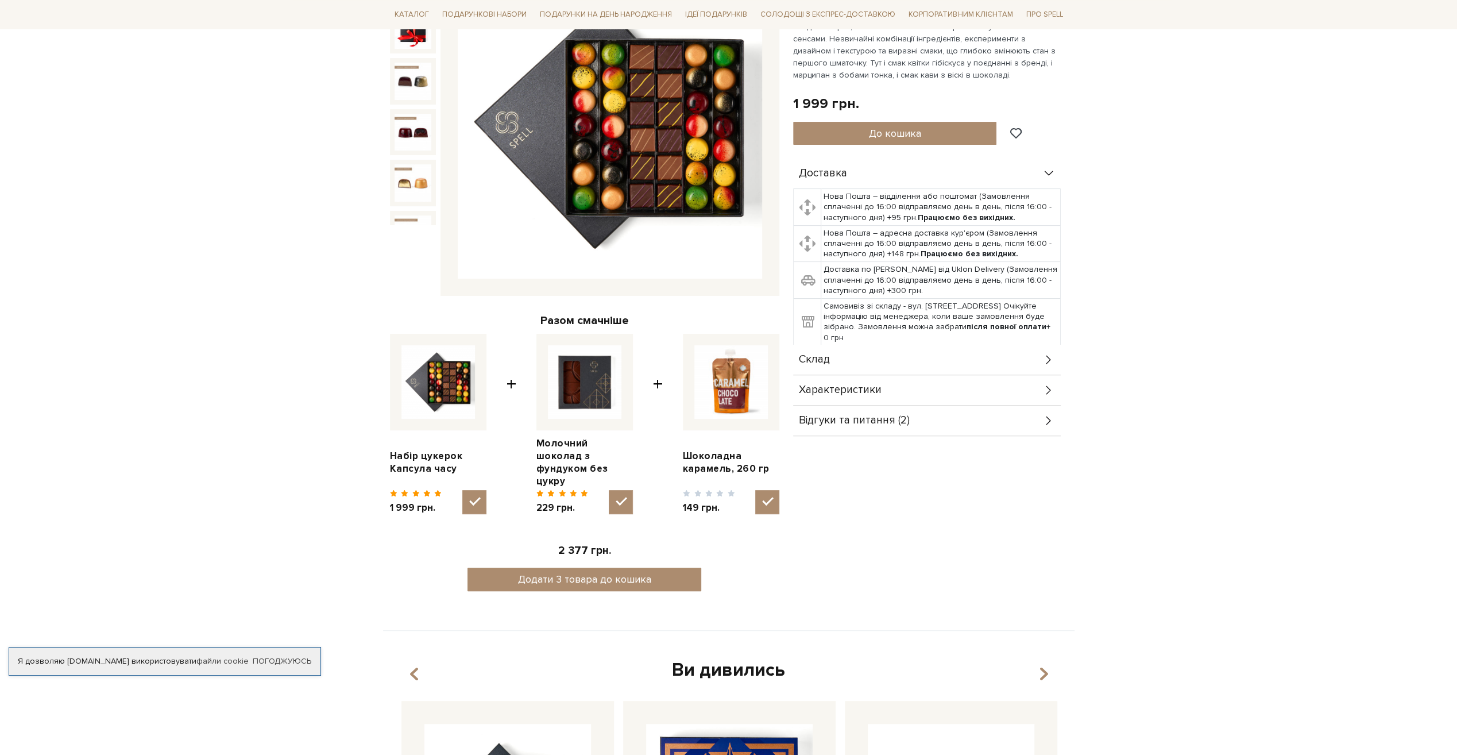
click at [865, 425] on div "Відгуки та питання (2)" at bounding box center [927, 420] width 268 height 30
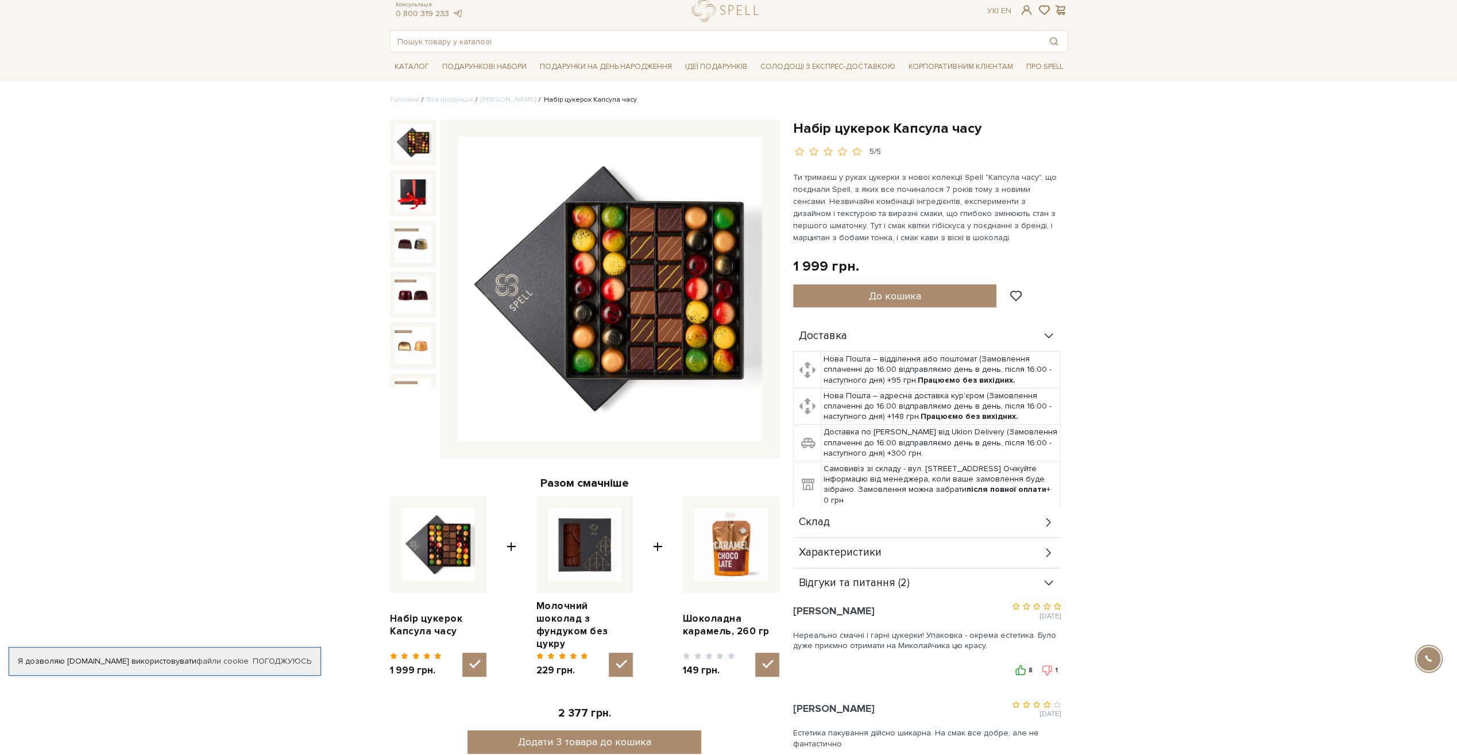
scroll to position [22, 0]
